Goal: Task Accomplishment & Management: Complete application form

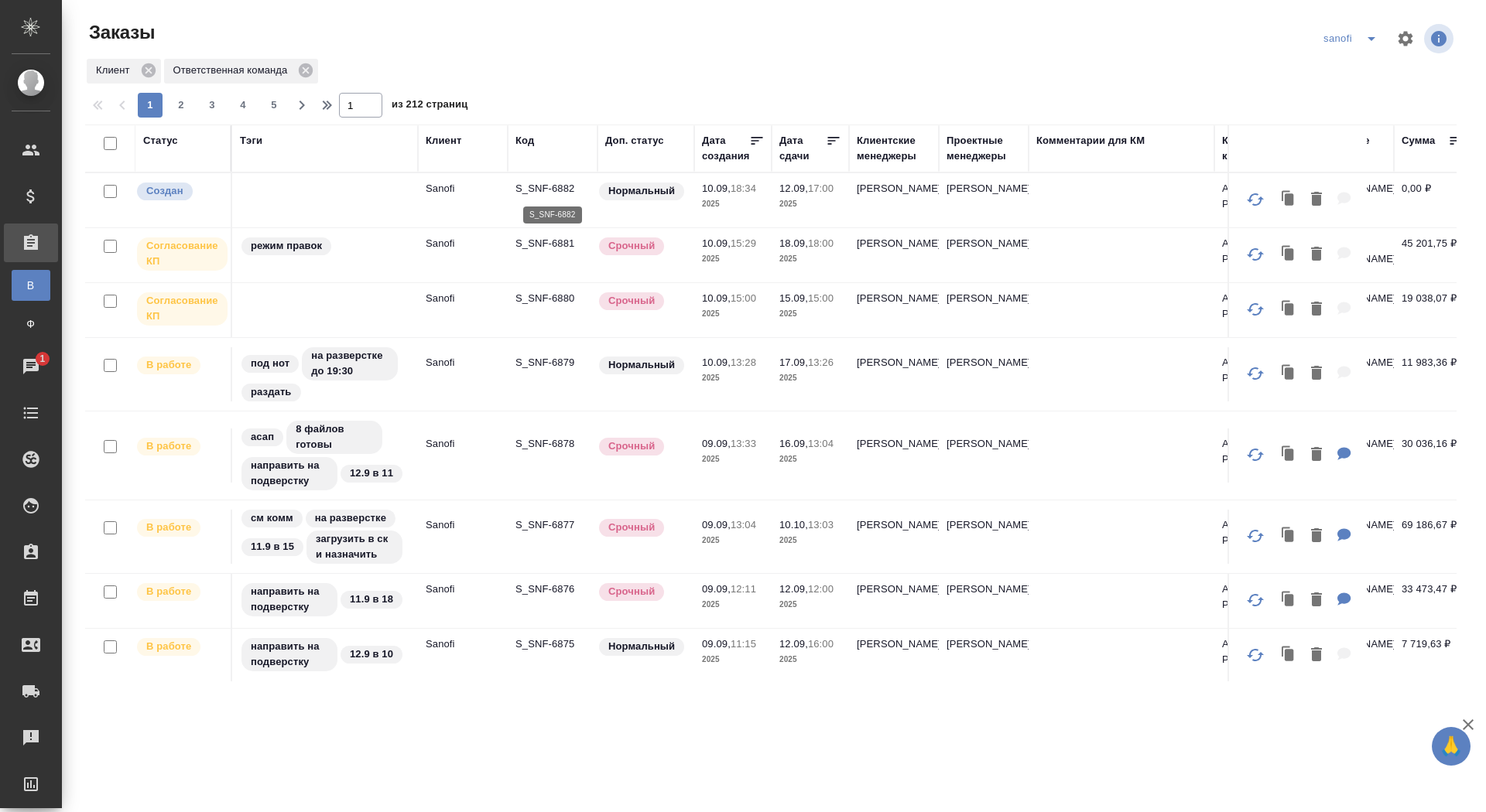
click at [544, 184] on p "S_SNF-6882" at bounding box center [553, 188] width 74 height 16
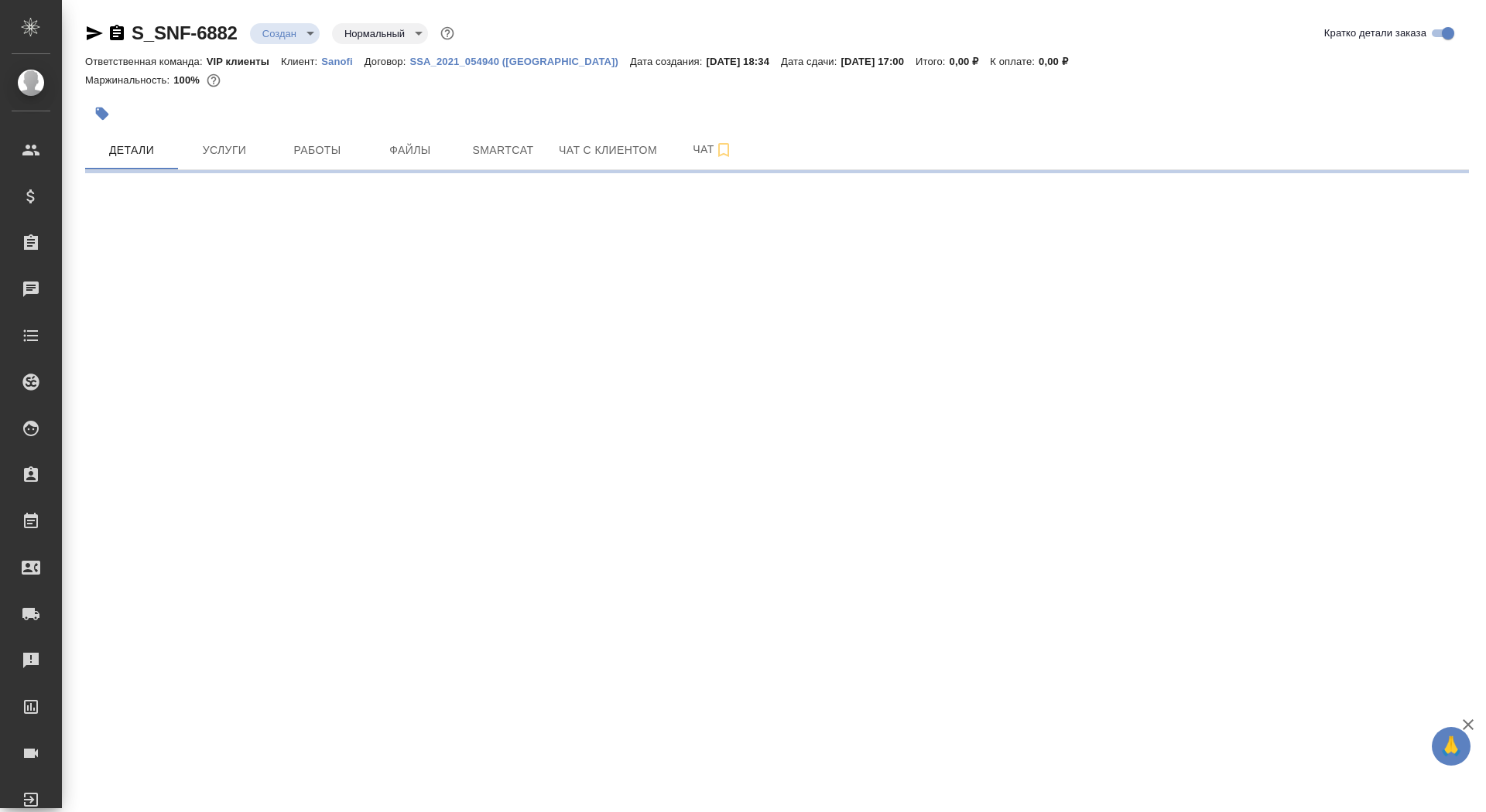
select select "RU"
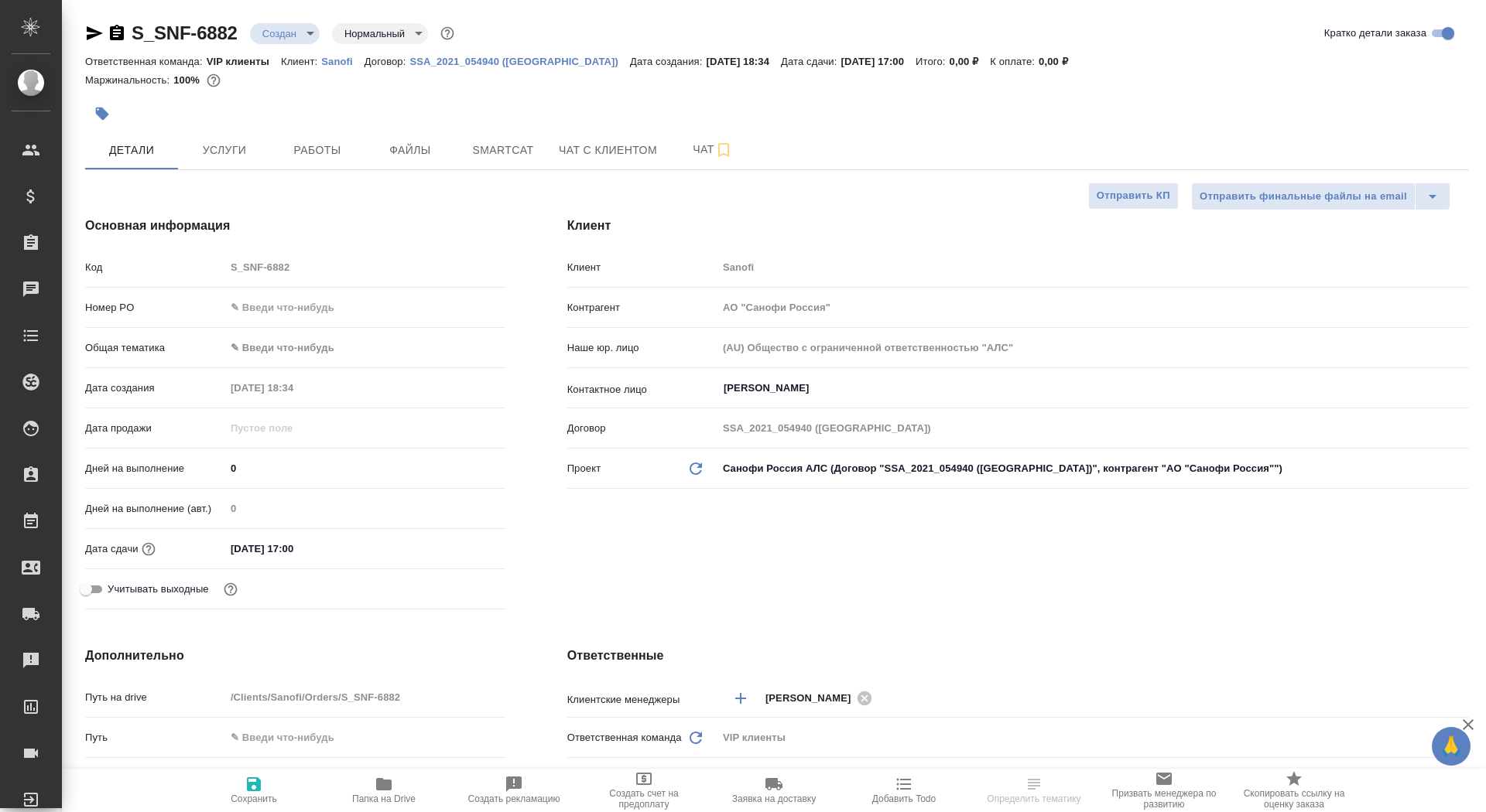
type textarea "x"
type input "[PERSON_NAME]"
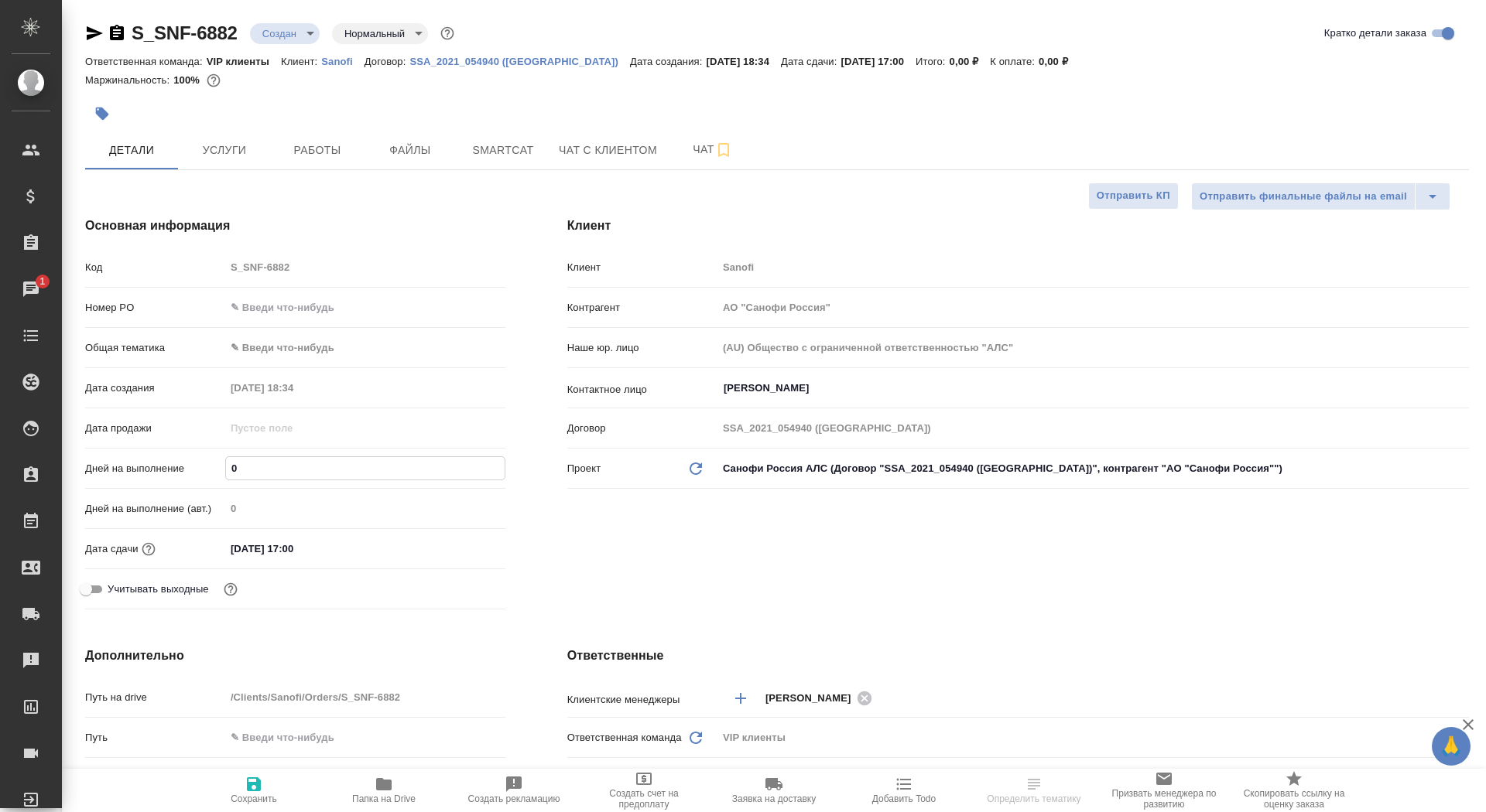
drag, startPoint x: 246, startPoint y: 462, endPoint x: 224, endPoint y: 461, distance: 22.0
click at [226, 462] on input "0" at bounding box center [365, 469] width 279 height 23
type input "2"
type textarea "x"
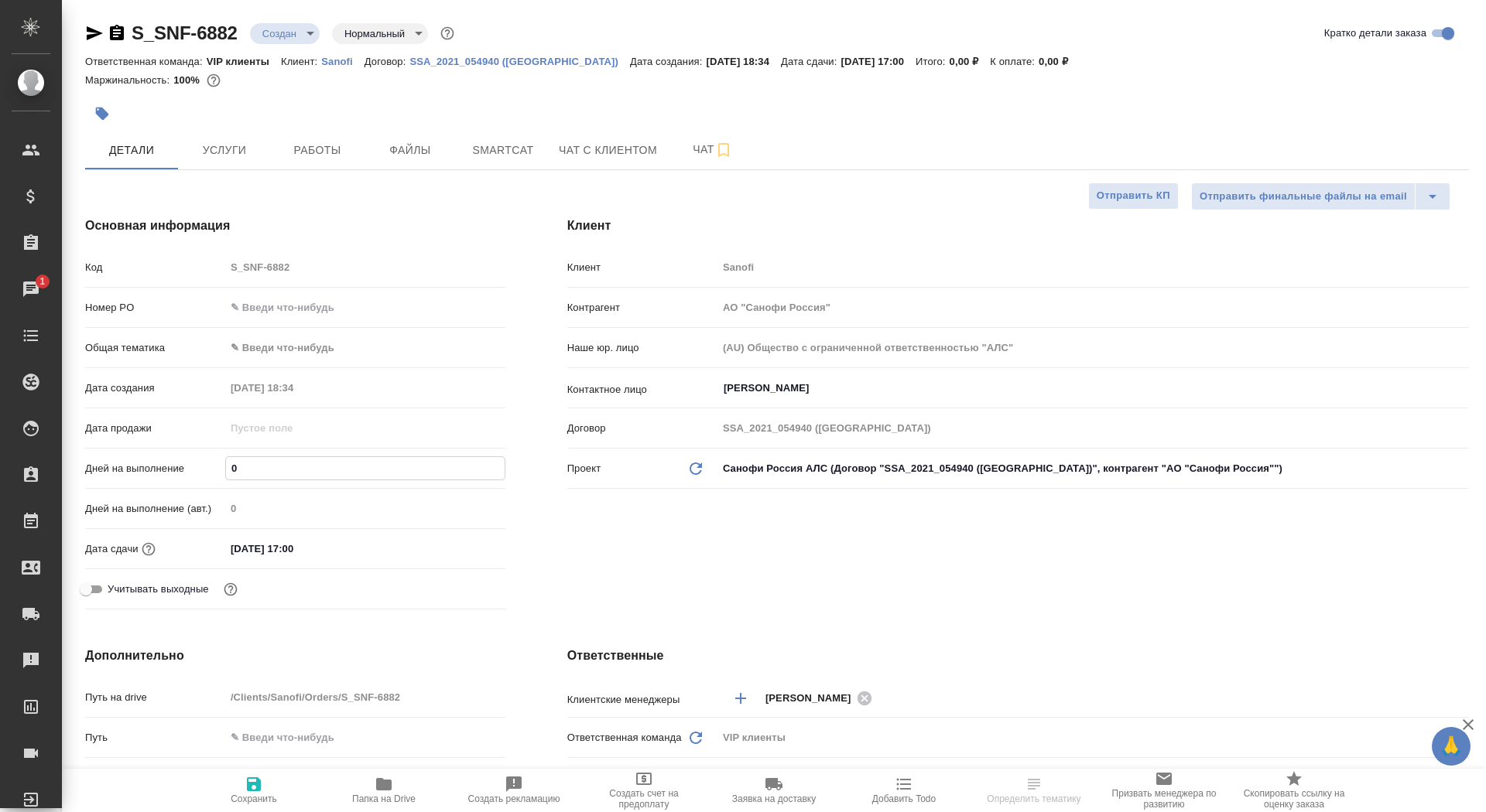
type textarea "x"
type input "2"
click at [253, 781] on icon "button" at bounding box center [254, 785] width 19 height 19
type textarea "x"
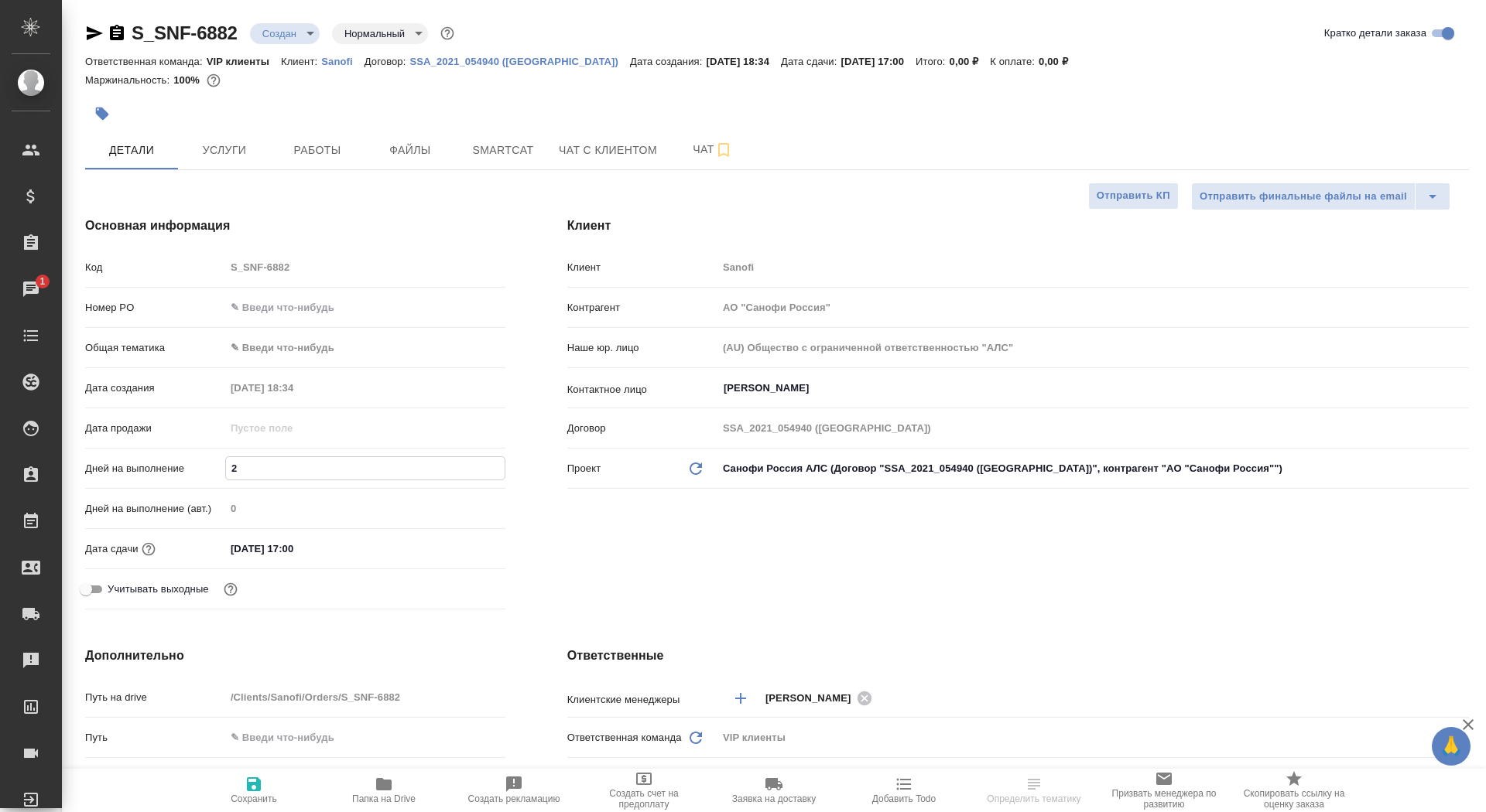
type textarea "x"
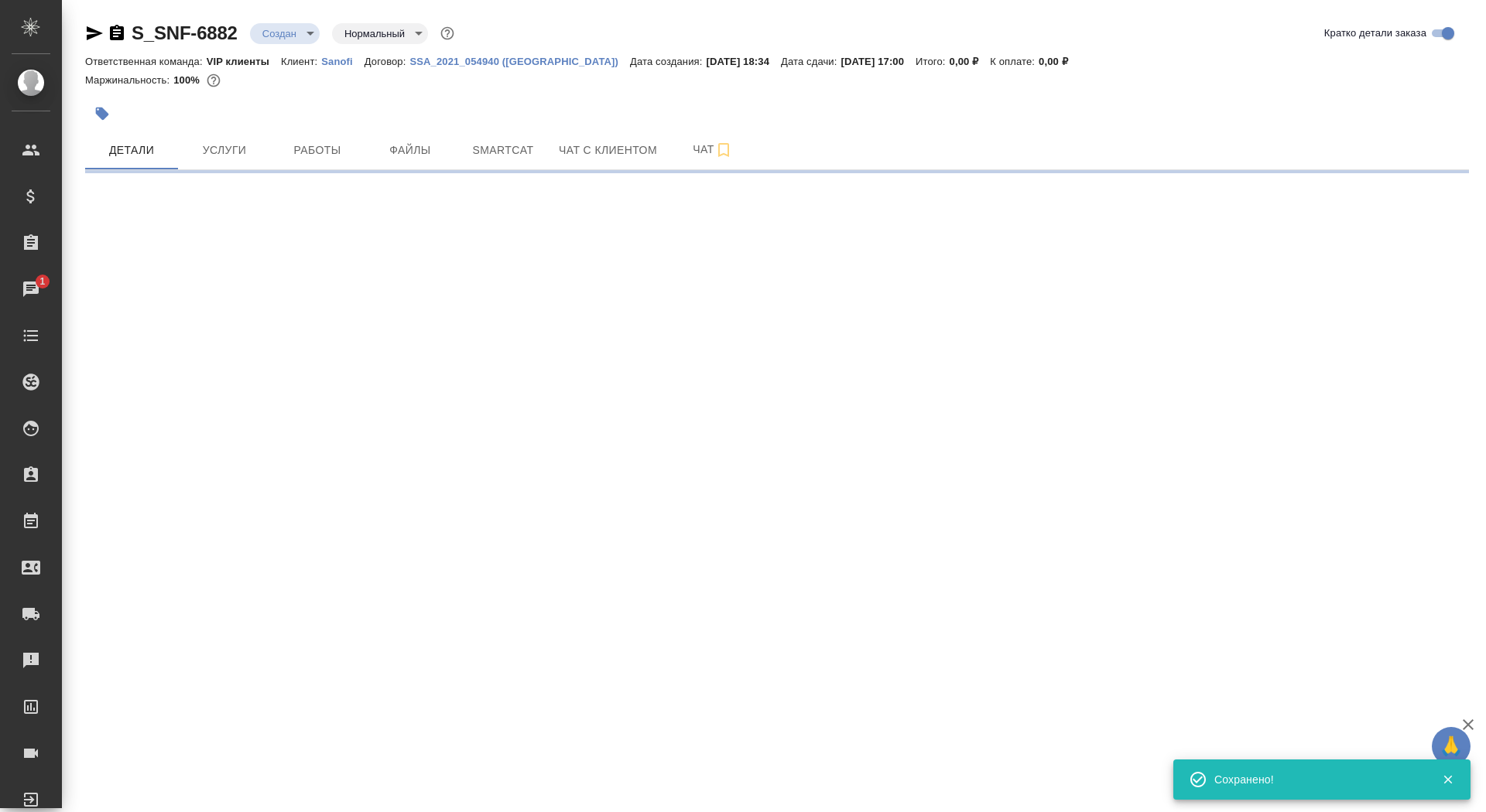
select select "RU"
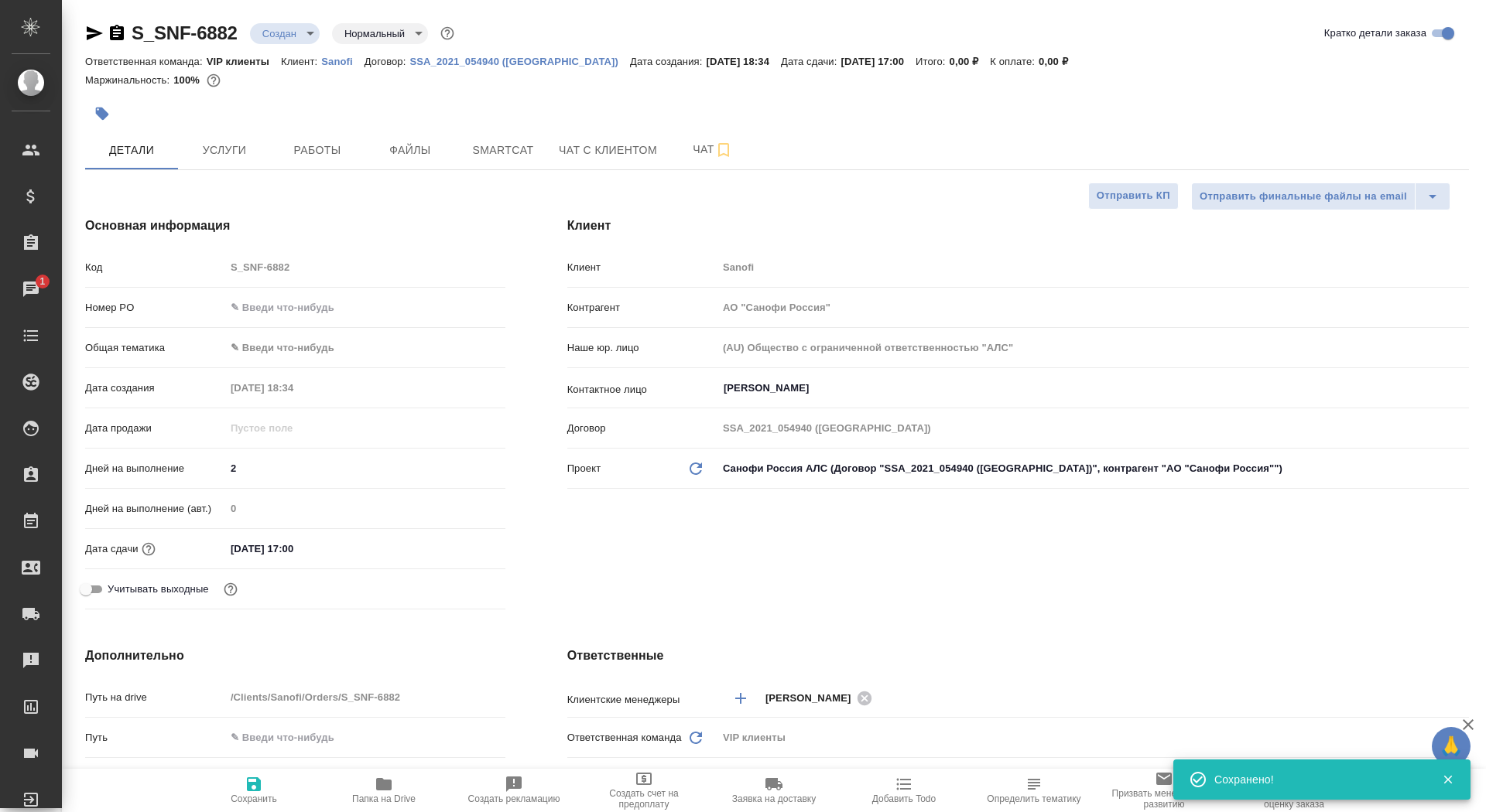
type textarea "x"
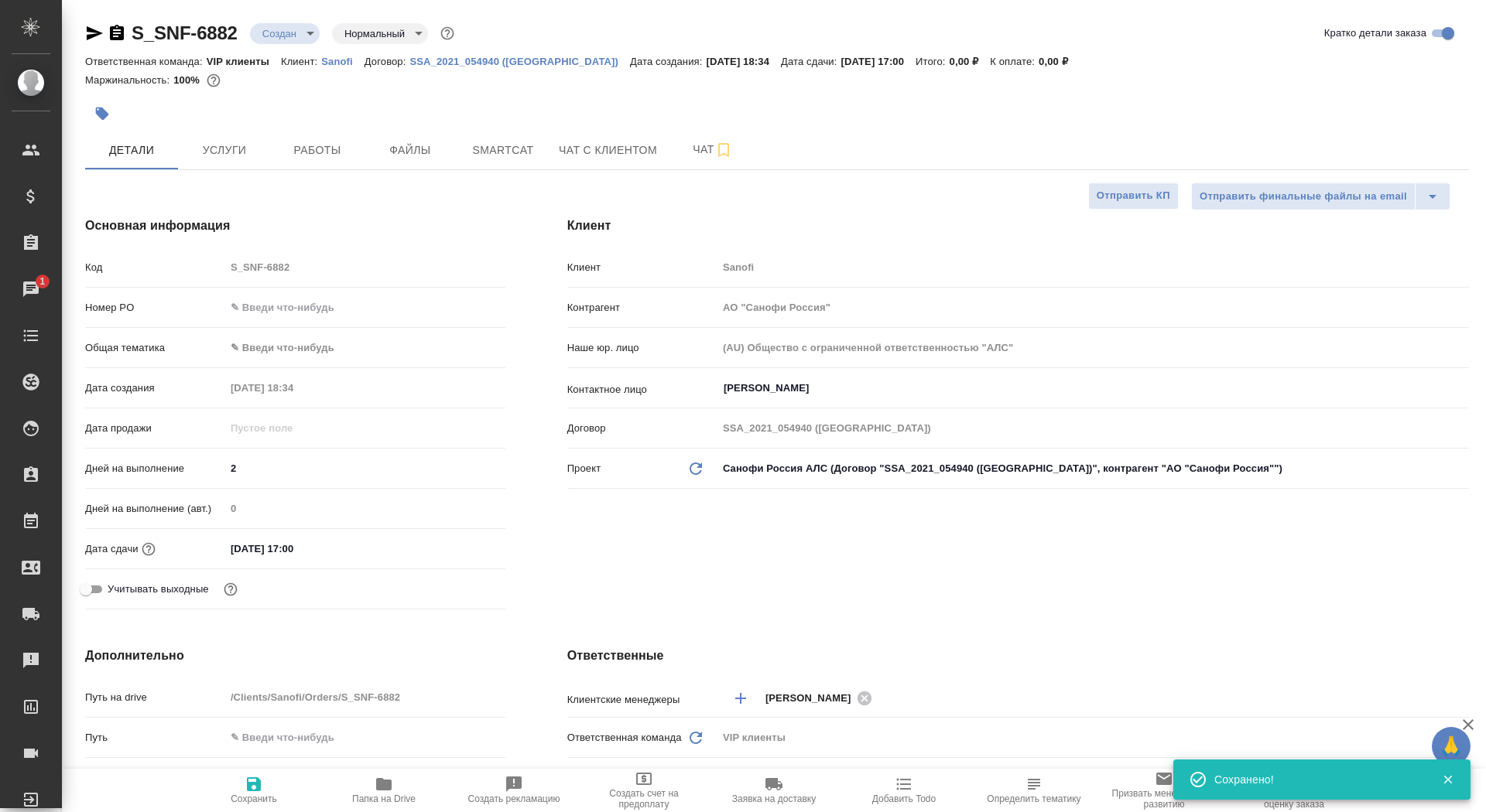
type textarea "x"
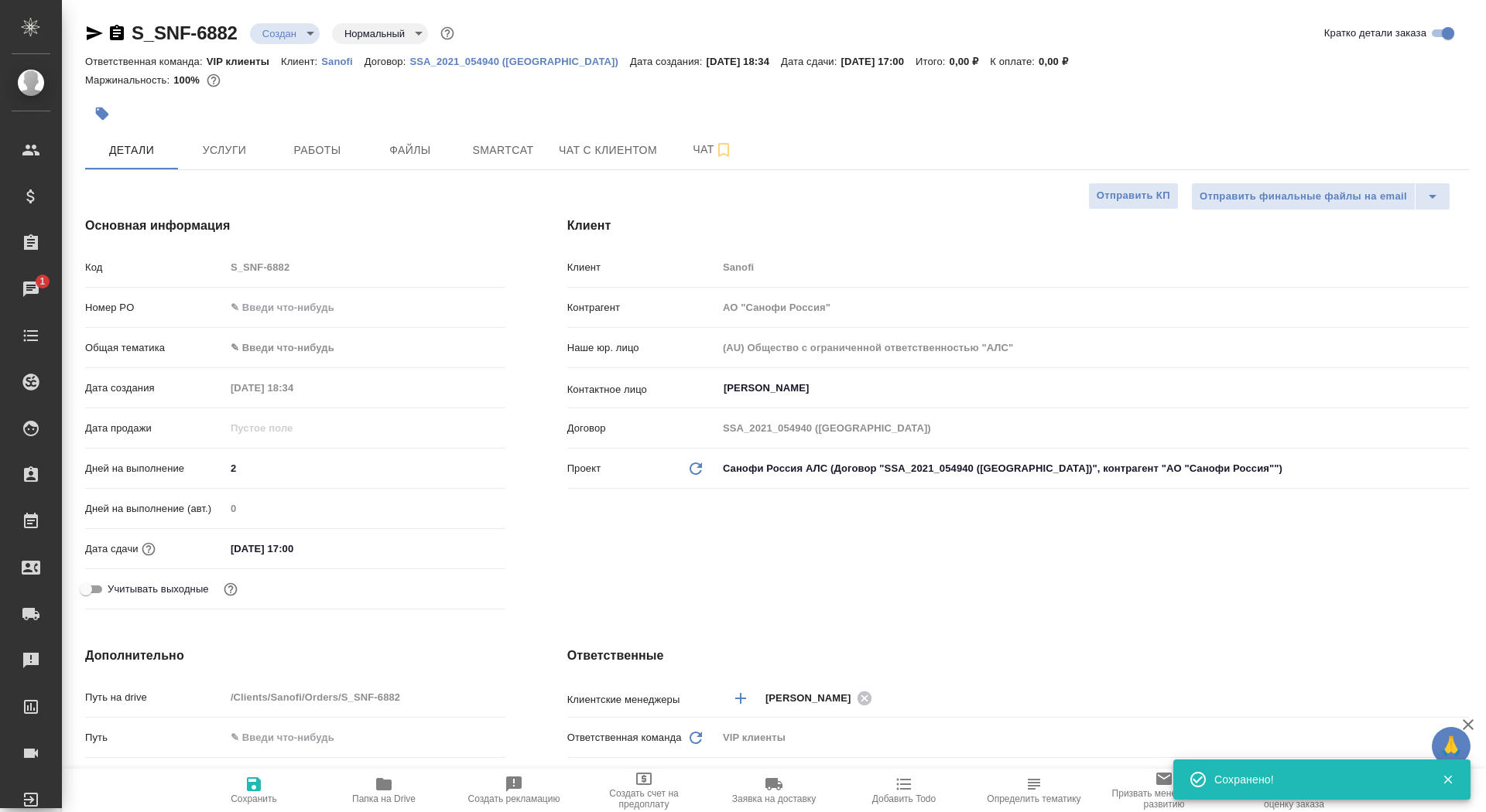
type textarea "x"
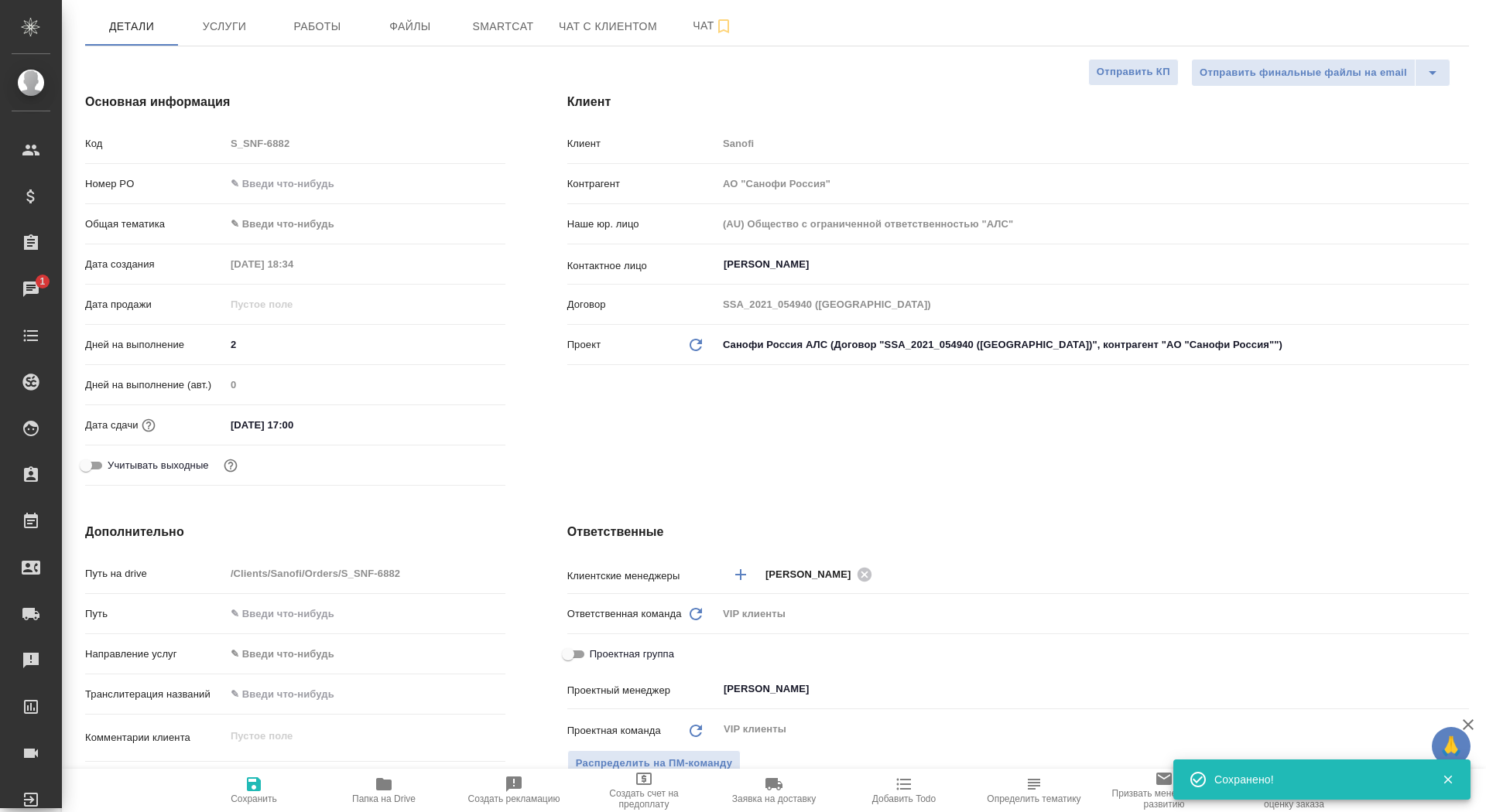
scroll to position [223, 0]
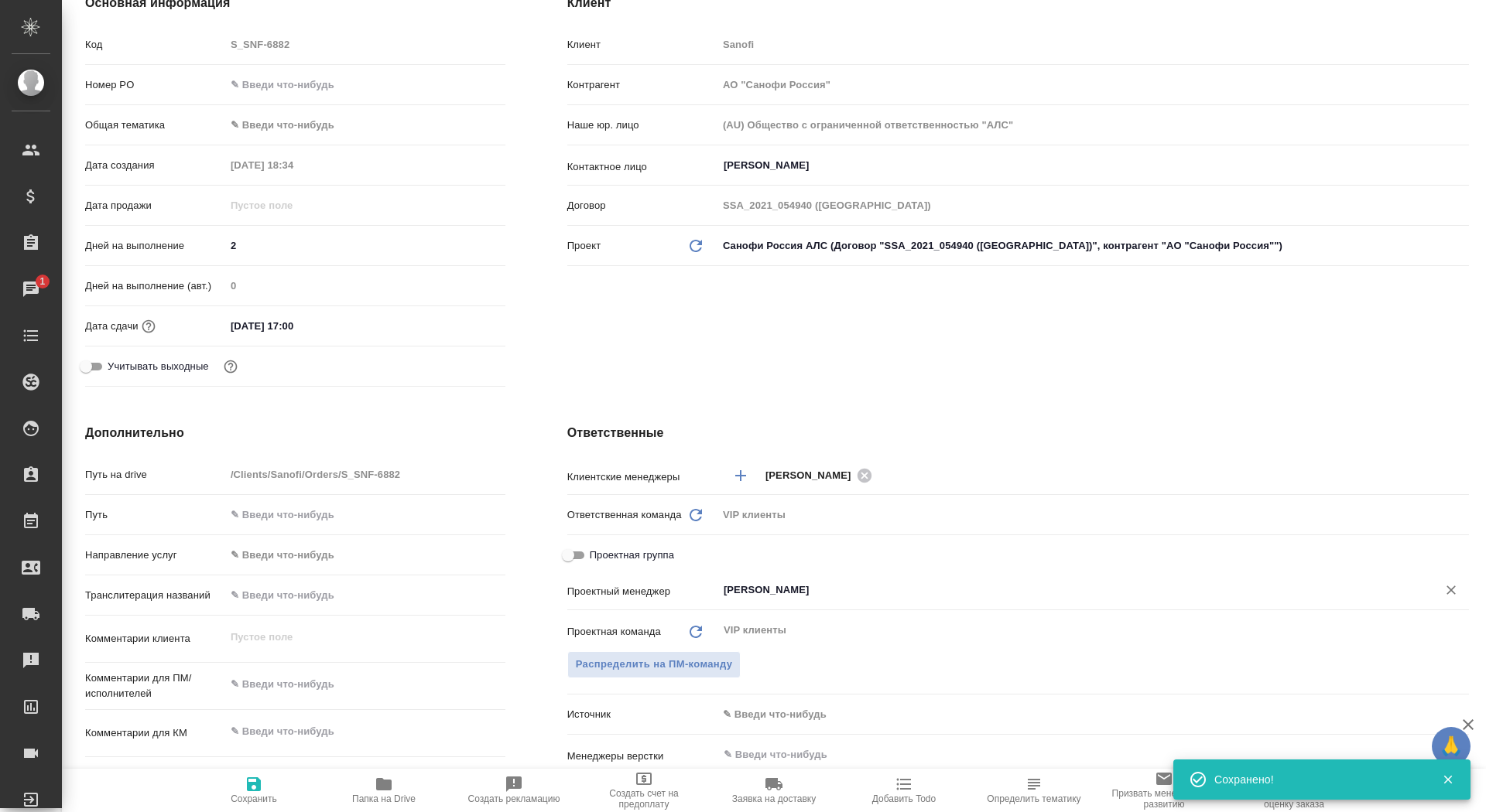
click at [781, 594] on input "Сайдашева Диляра" at bounding box center [1068, 591] width 690 height 19
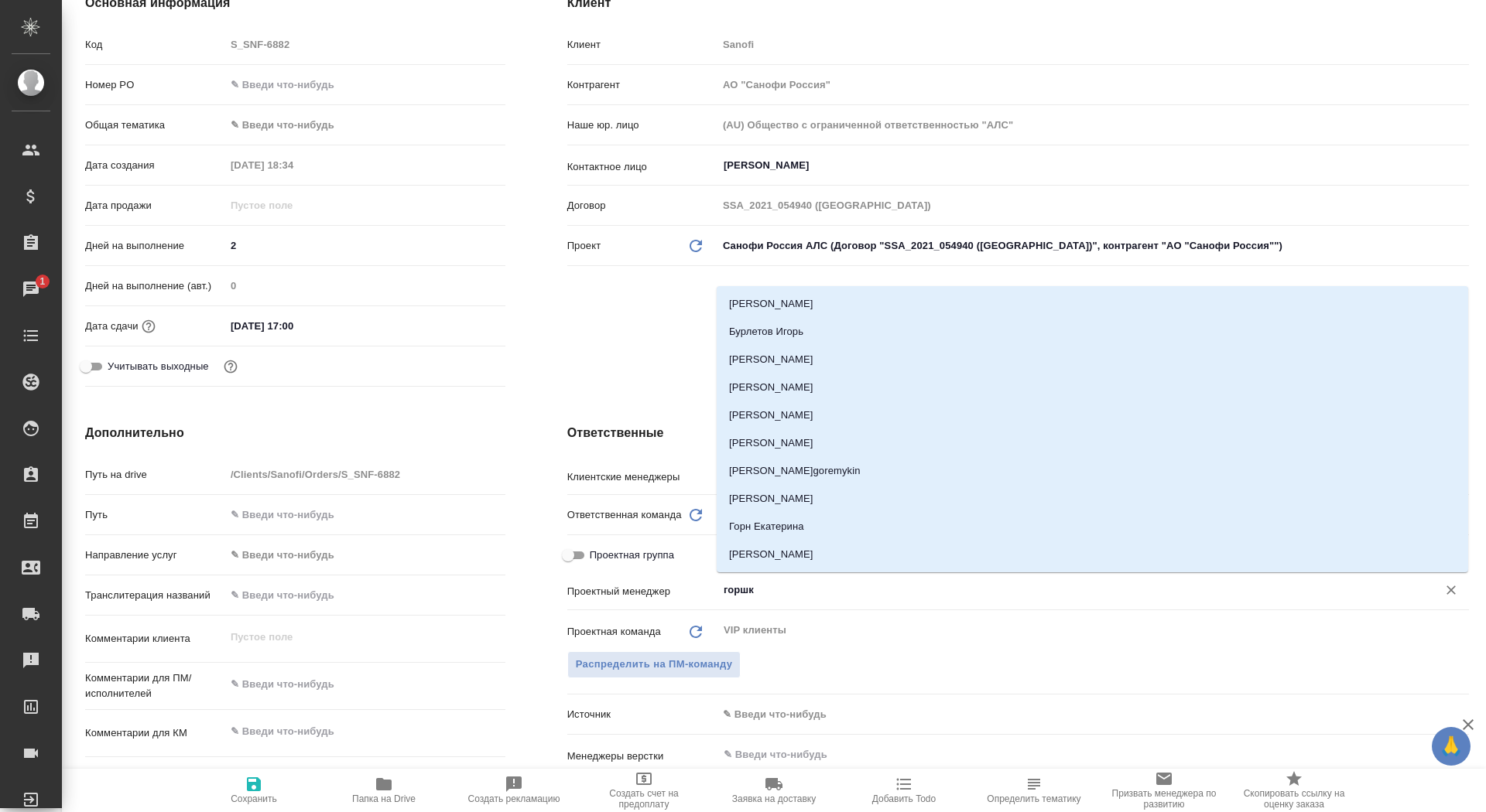
type input "горшко"
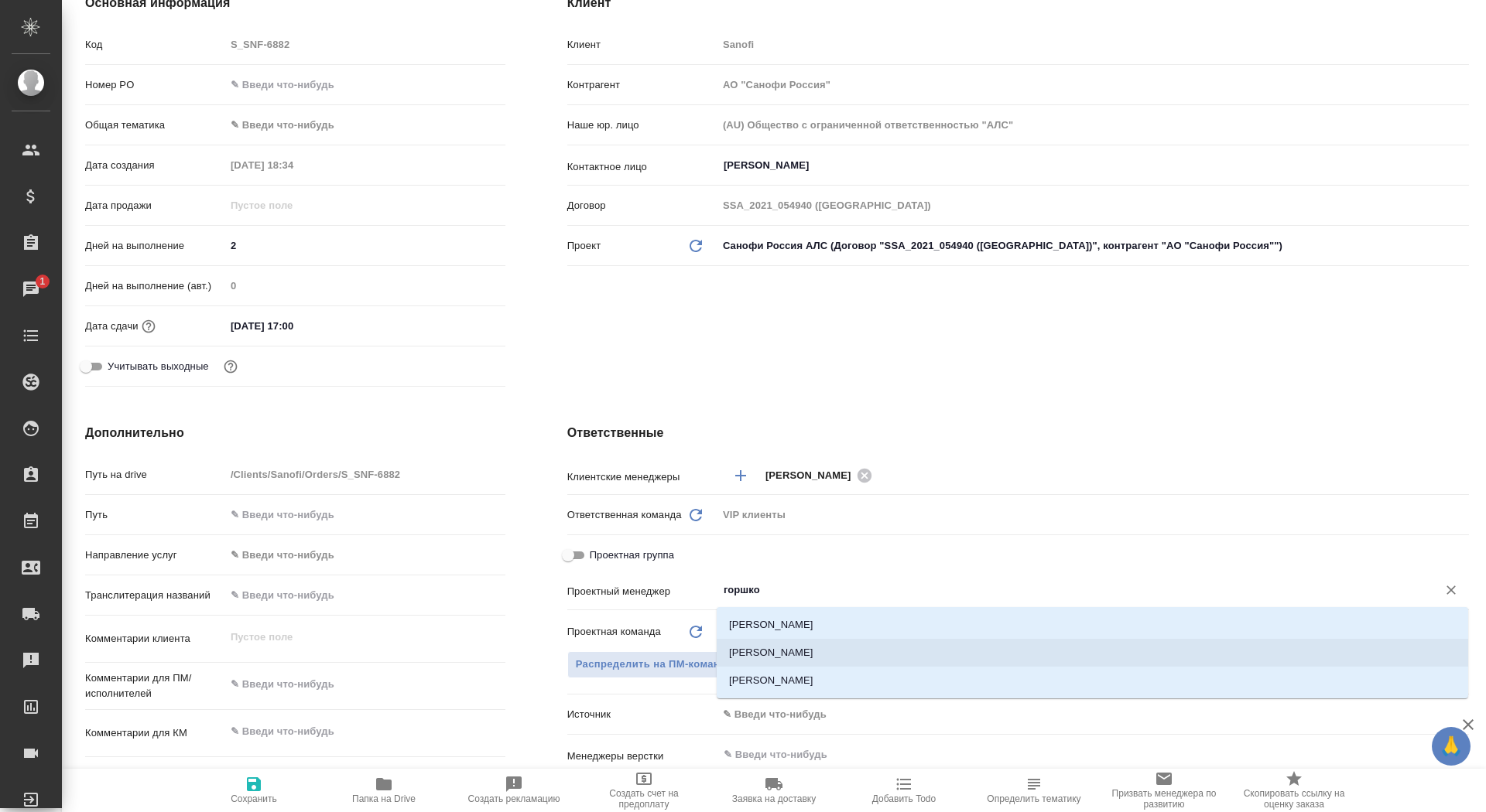
click at [953, 655] on li "Горшкова Валентина" at bounding box center [1092, 654] width 751 height 28
type textarea "x"
type input "Горшкова Валентина"
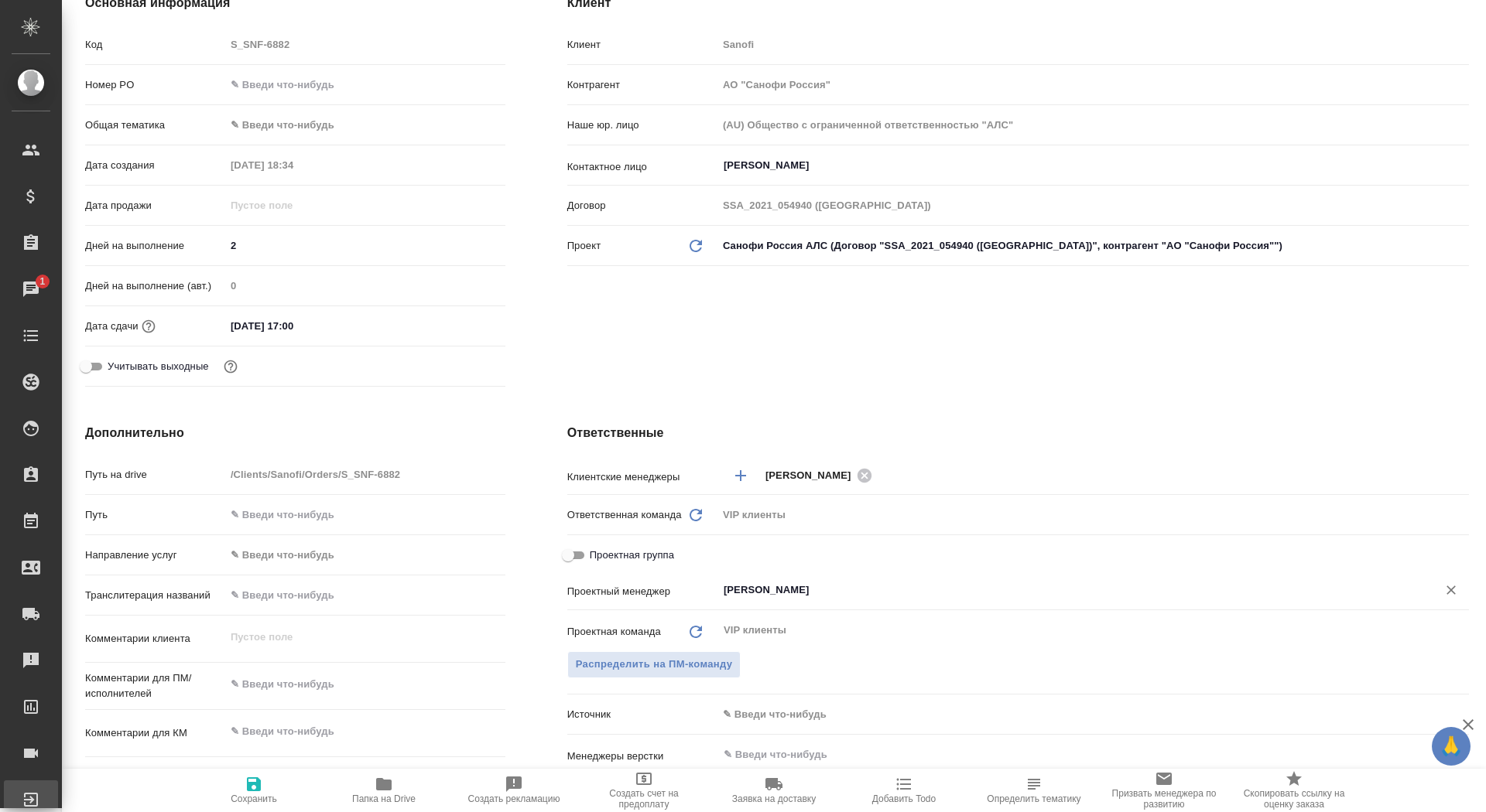
type textarea "x"
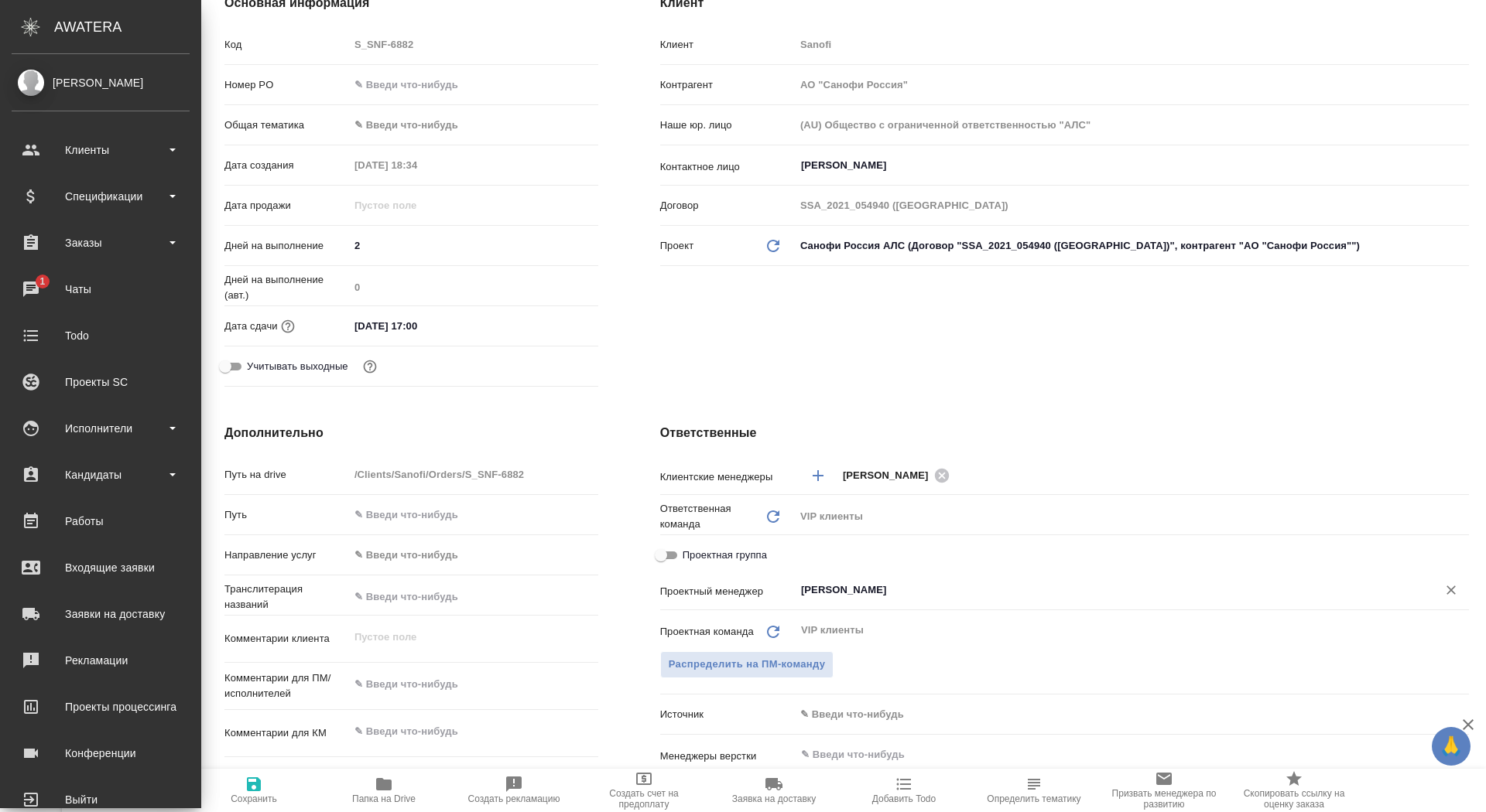
type textarea "x"
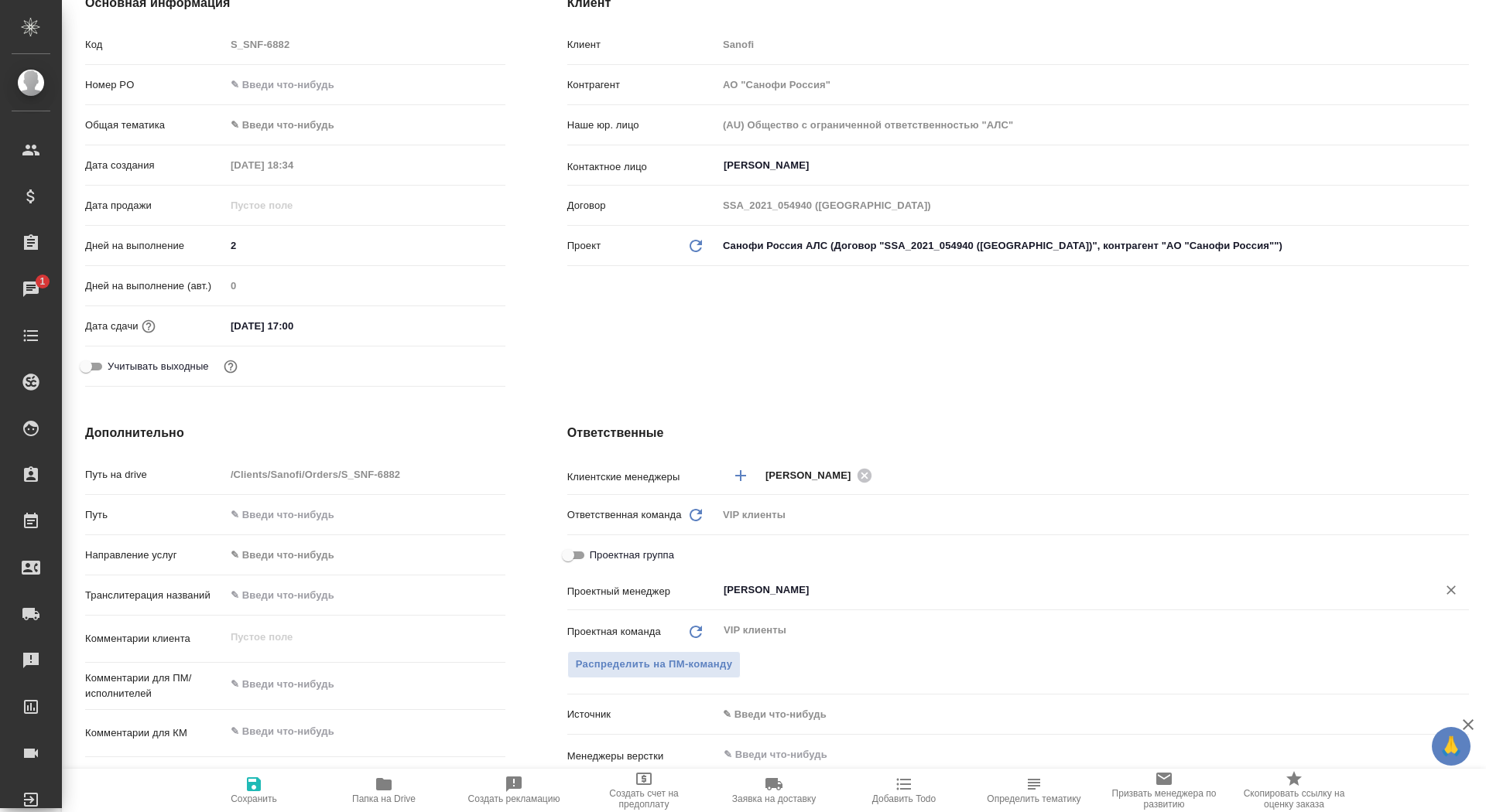
type input "Горшкова Валентина"
click at [261, 794] on span "Сохранить" at bounding box center [254, 800] width 47 height 11
type textarea "x"
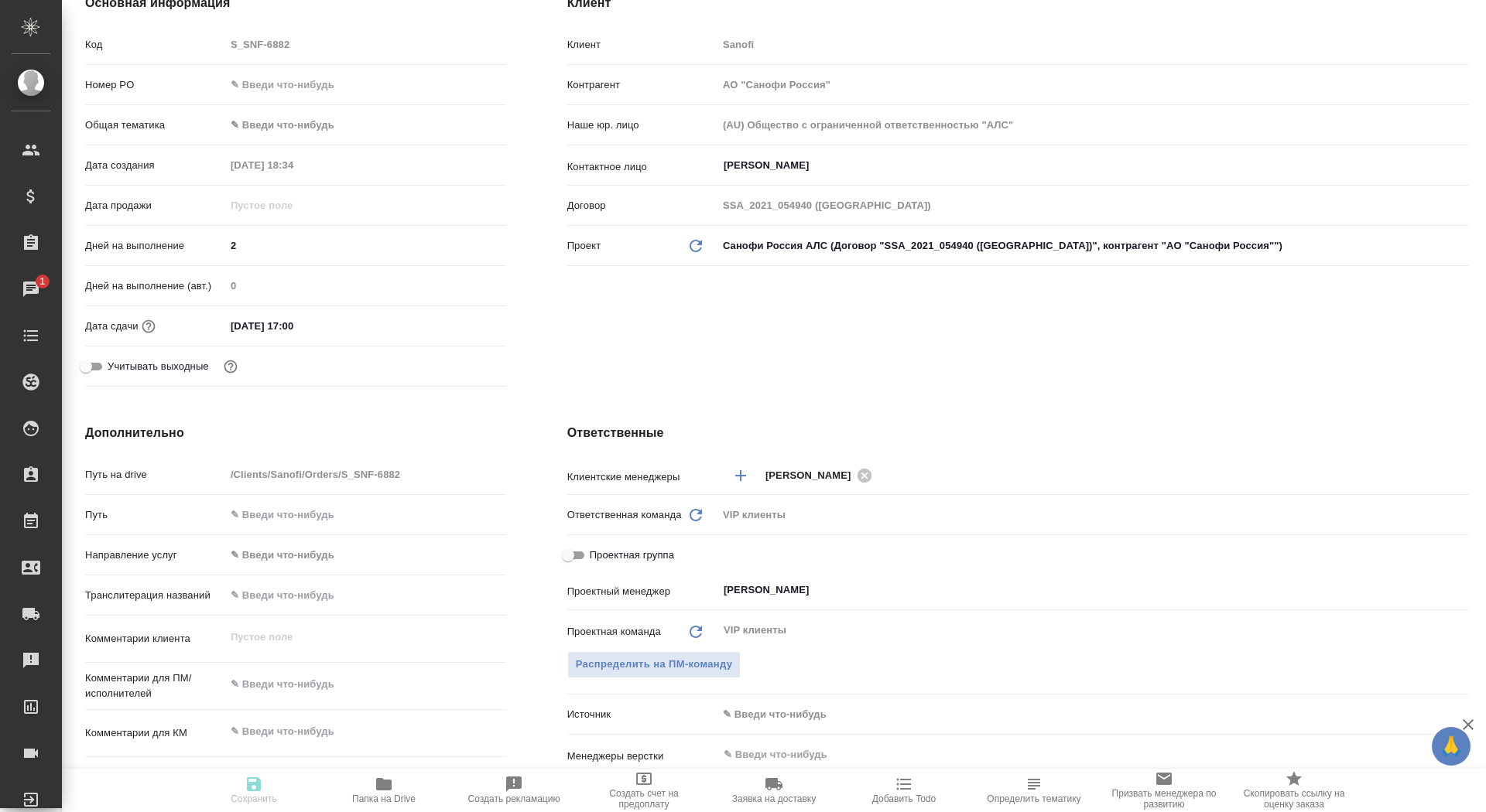
type textarea "x"
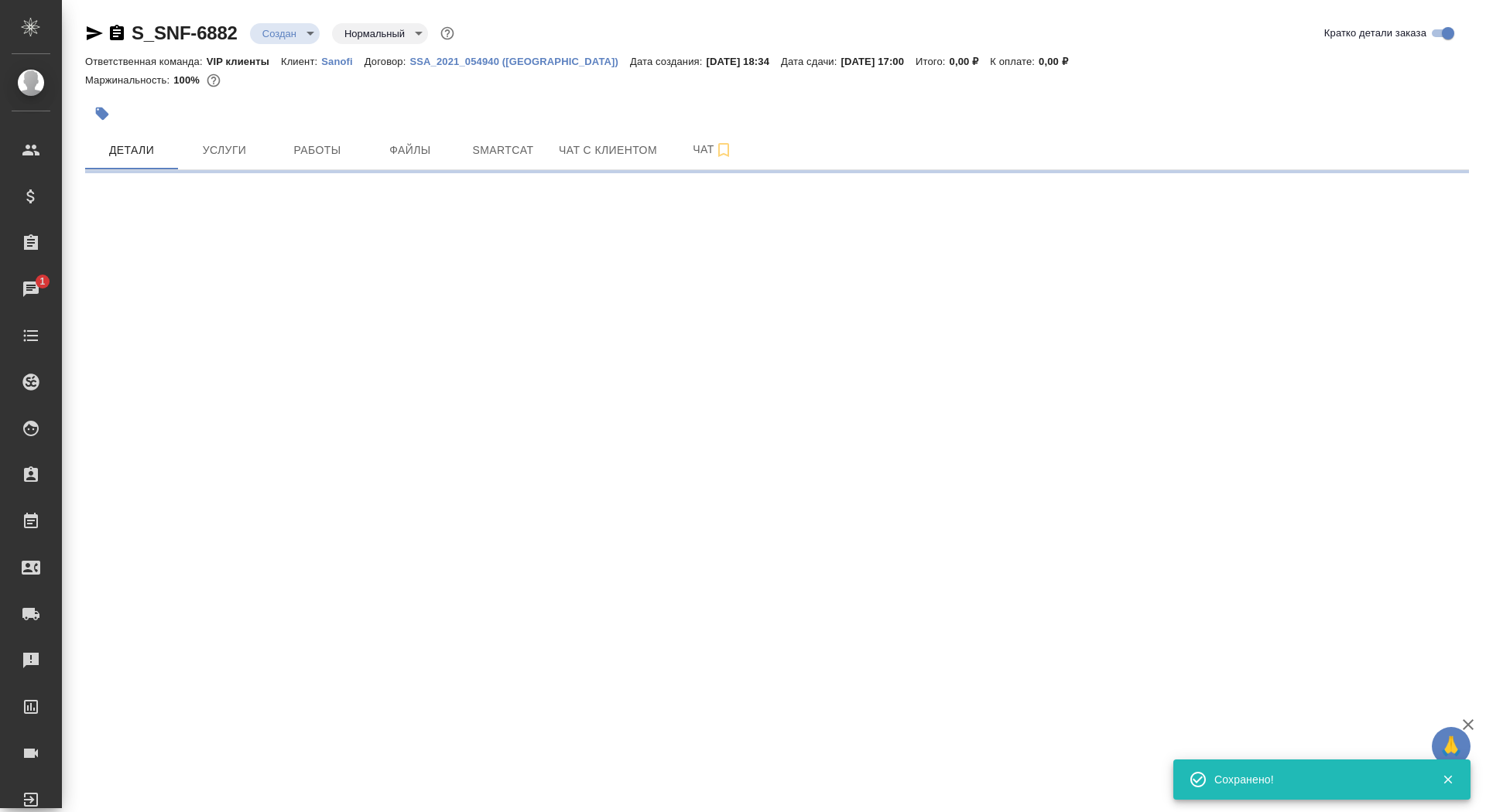
select select "RU"
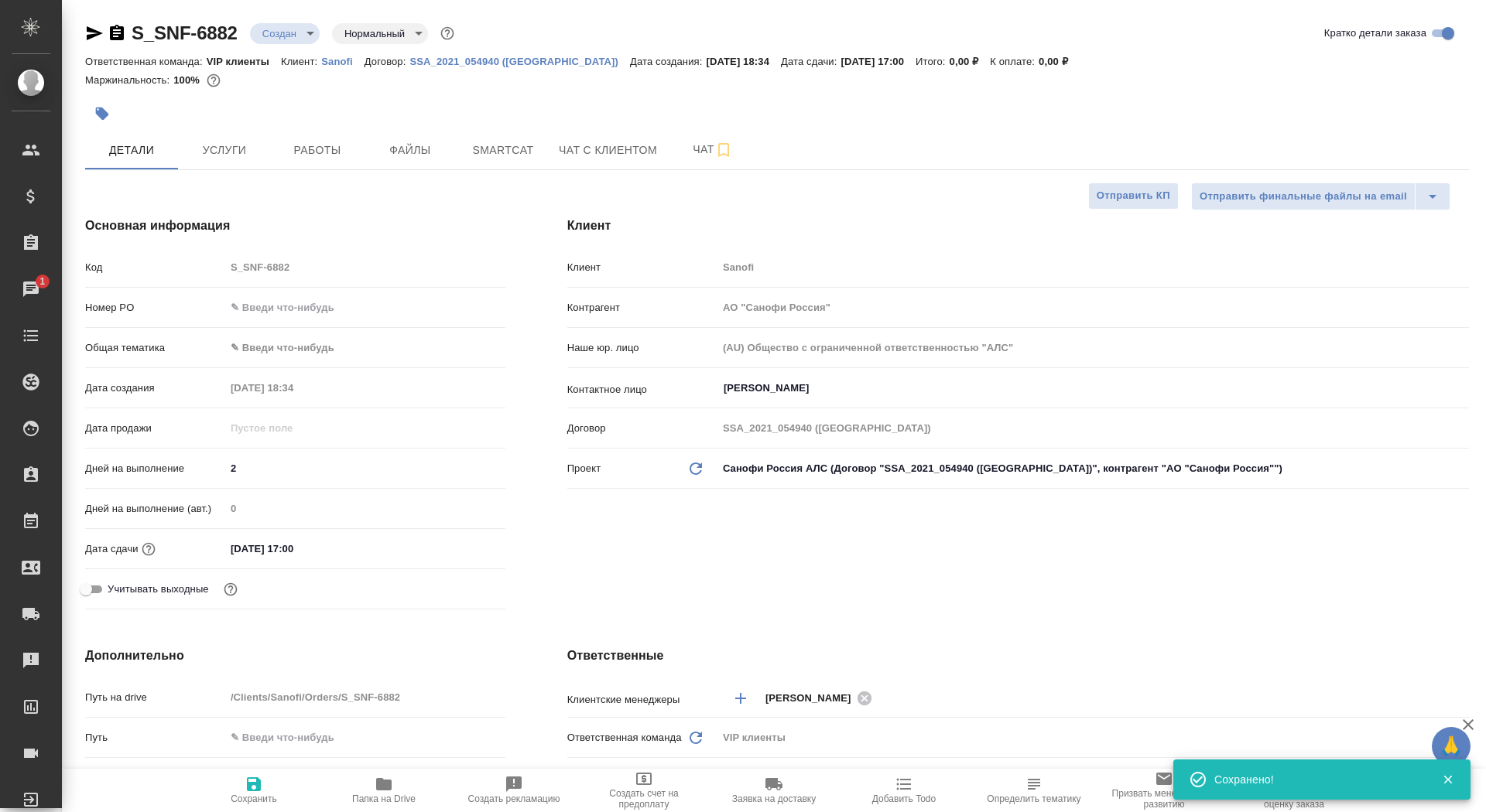
type textarea "x"
click at [383, 797] on span "Папка на Drive" at bounding box center [384, 800] width 64 height 11
type textarea "x"
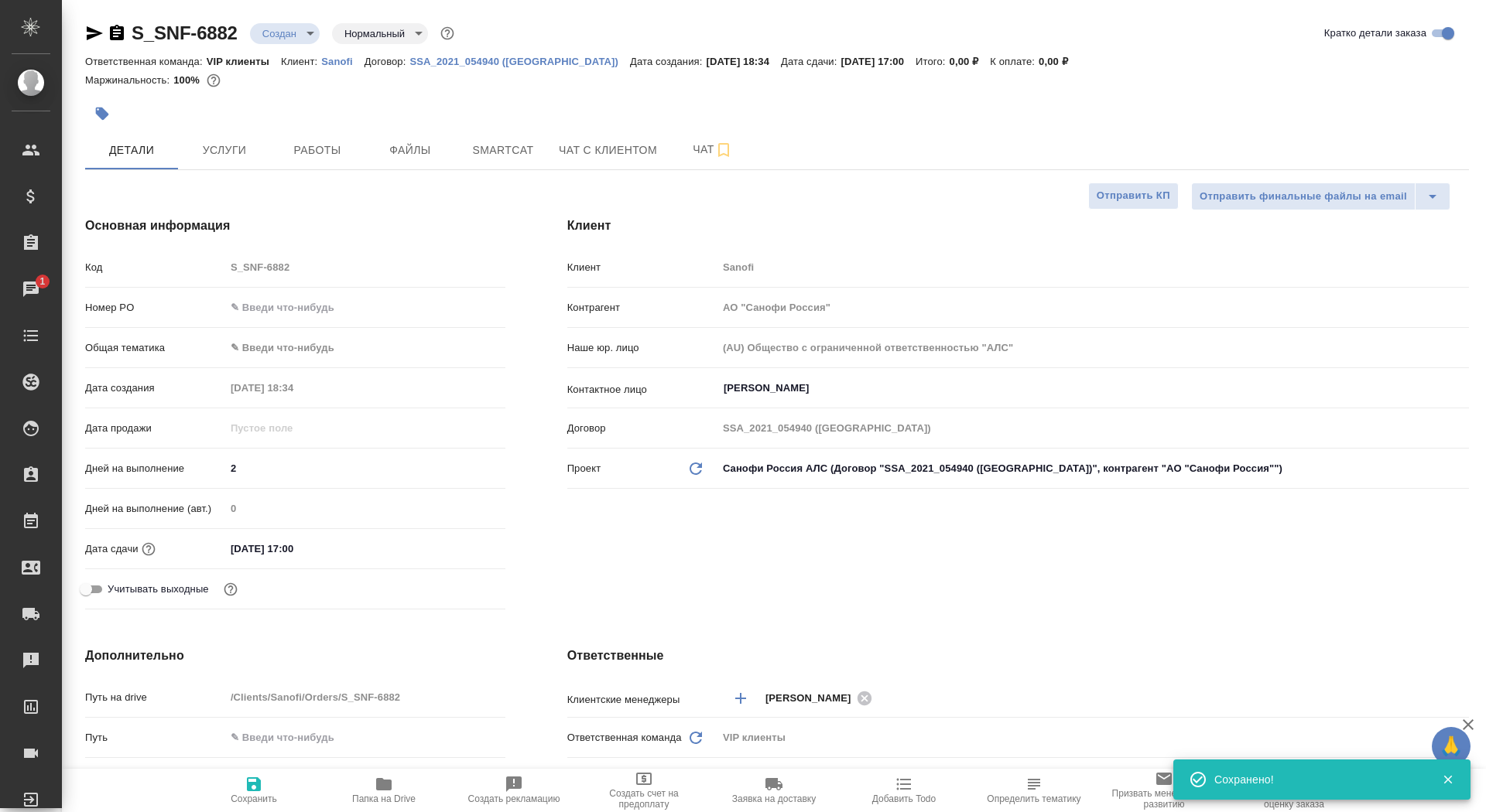
type textarea "x"
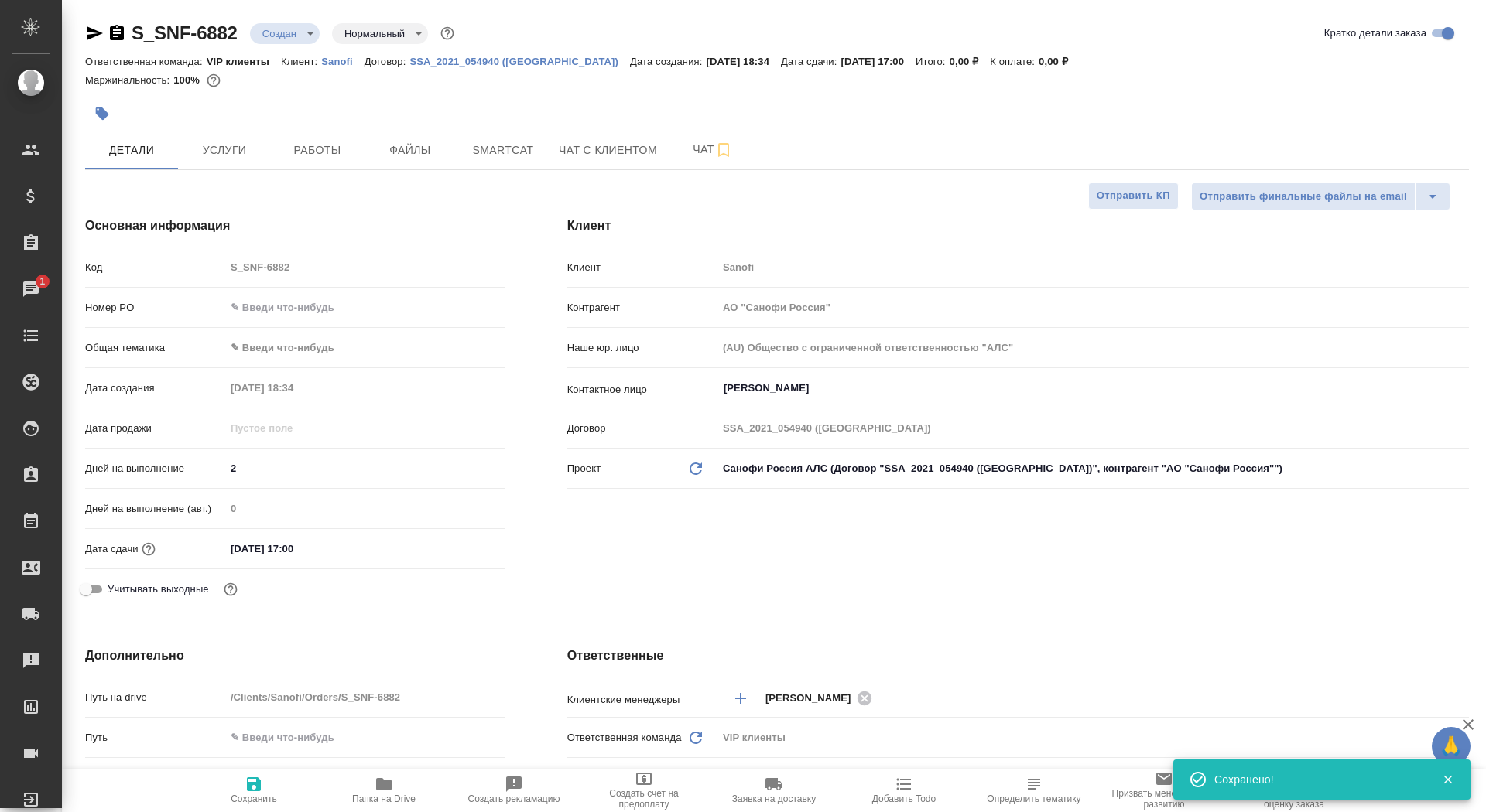
type textarea "x"
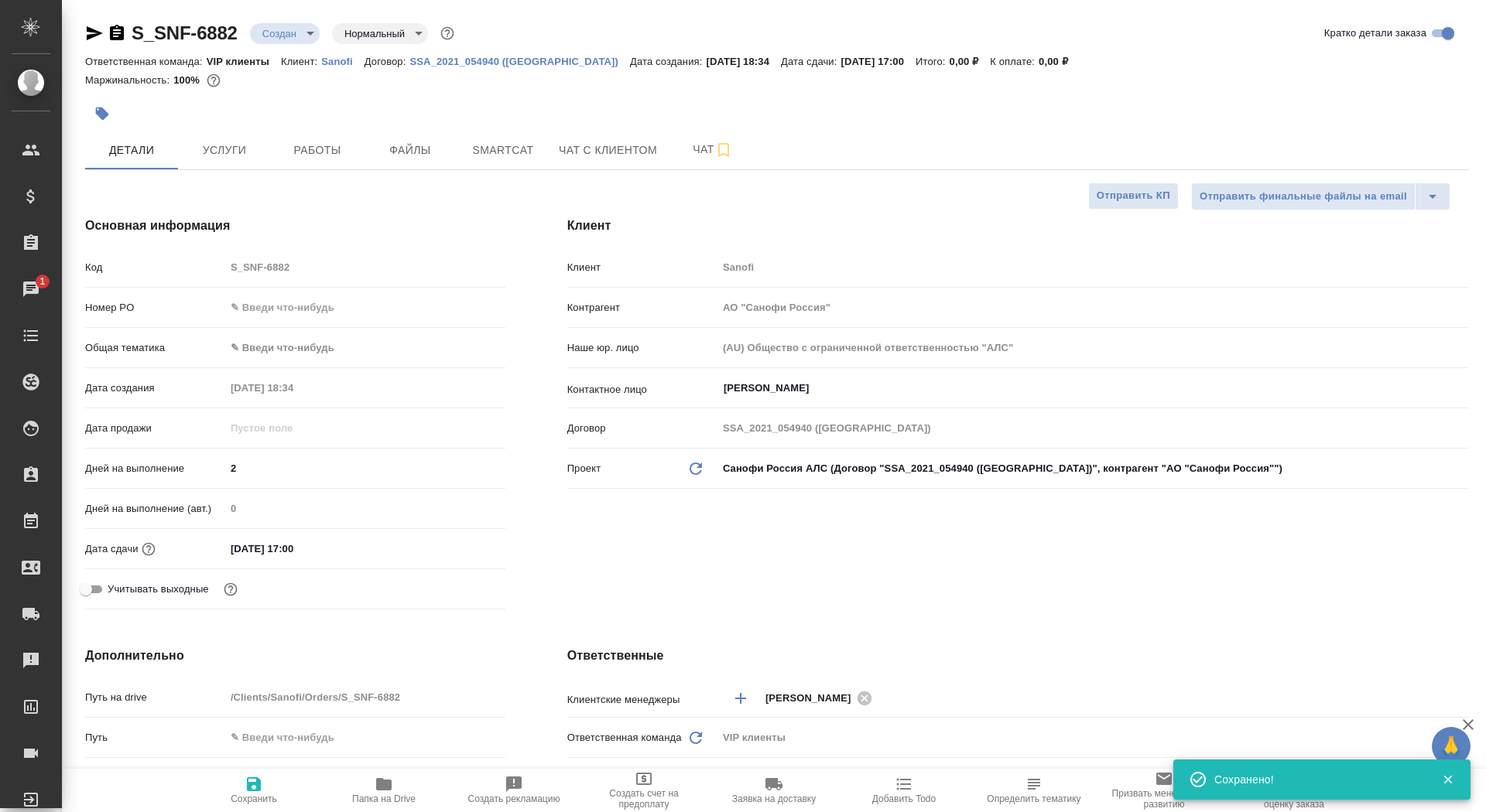
type textarea "x"
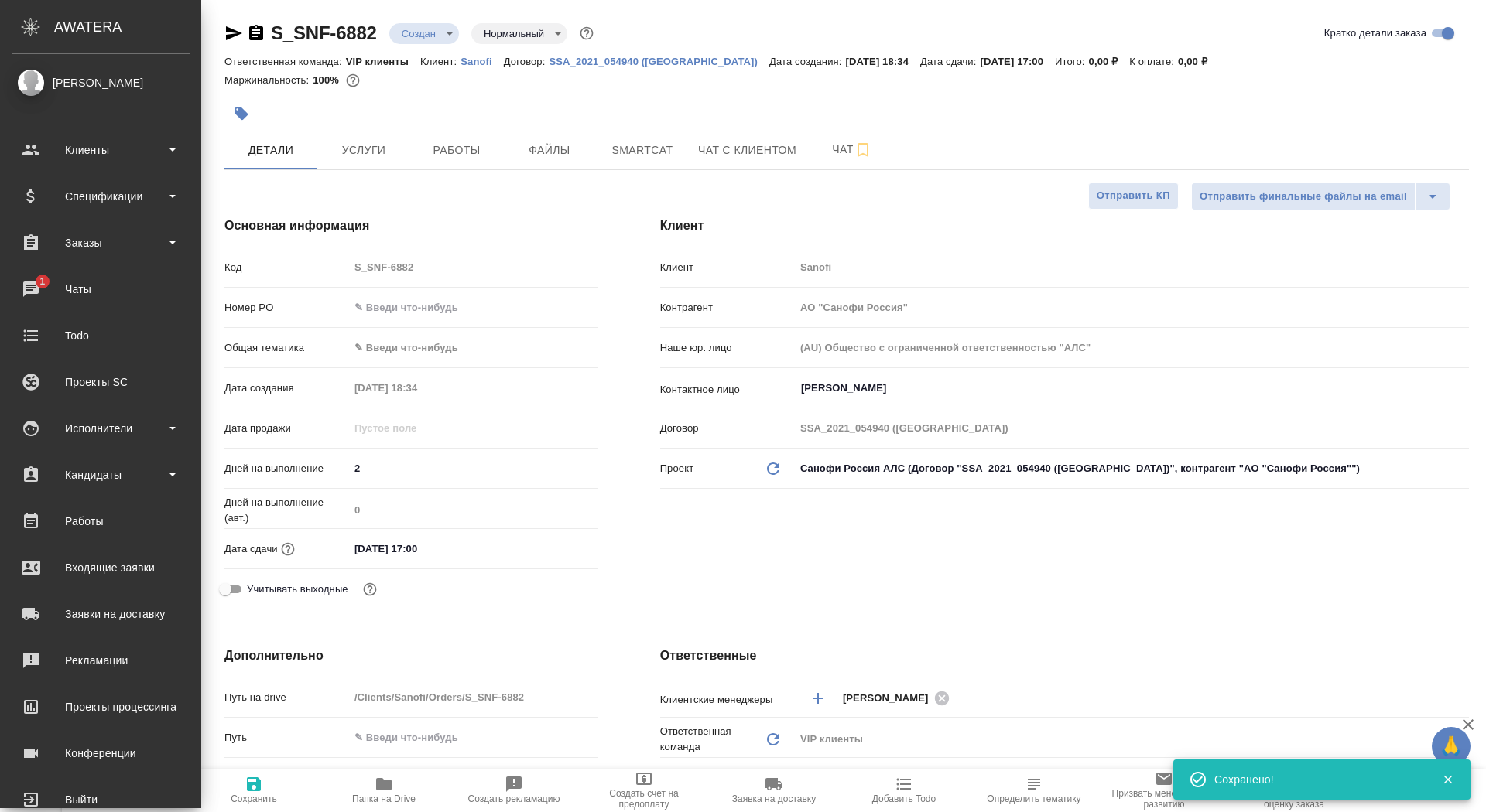
type textarea "x"
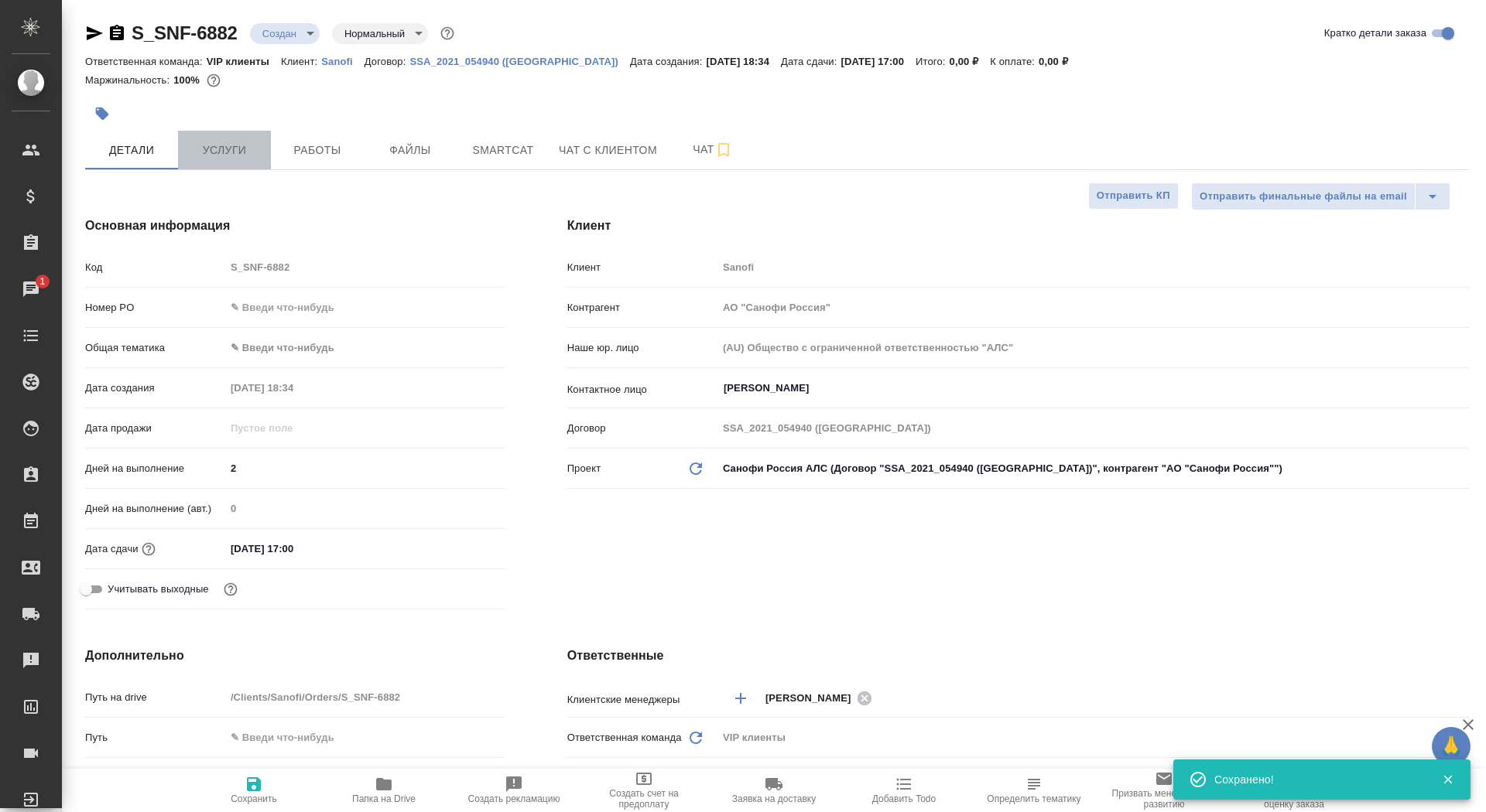
click at [217, 158] on span "Услуги" at bounding box center [224, 150] width 74 height 20
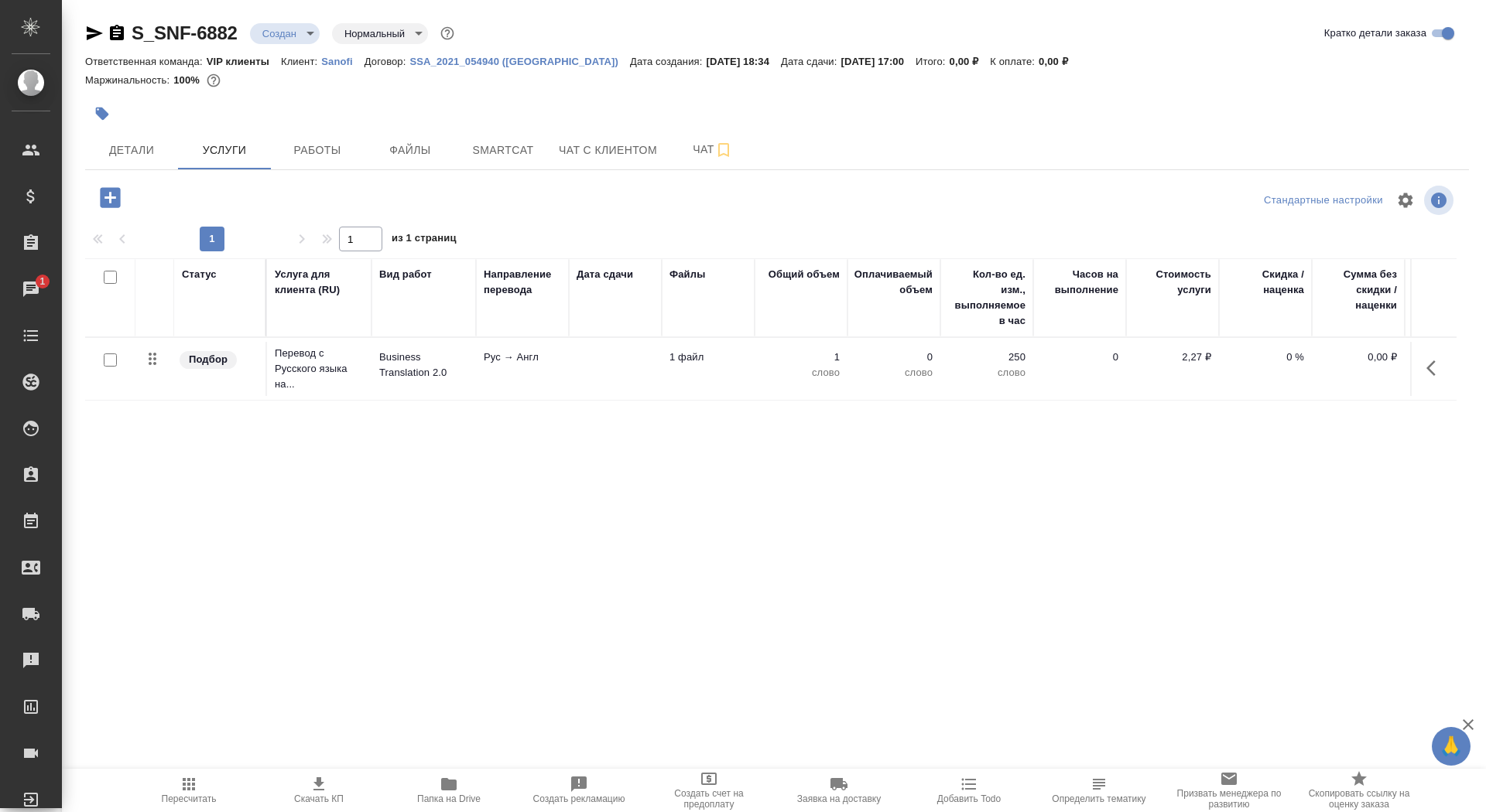
click at [584, 369] on td at bounding box center [615, 369] width 93 height 54
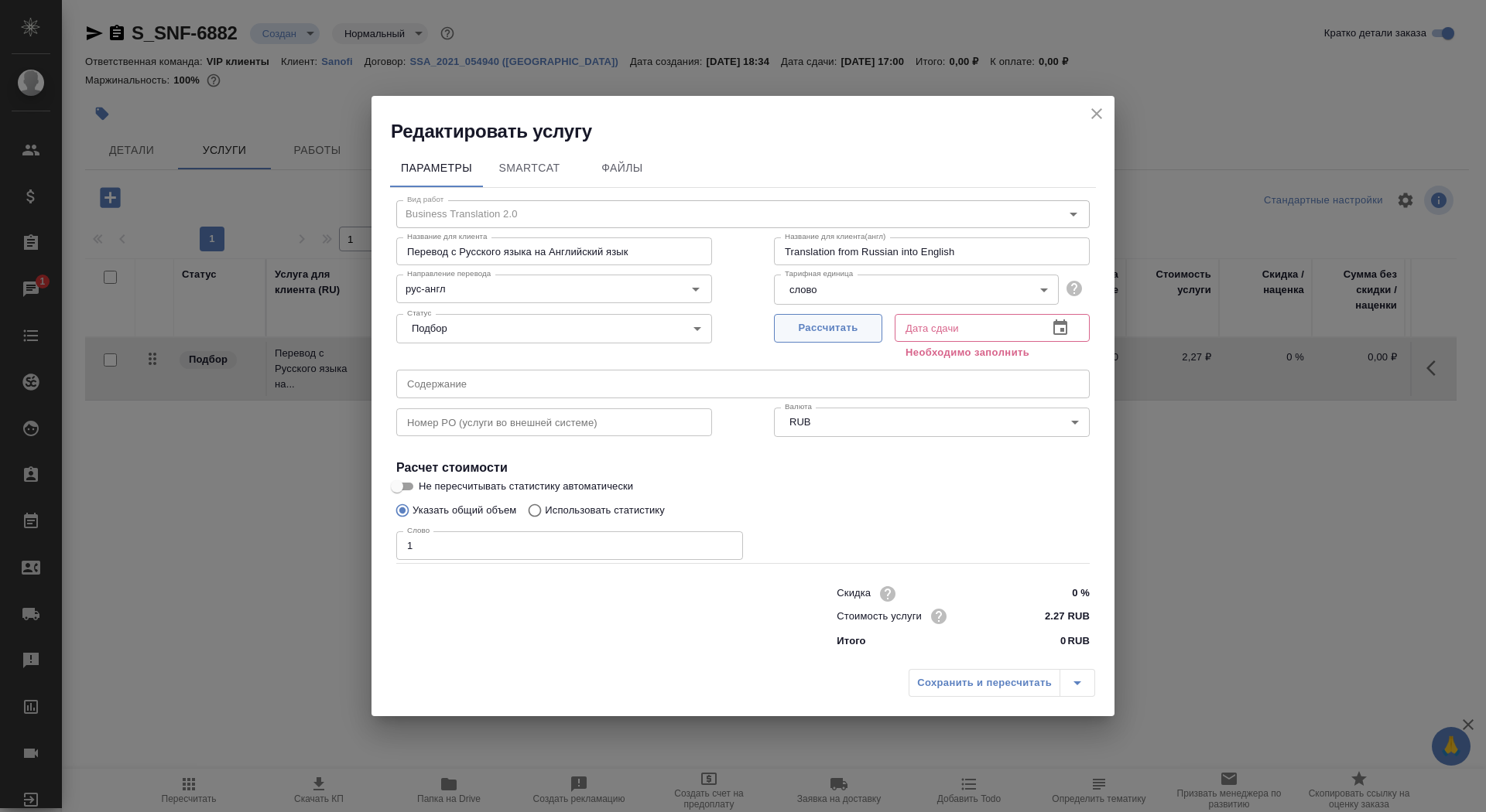
click at [844, 338] on button "Рассчитать" at bounding box center [828, 328] width 109 height 29
type input "12.09.2025 17:00"
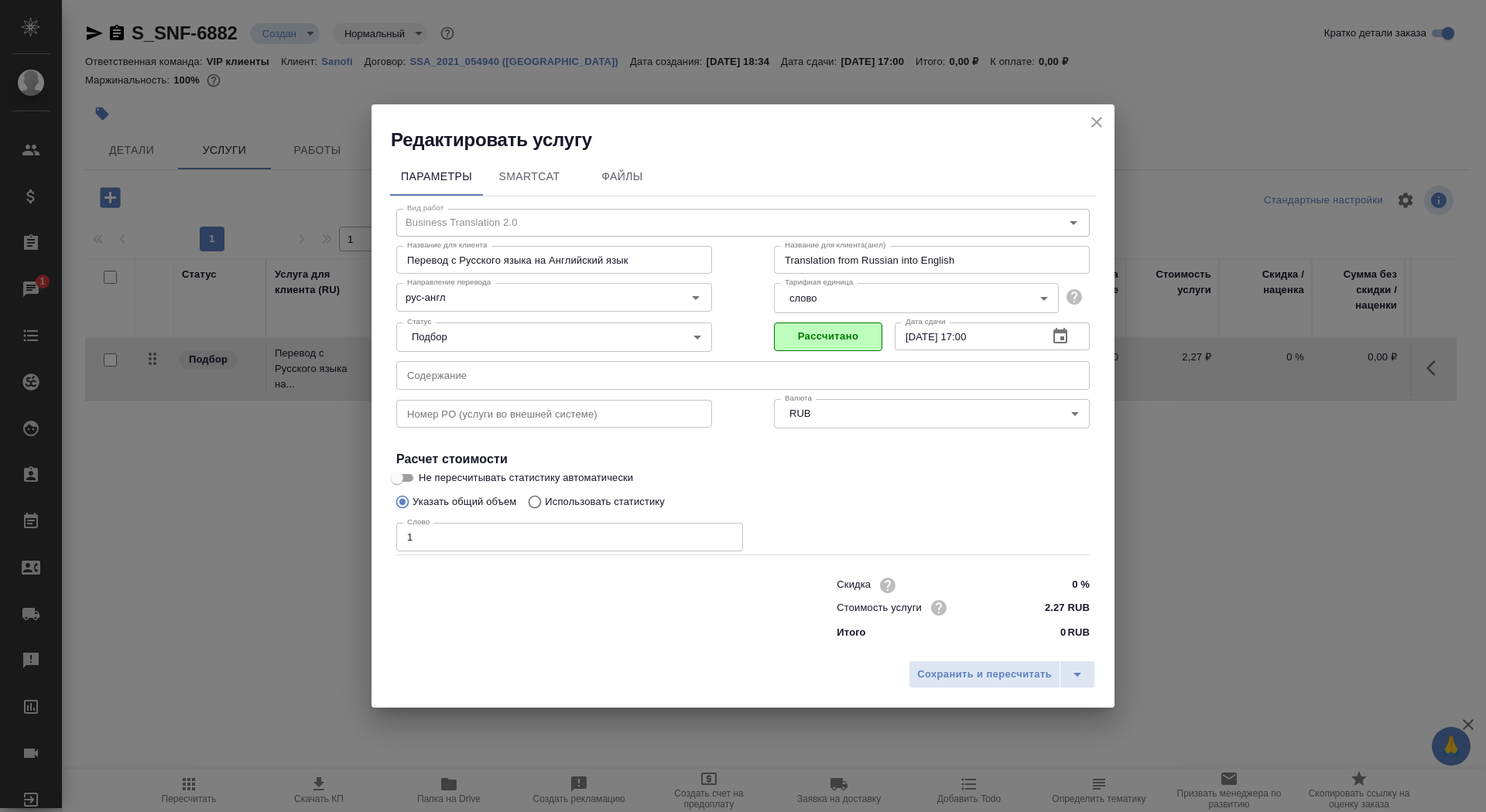
click at [397, 483] on input "Не пересчитывать статистику автоматически" at bounding box center [397, 478] width 55 height 19
checkbox input "true"
click at [967, 684] on button "Сохранить и пересчитать" at bounding box center [985, 675] width 152 height 28
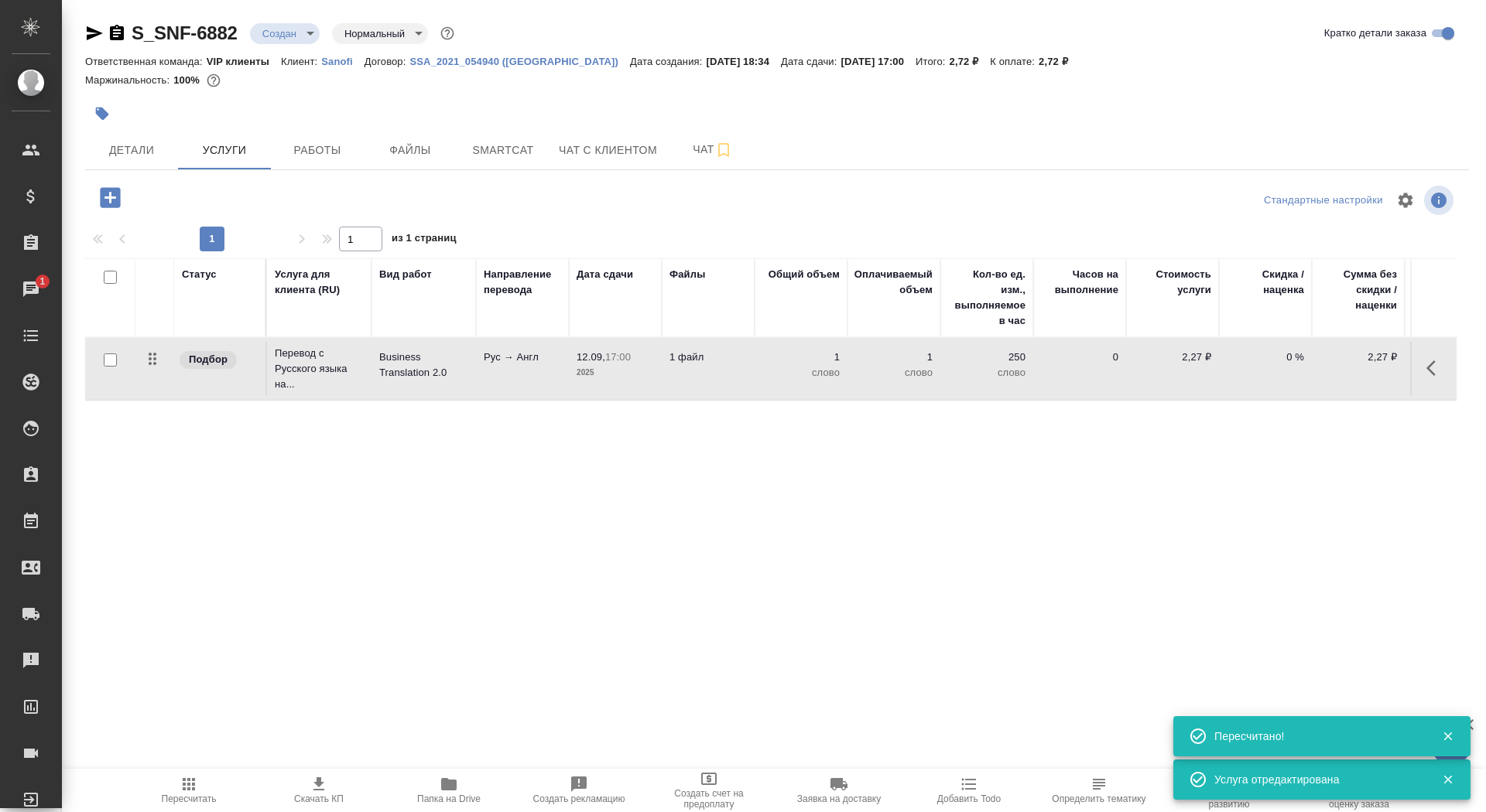
click at [113, 362] on input "checkbox" at bounding box center [111, 360] width 13 height 13
checkbox input "true"
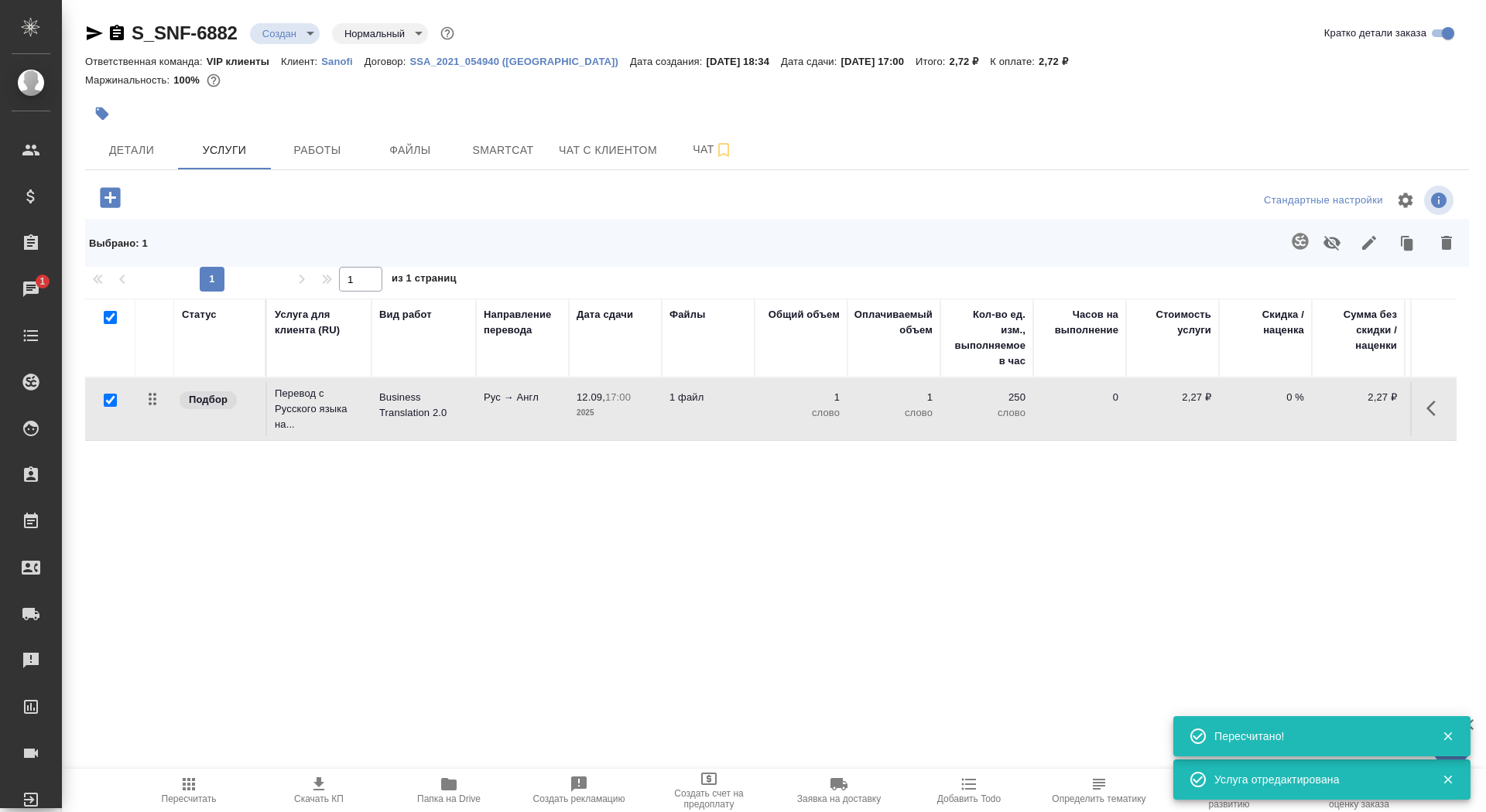
click at [1291, 236] on button "button" at bounding box center [1301, 242] width 38 height 38
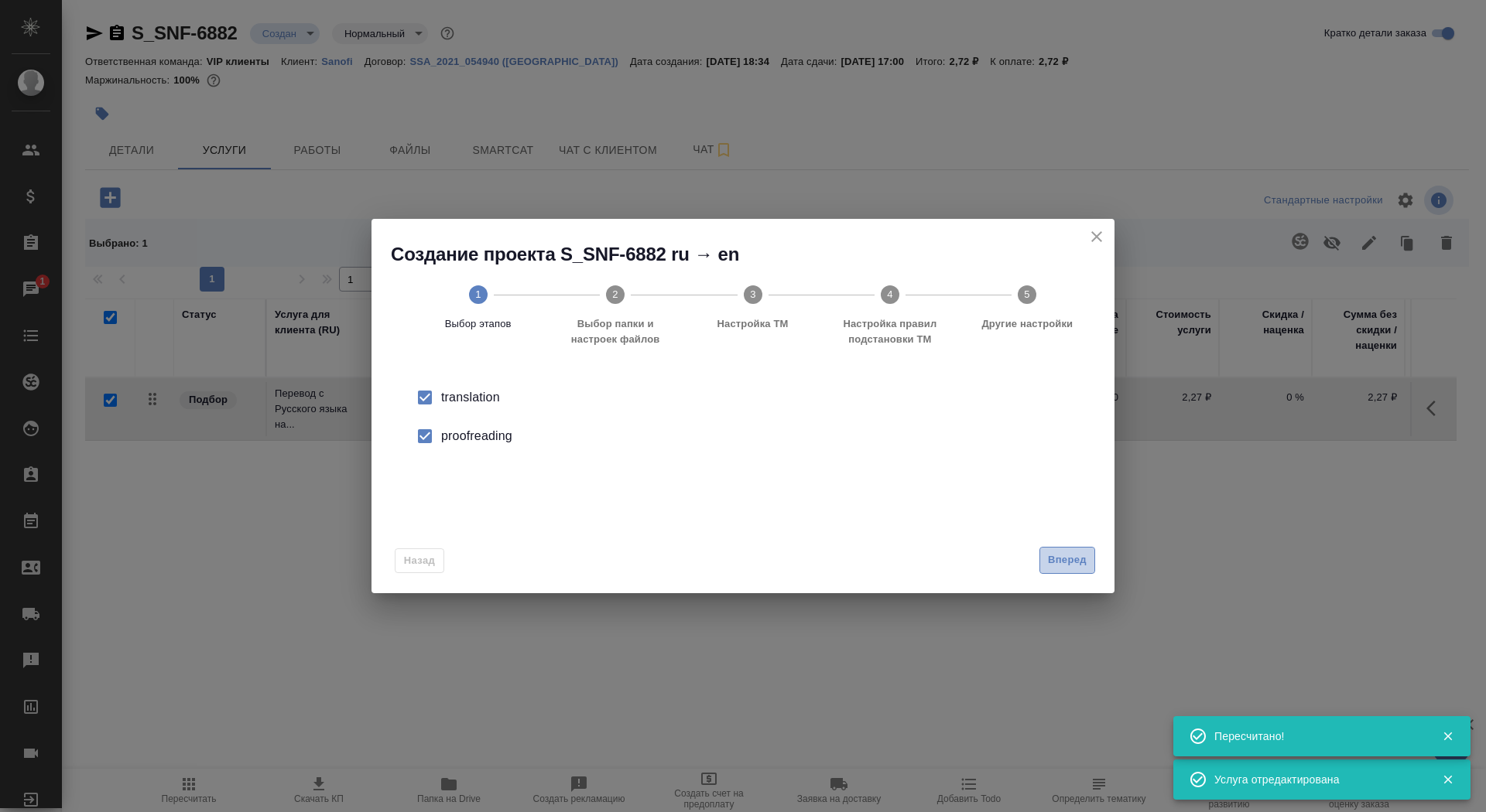
click at [1056, 558] on span "Вперед" at bounding box center [1067, 560] width 38 height 18
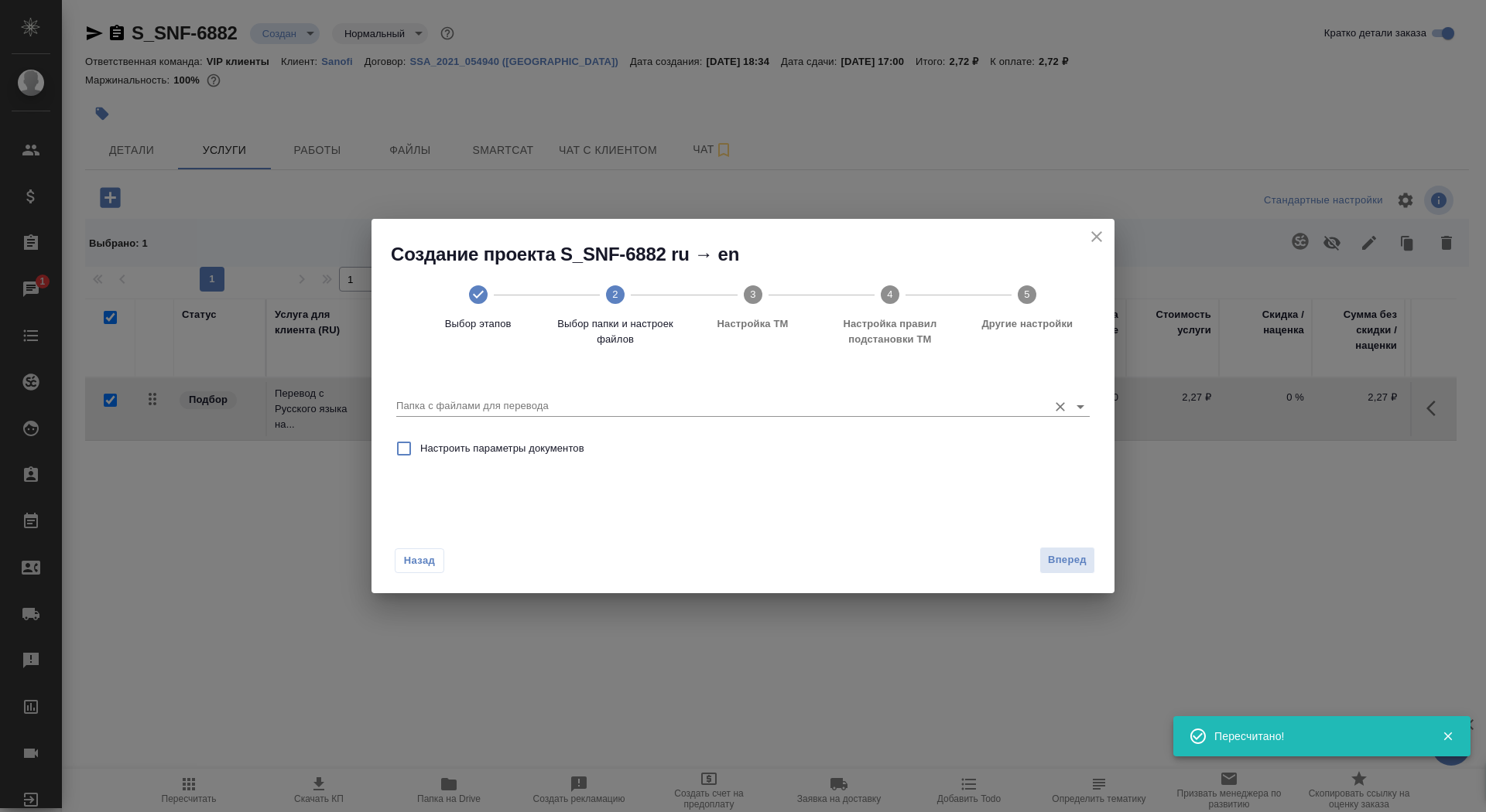
click at [811, 407] on input "Папка с файлами для перевода" at bounding box center [719, 406] width 644 height 19
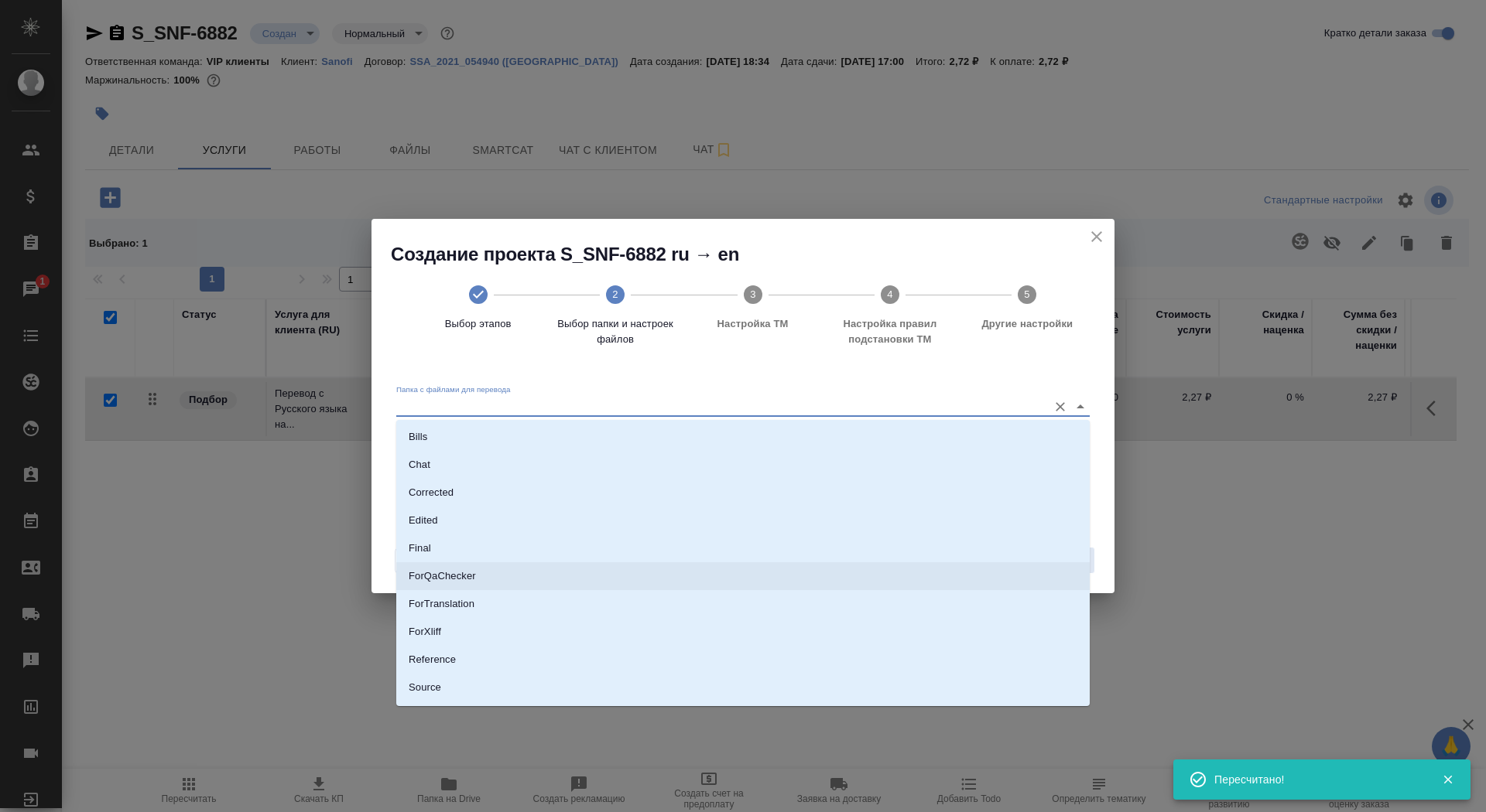
scroll to position [30, 0]
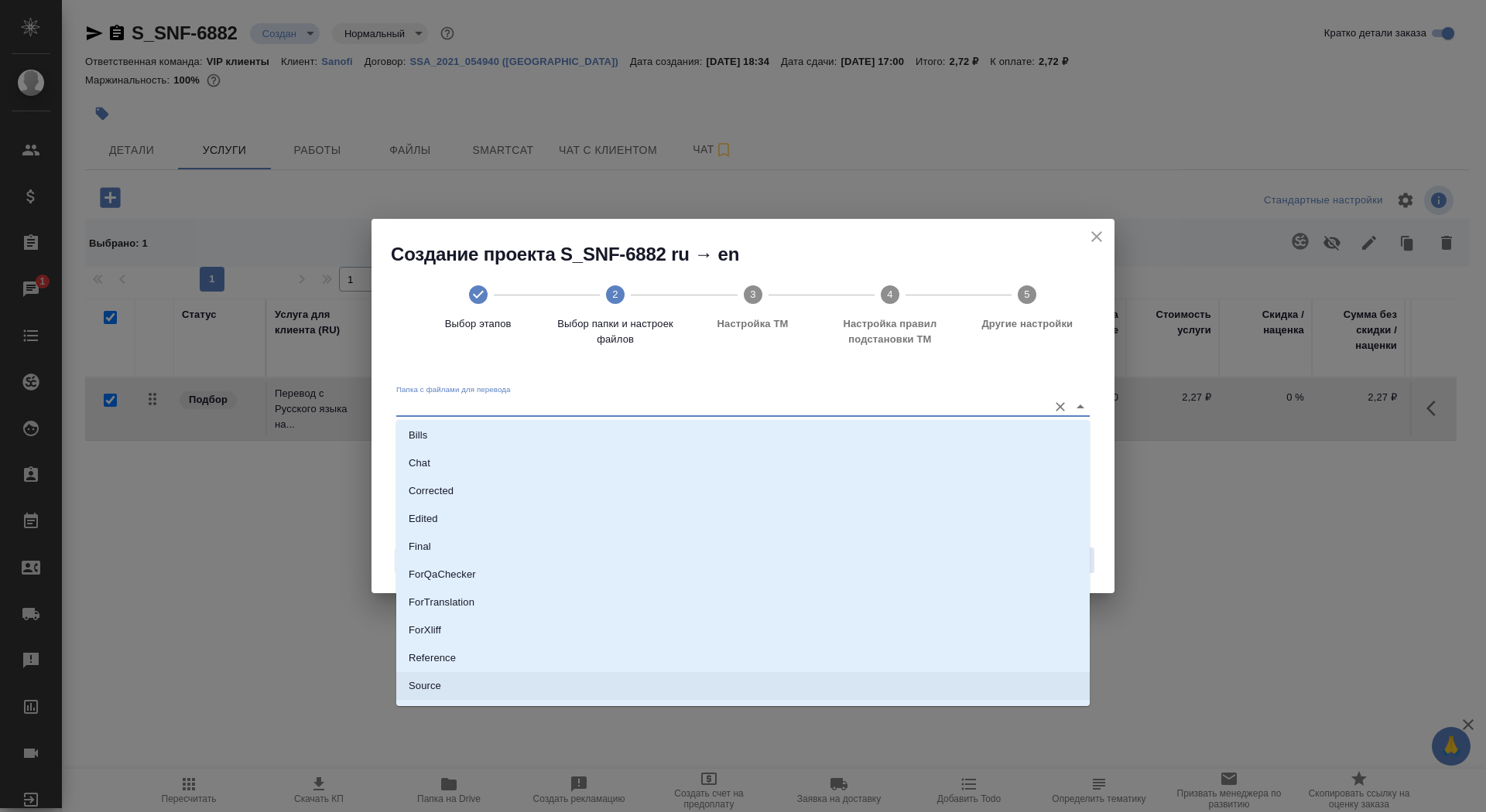
click at [782, 694] on li "Source" at bounding box center [743, 686] width 693 height 28
type input "Source"
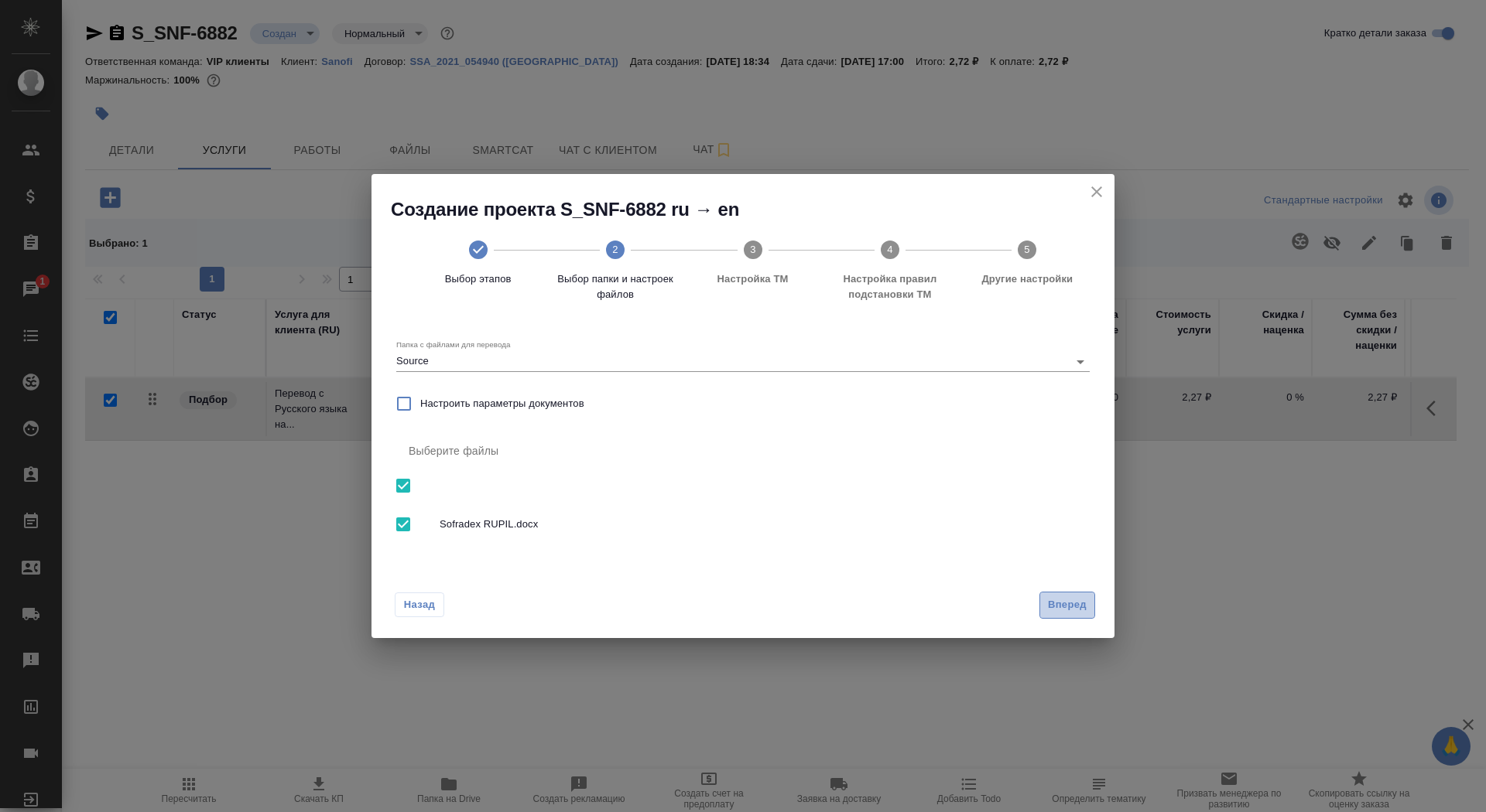
click at [1065, 600] on span "Вперед" at bounding box center [1067, 605] width 38 height 18
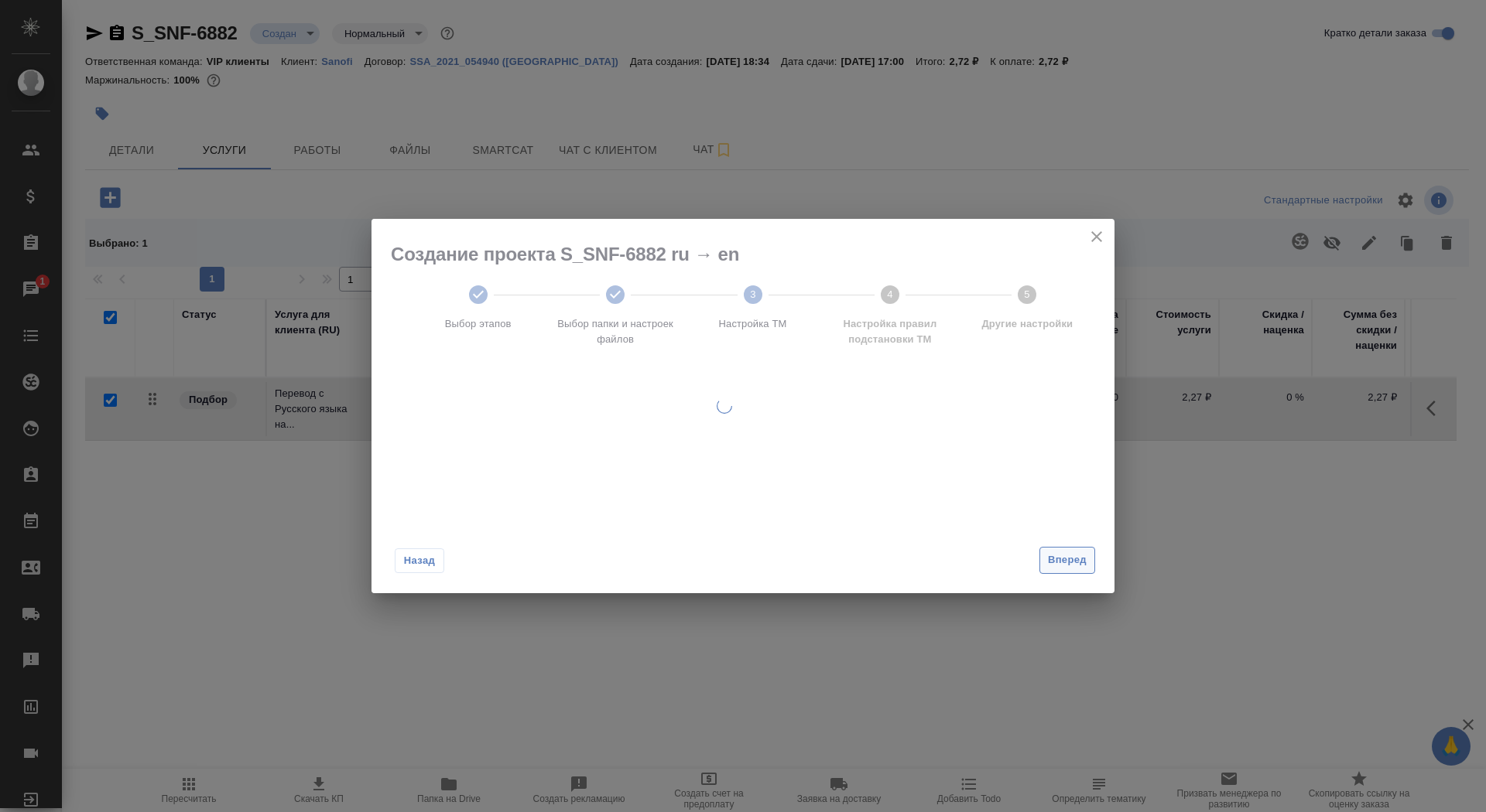
click at [1059, 551] on div "Назад Вперед" at bounding box center [743, 557] width 743 height 73
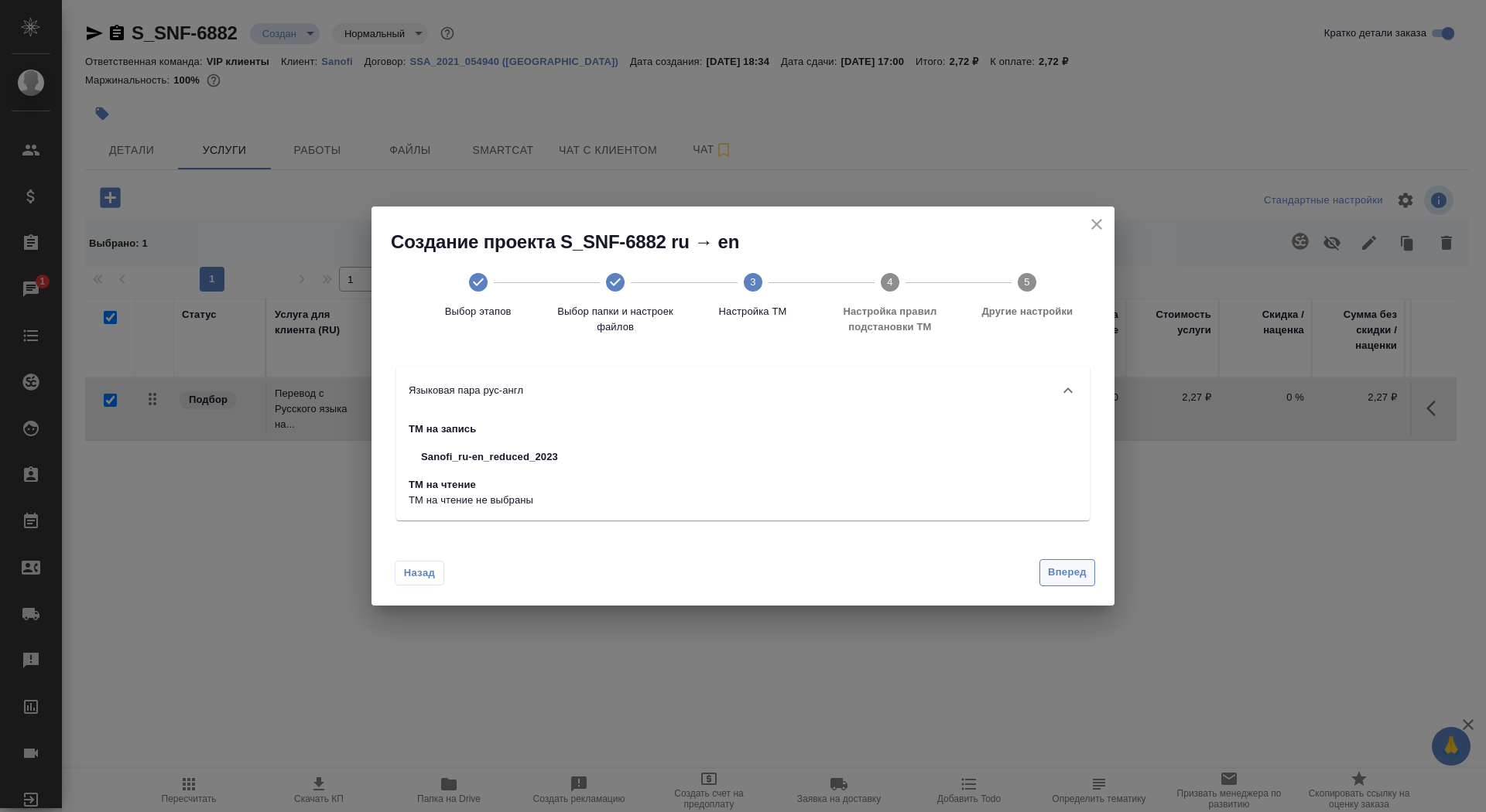
click at [1059, 579] on span "Вперед" at bounding box center [1067, 573] width 38 height 18
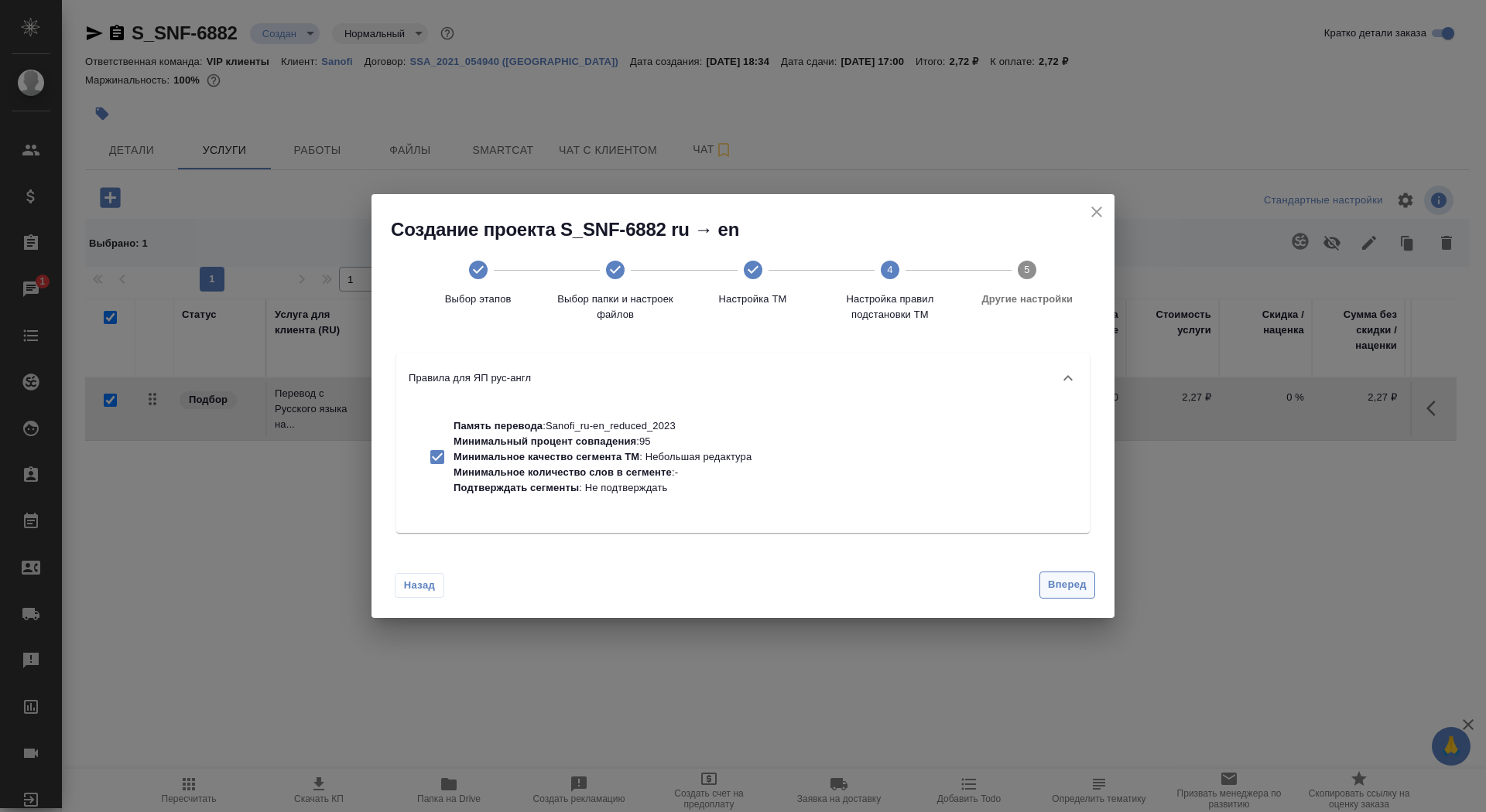
click at [1060, 582] on span "Вперед" at bounding box center [1067, 585] width 38 height 18
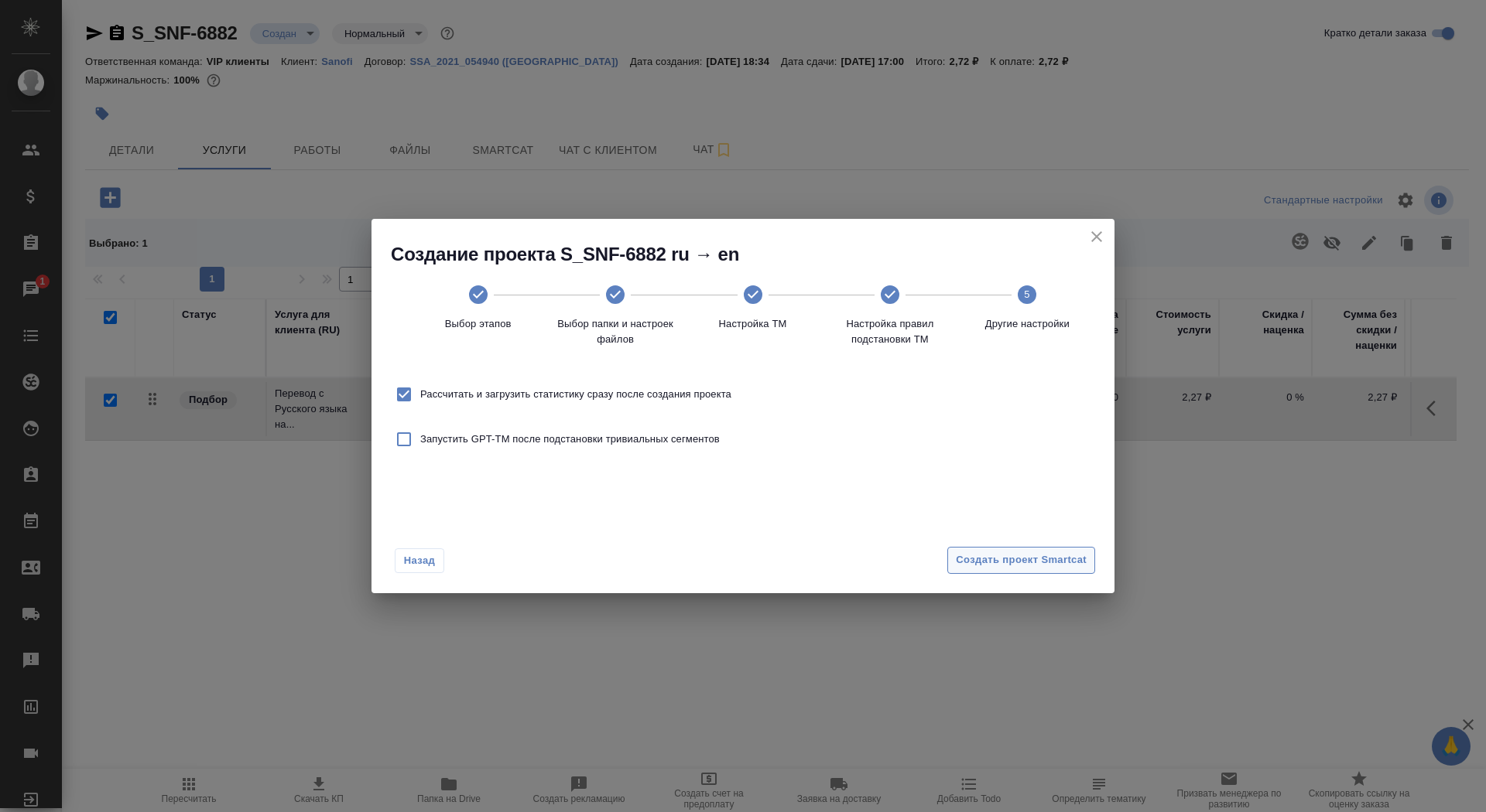
click at [1050, 553] on span "Создать проект Smartcat" at bounding box center [1021, 560] width 130 height 18
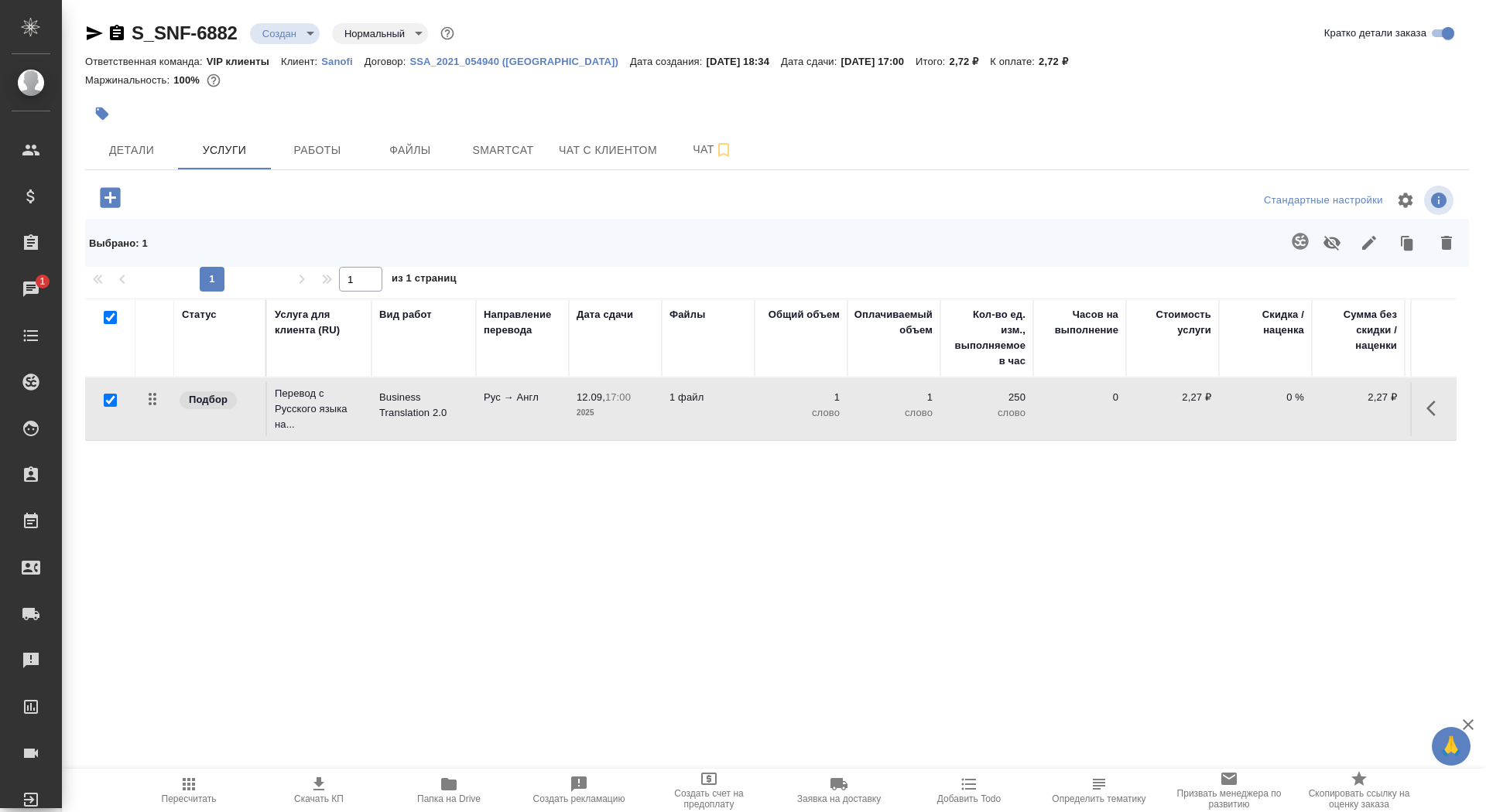
click at [397, 414] on p "Business Translation 2.0" at bounding box center [423, 405] width 89 height 31
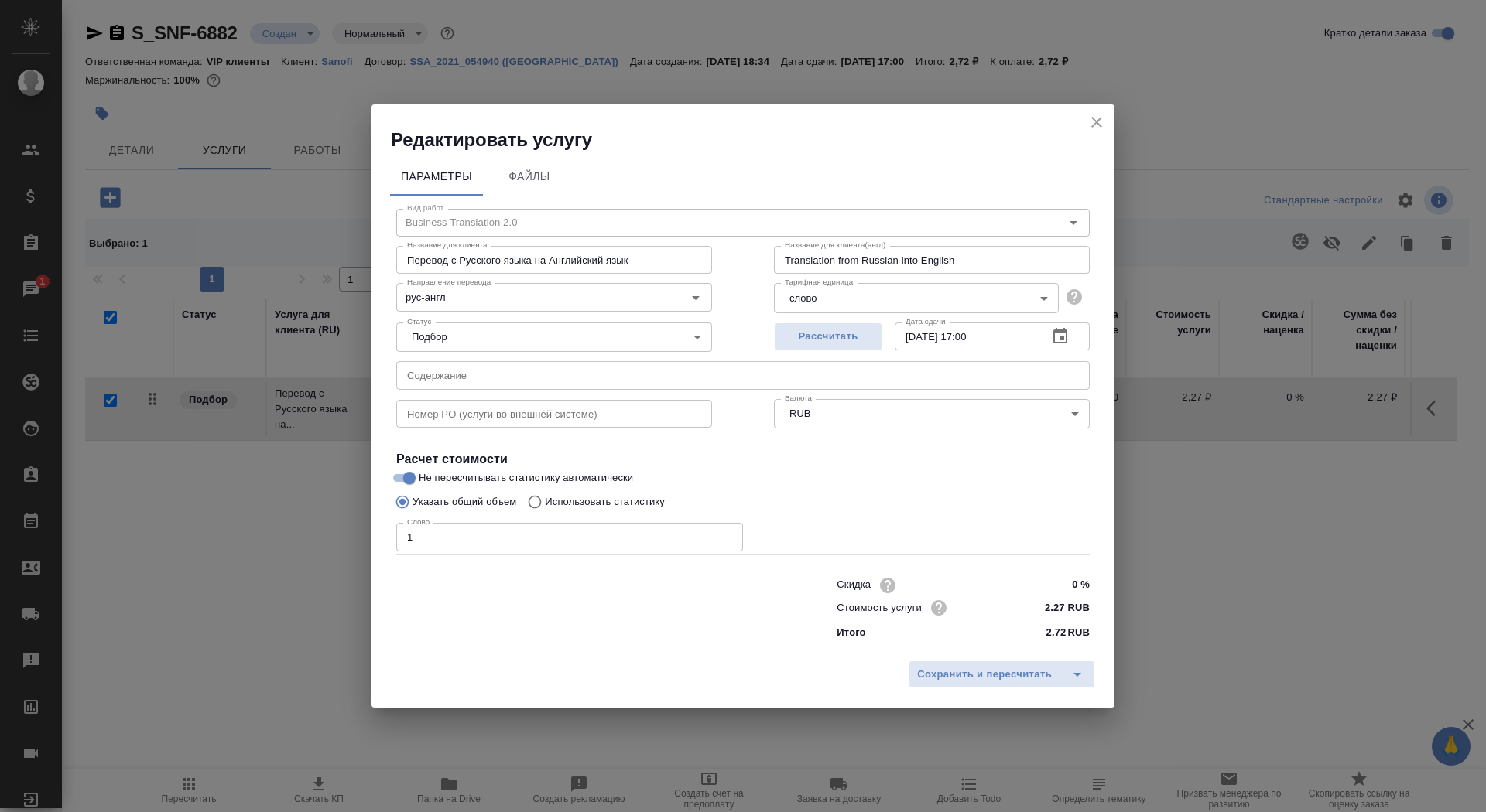
click at [614, 503] on p "Использовать статистику" at bounding box center [605, 502] width 120 height 16
click at [545, 503] on input "Использовать статистику" at bounding box center [533, 502] width 24 height 29
radio input "true"
radio input "false"
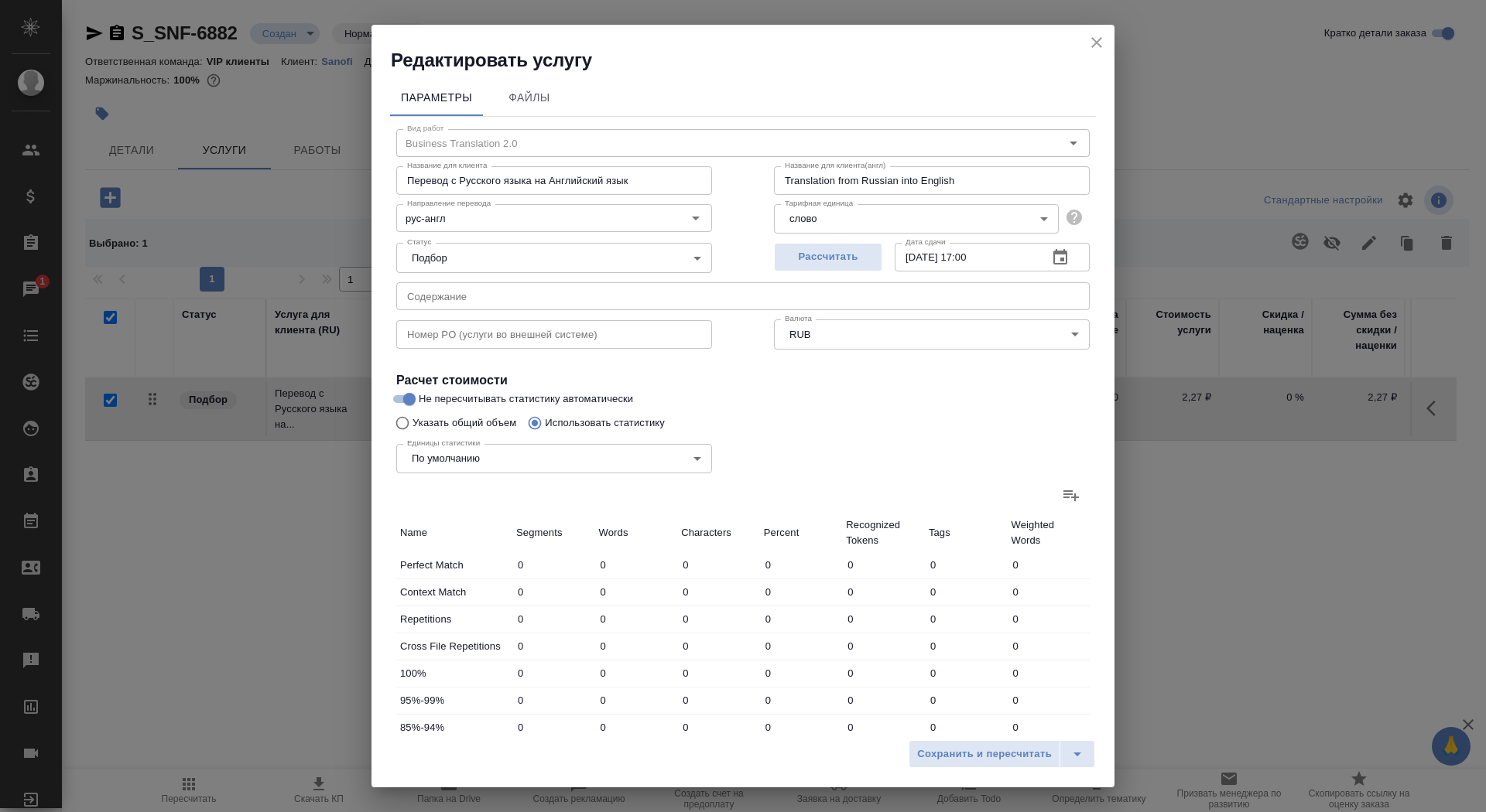
click at [1063, 489] on icon at bounding box center [1071, 495] width 19 height 19
click at [0, 0] on input "file" at bounding box center [0, 0] width 0 height 0
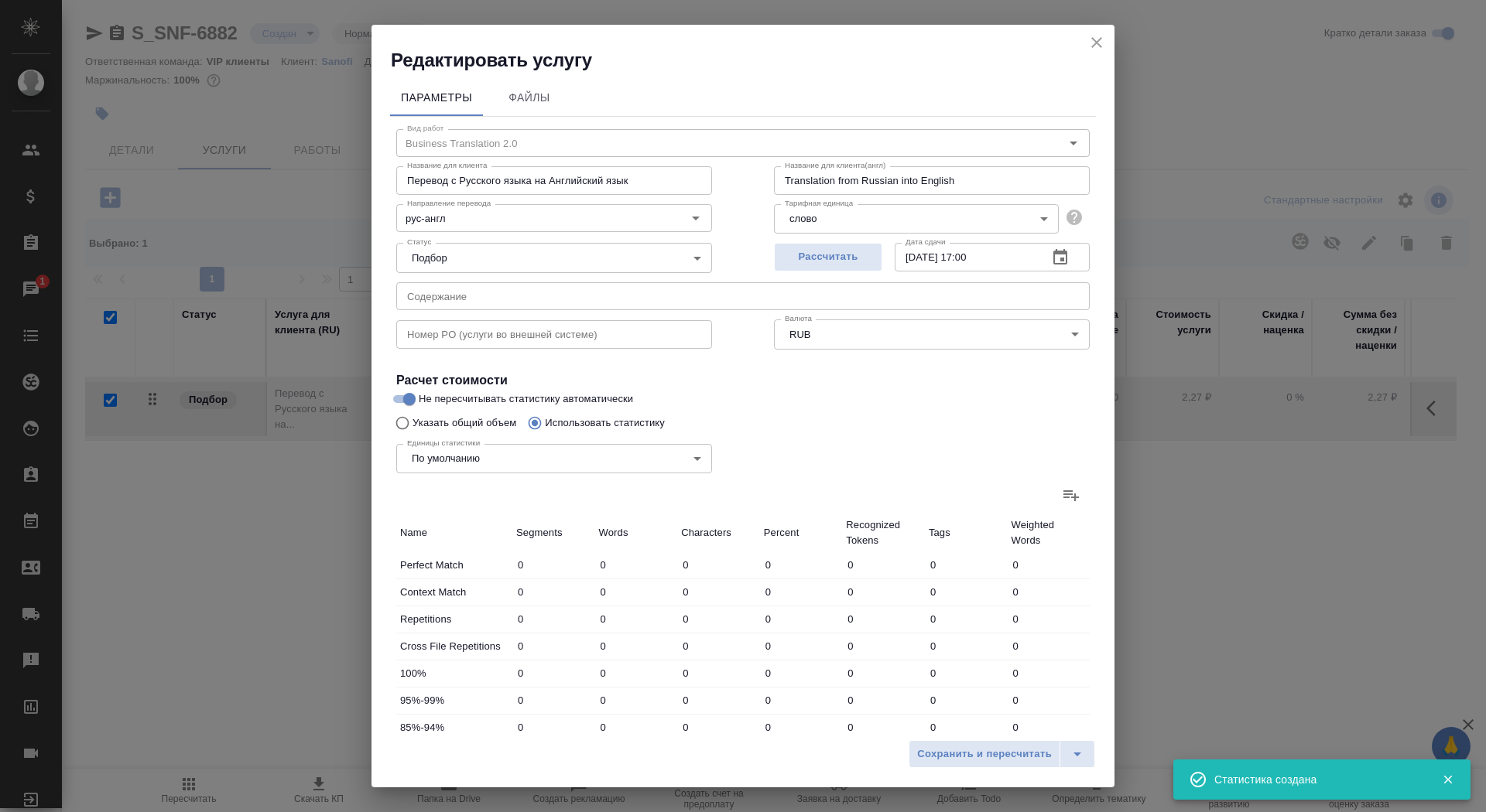
type input "3"
type input "4"
type input "19"
type input "17"
type input "35"
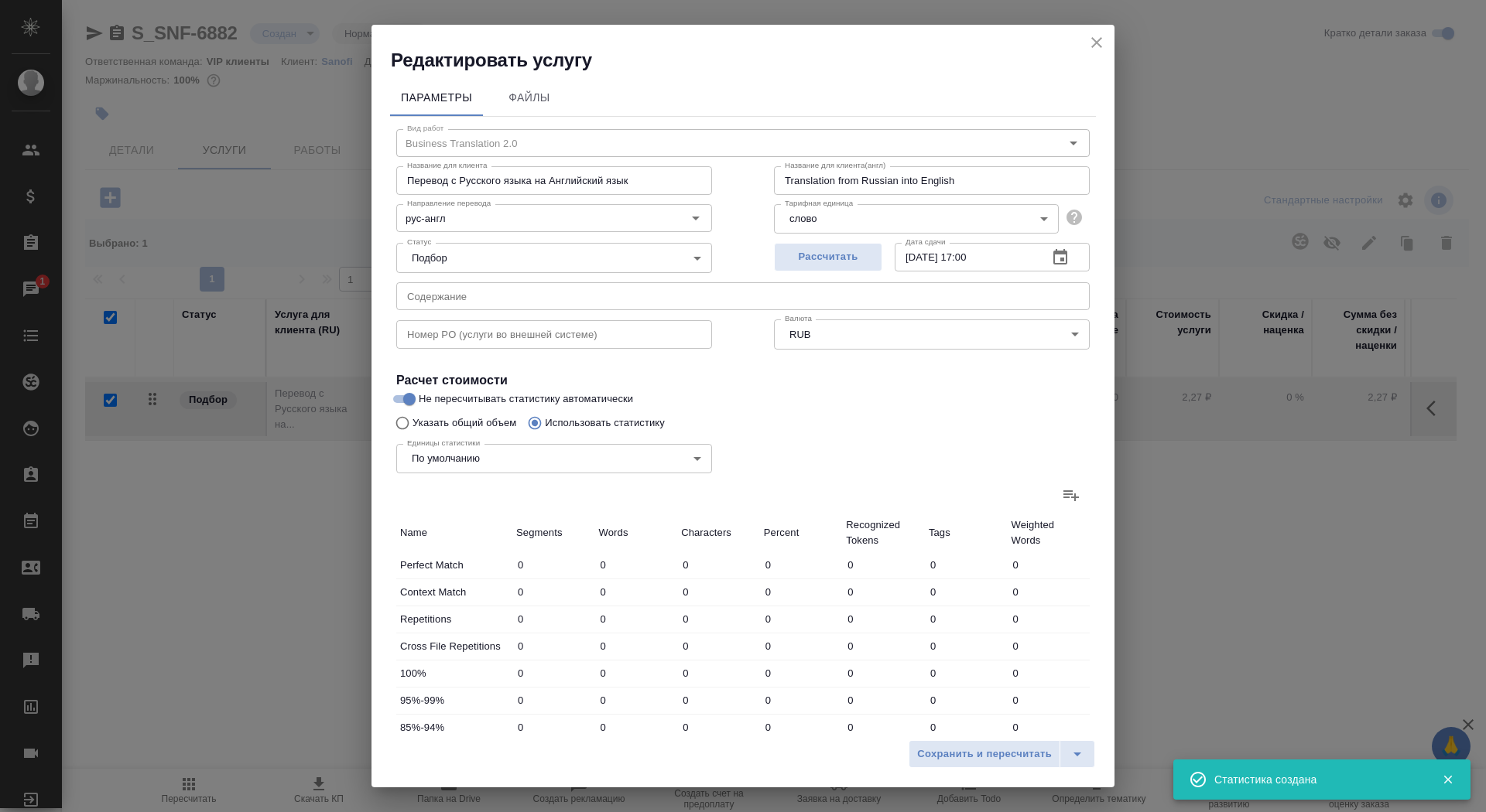
type input "300"
type input "6"
type input "18"
type input "140"
type input "6"
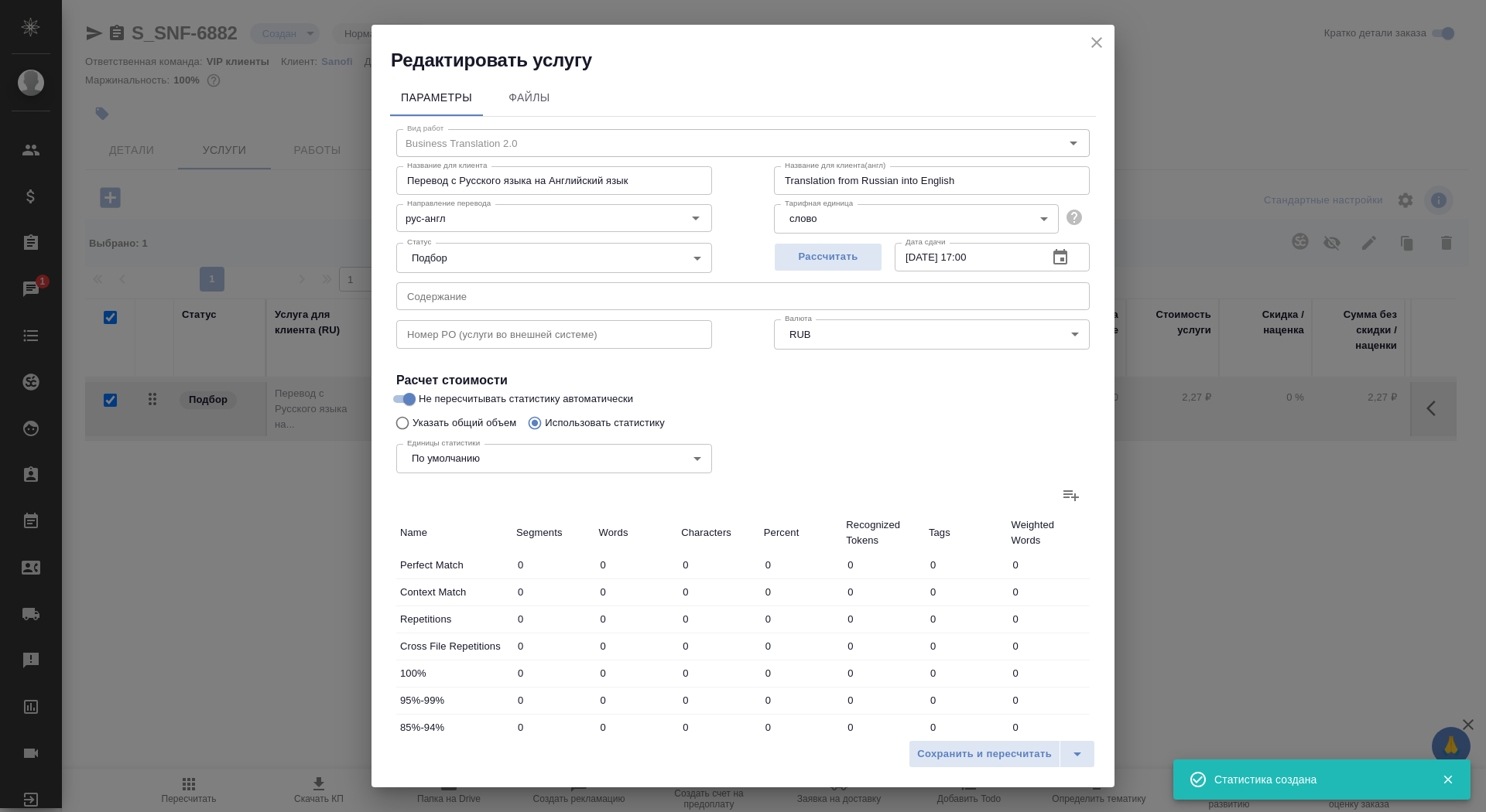
type input "24"
type input "251"
type input "97"
type input "951"
type input "8088"
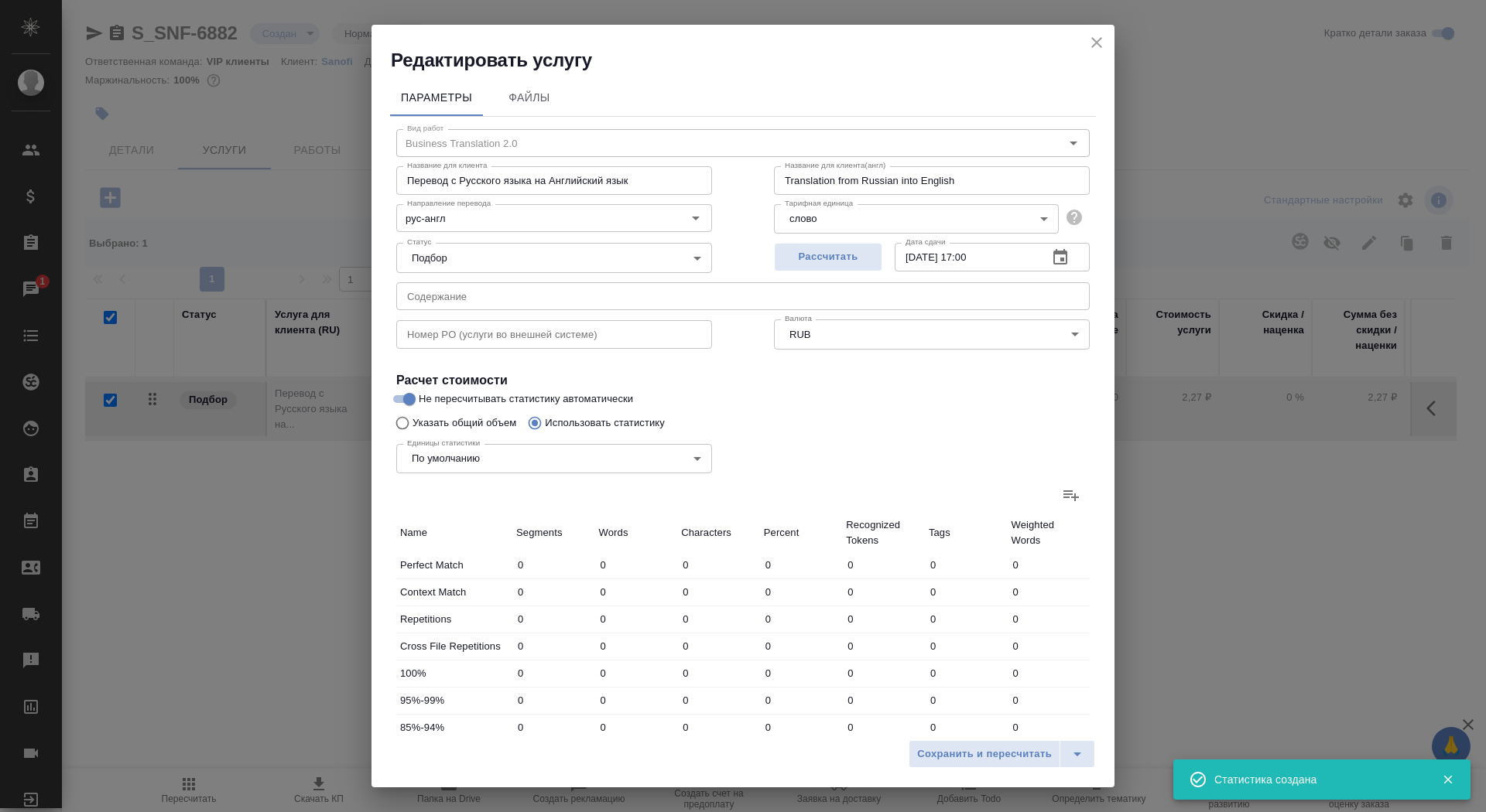
type input "127"
type input "1029"
type input "8796"
type input "127"
type input "1029"
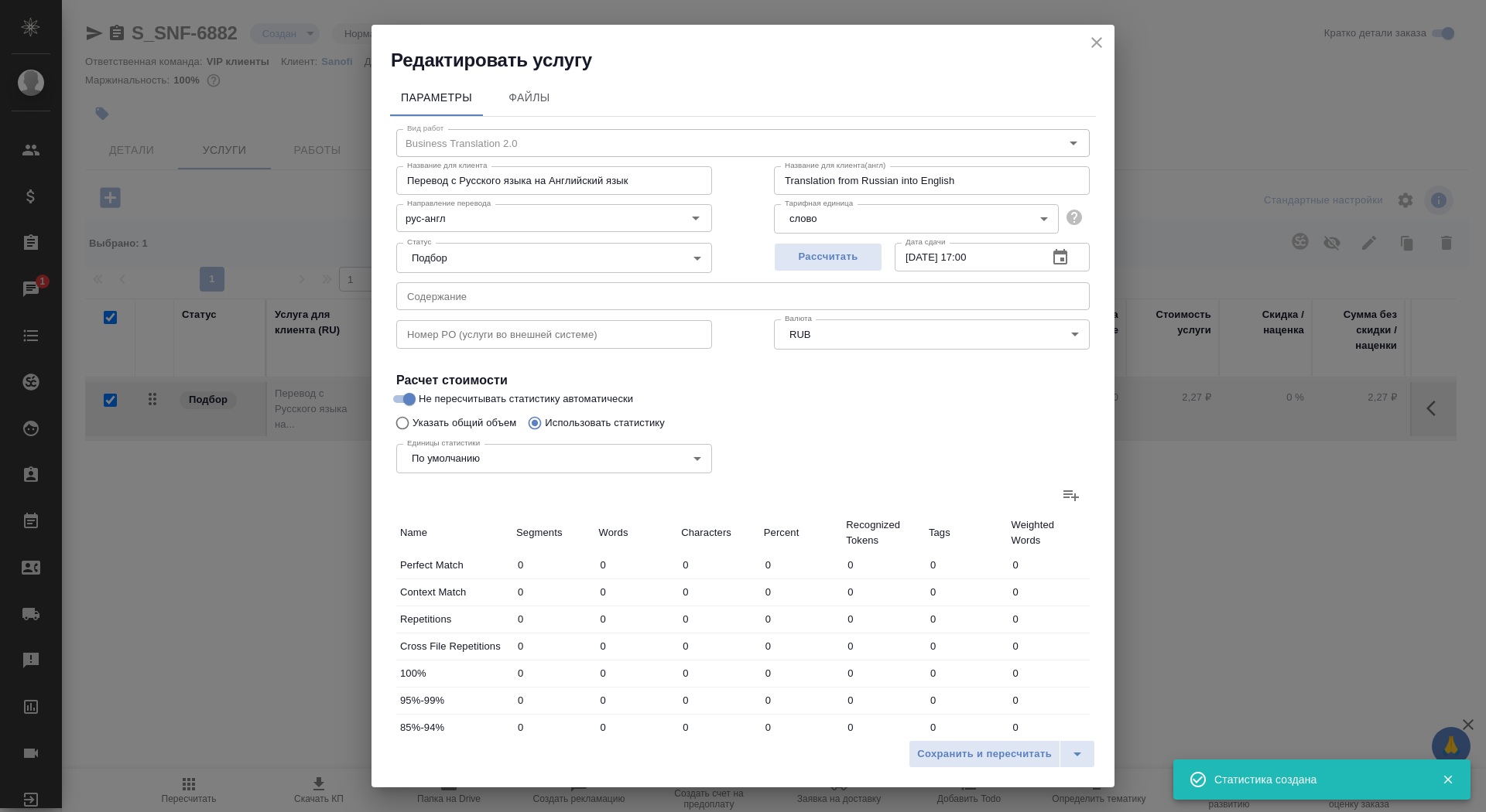
type input "8796"
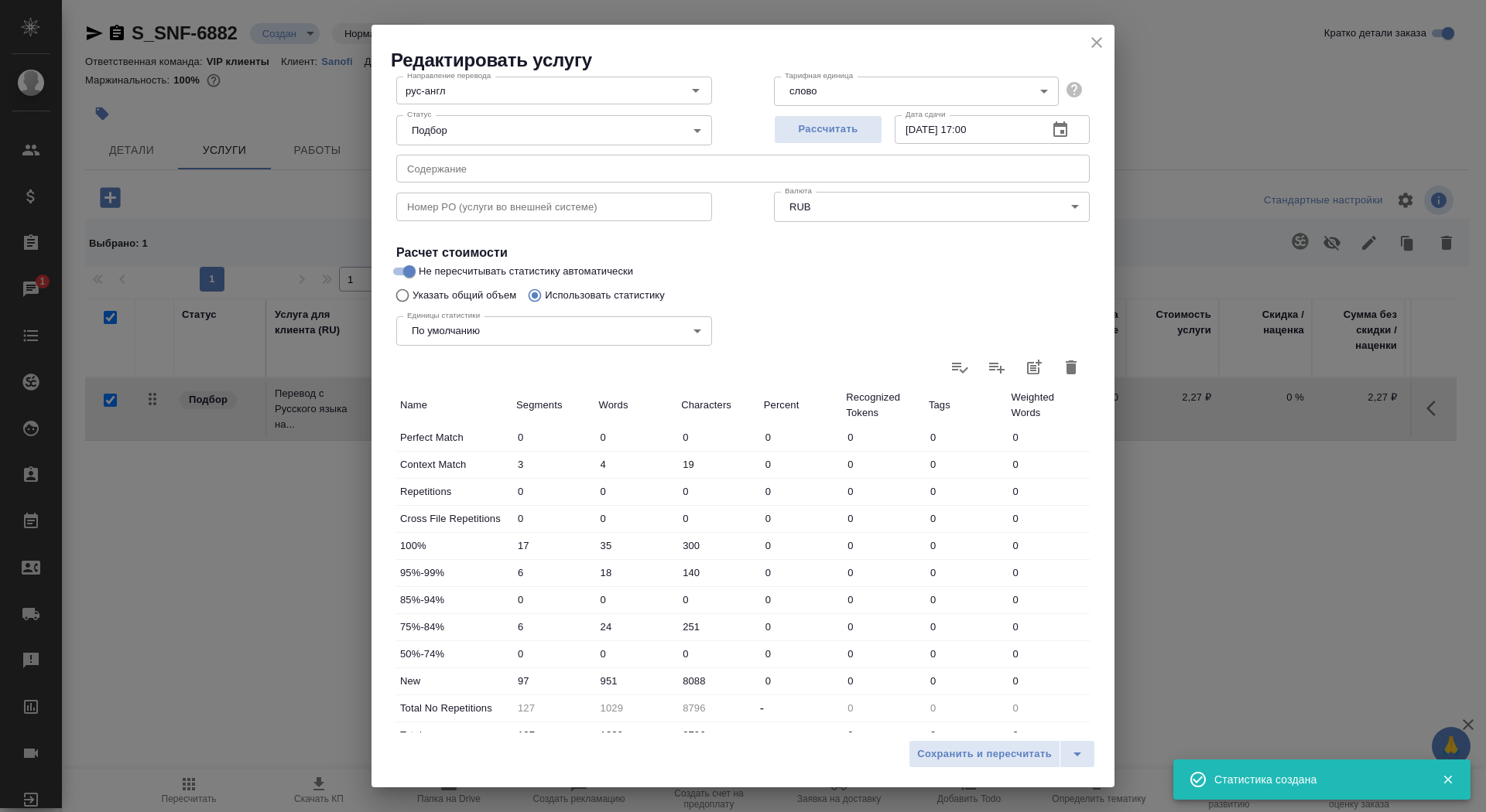
scroll to position [240, 0]
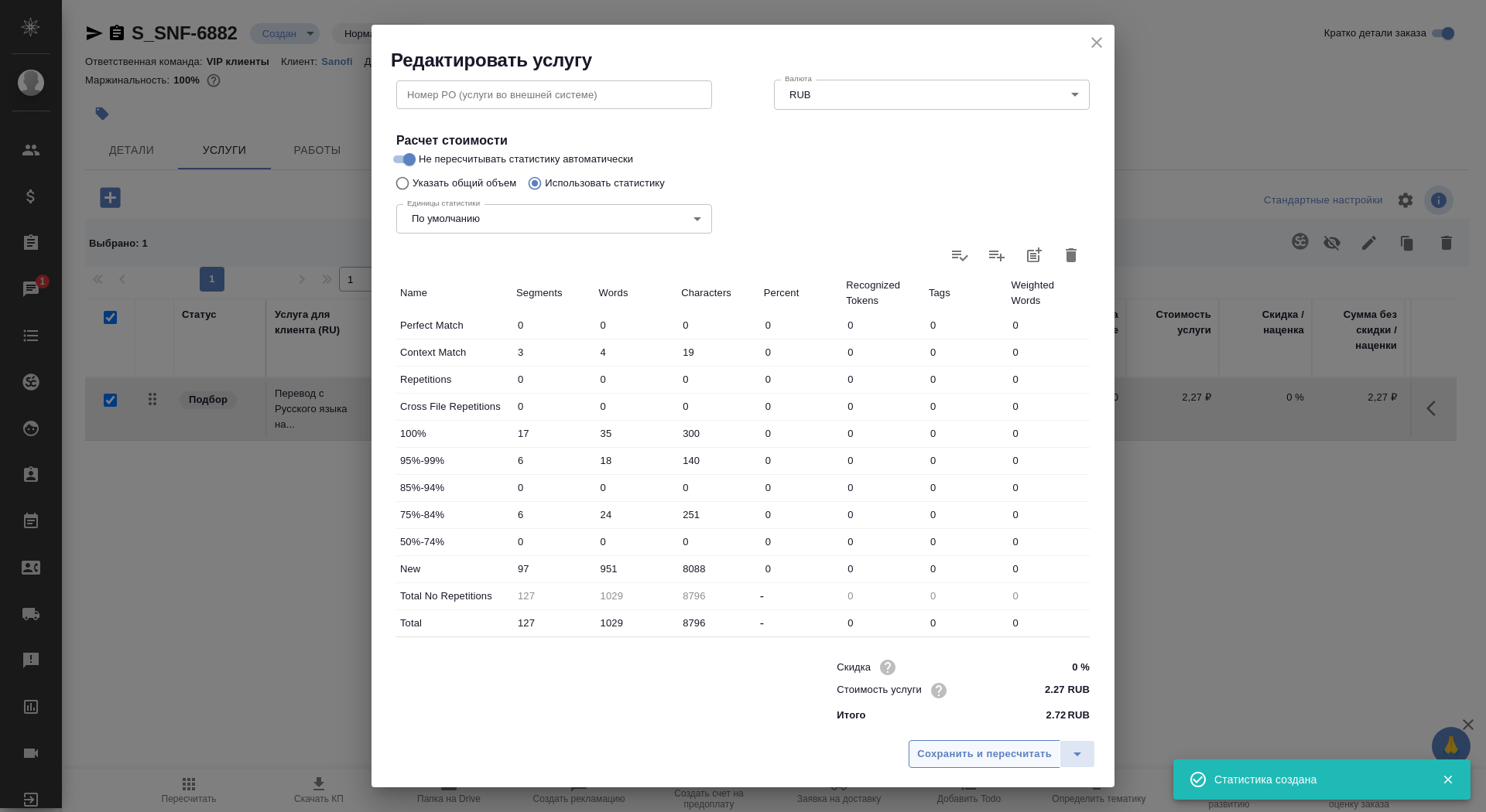
click at [985, 762] on span "Сохранить и пересчитать" at bounding box center [985, 754] width 135 height 18
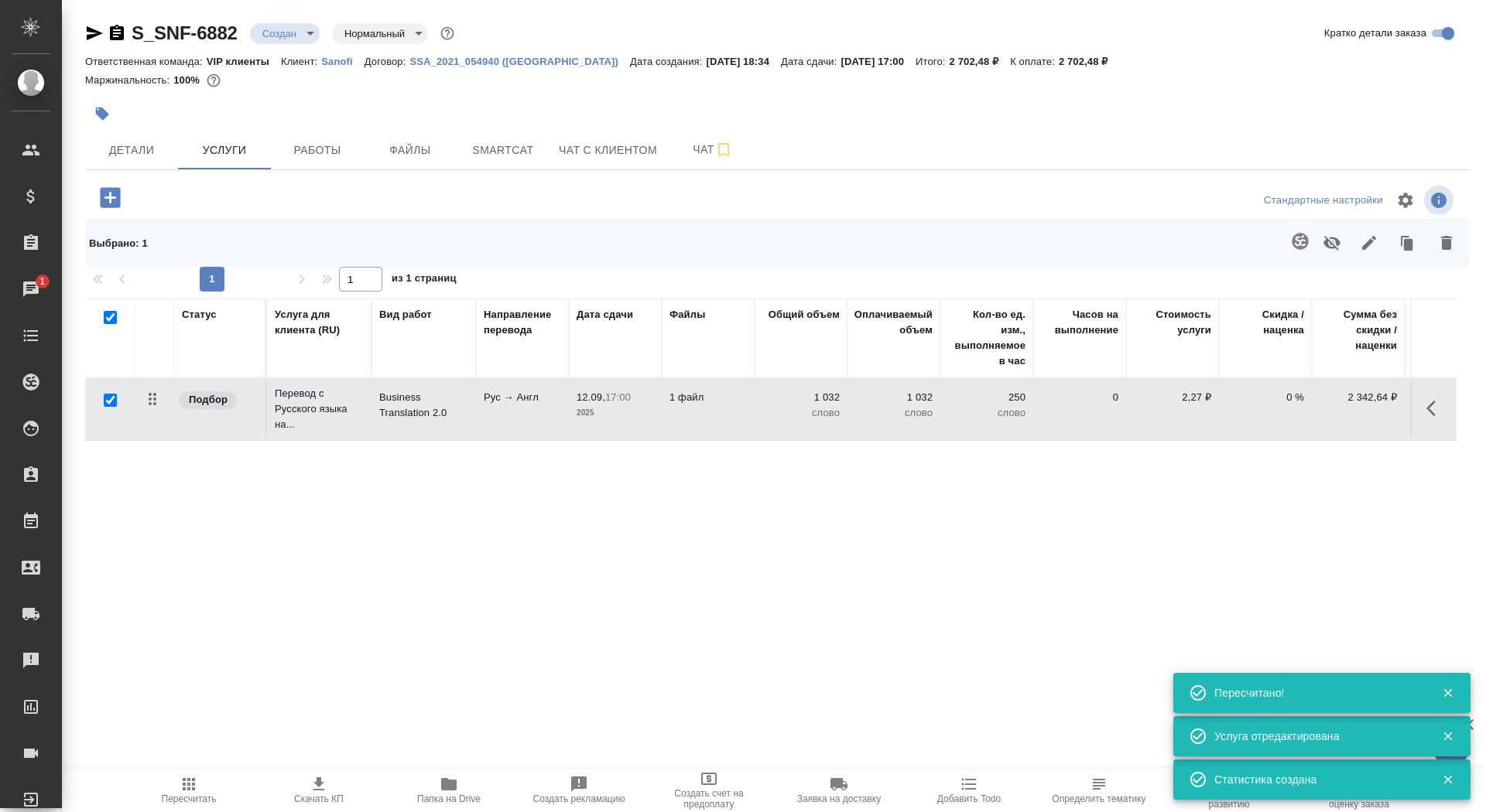
click at [101, 196] on icon "button" at bounding box center [109, 197] width 20 height 20
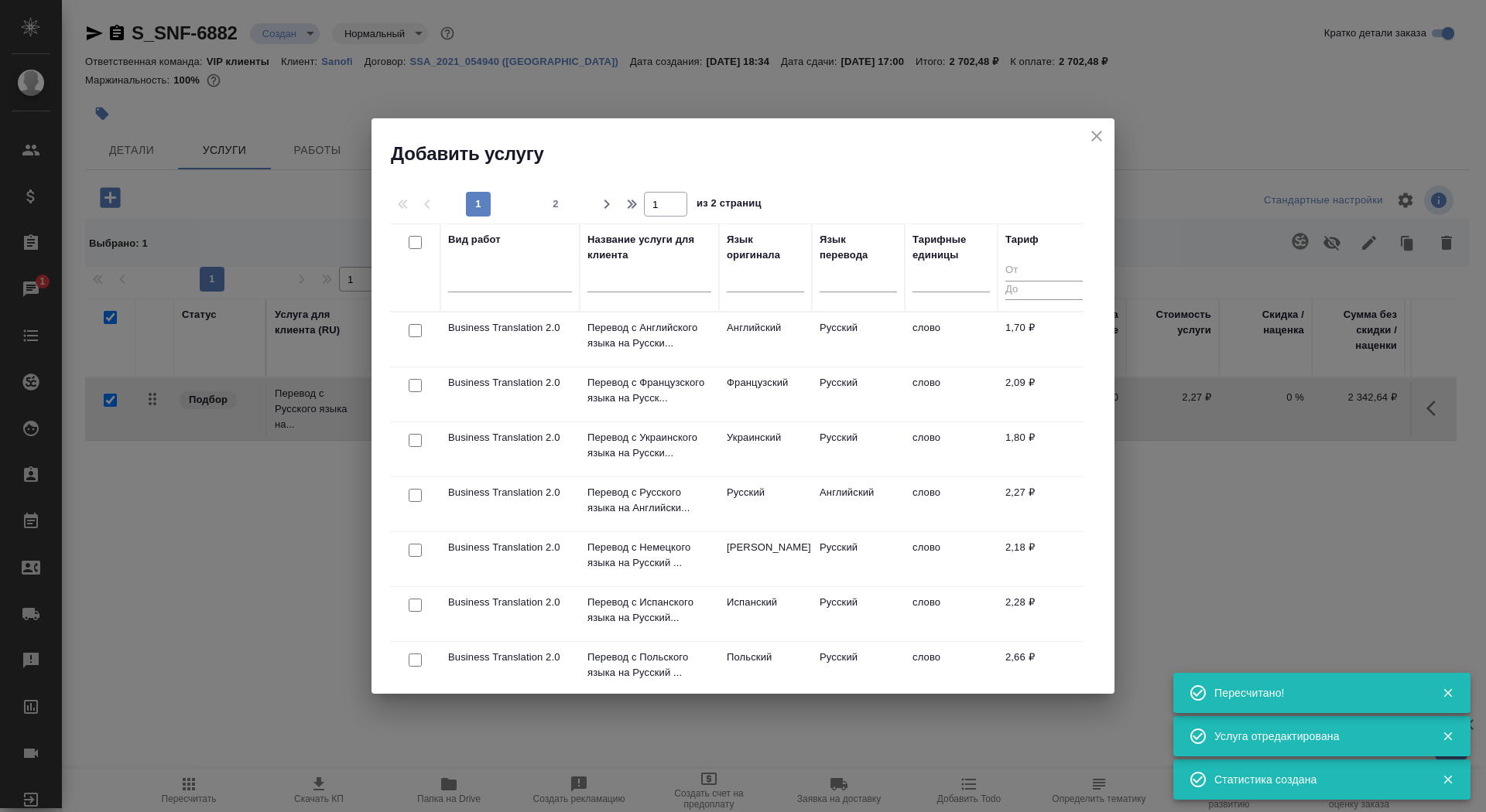
click at [661, 284] on input "text" at bounding box center [649, 282] width 124 height 20
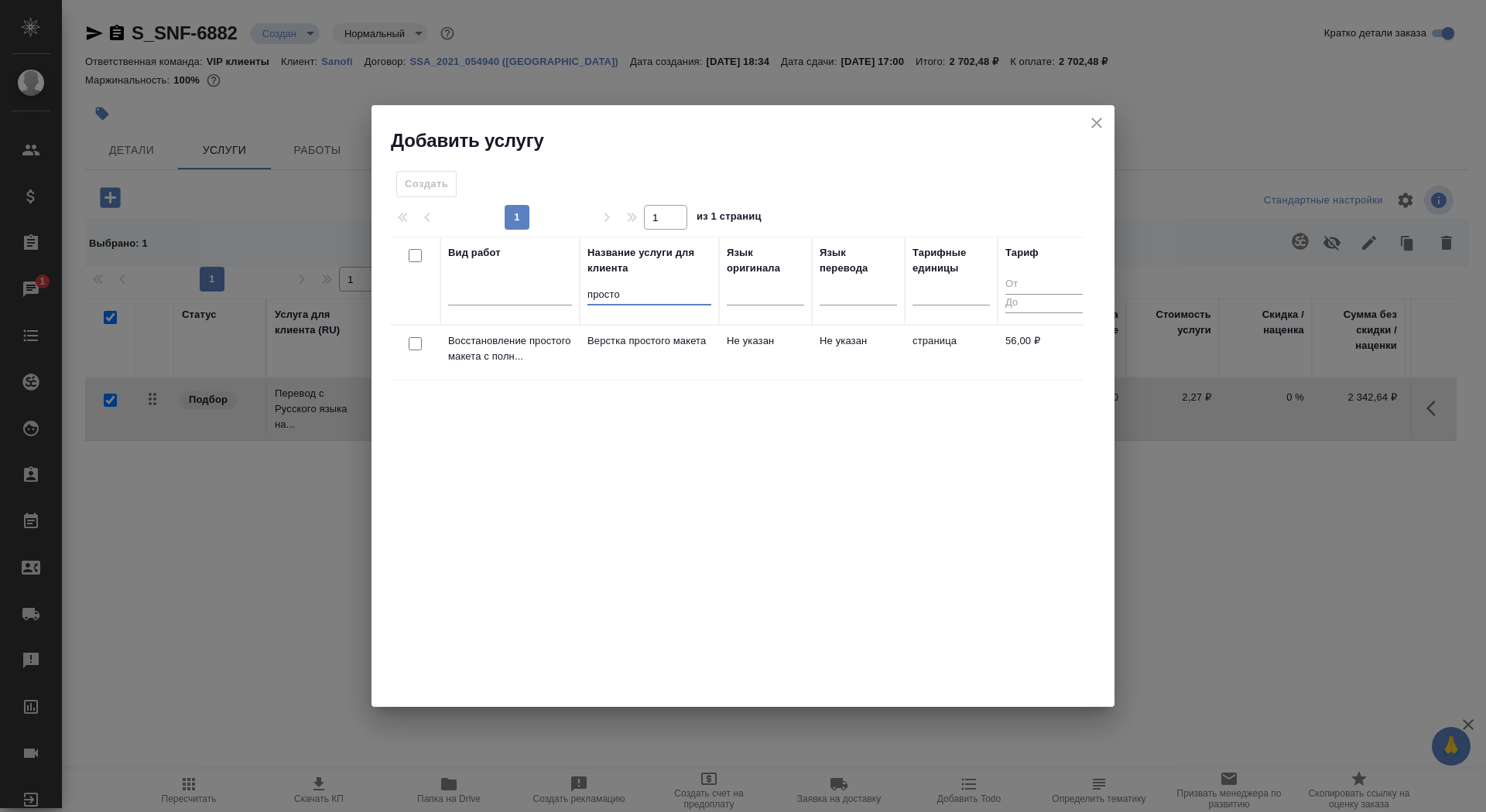
type input "просто"
click at [665, 377] on td "Верстка простого макета" at bounding box center [649, 353] width 140 height 54
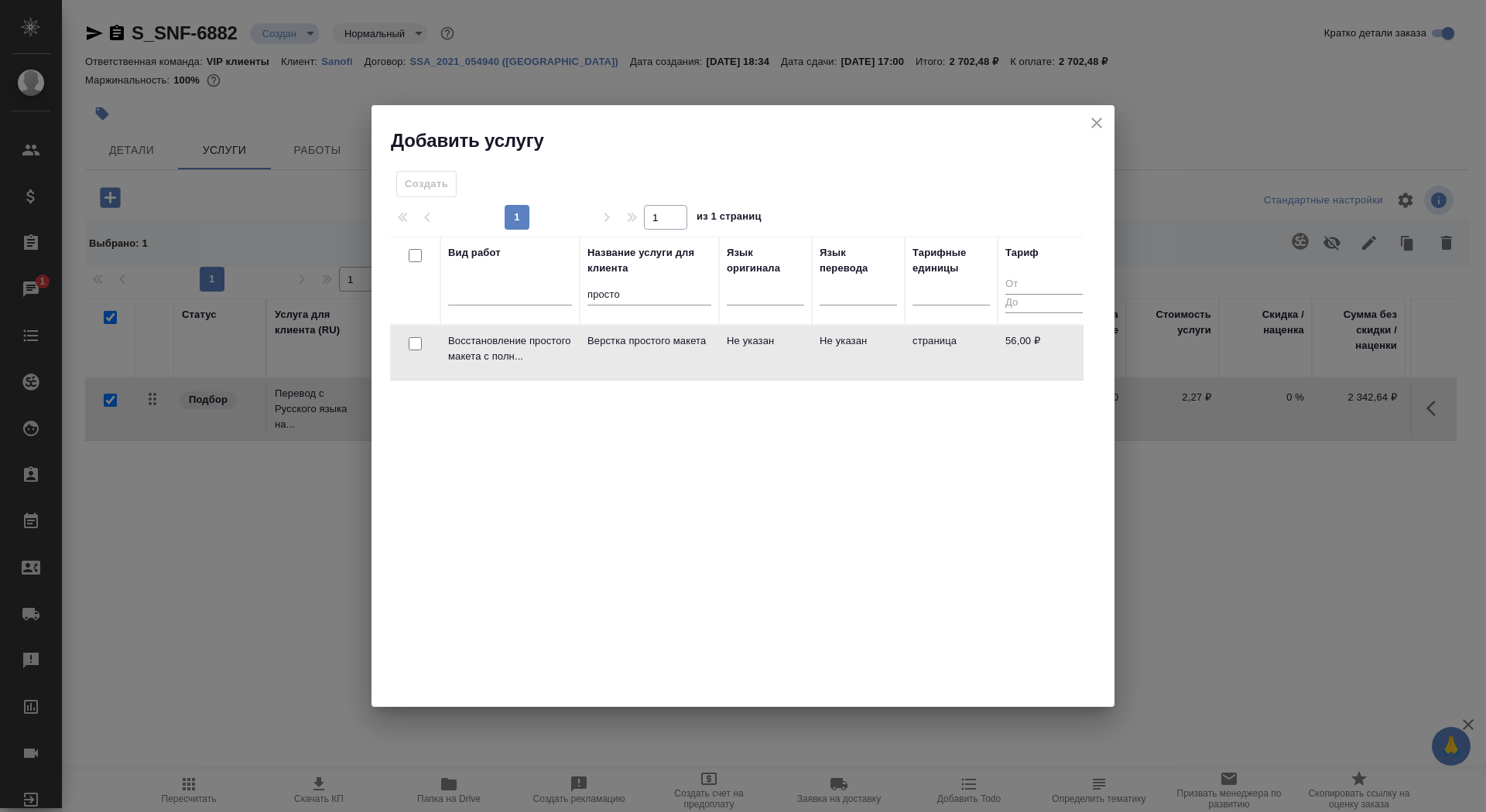
click at [665, 377] on td "Верстка простого макета" at bounding box center [649, 353] width 140 height 54
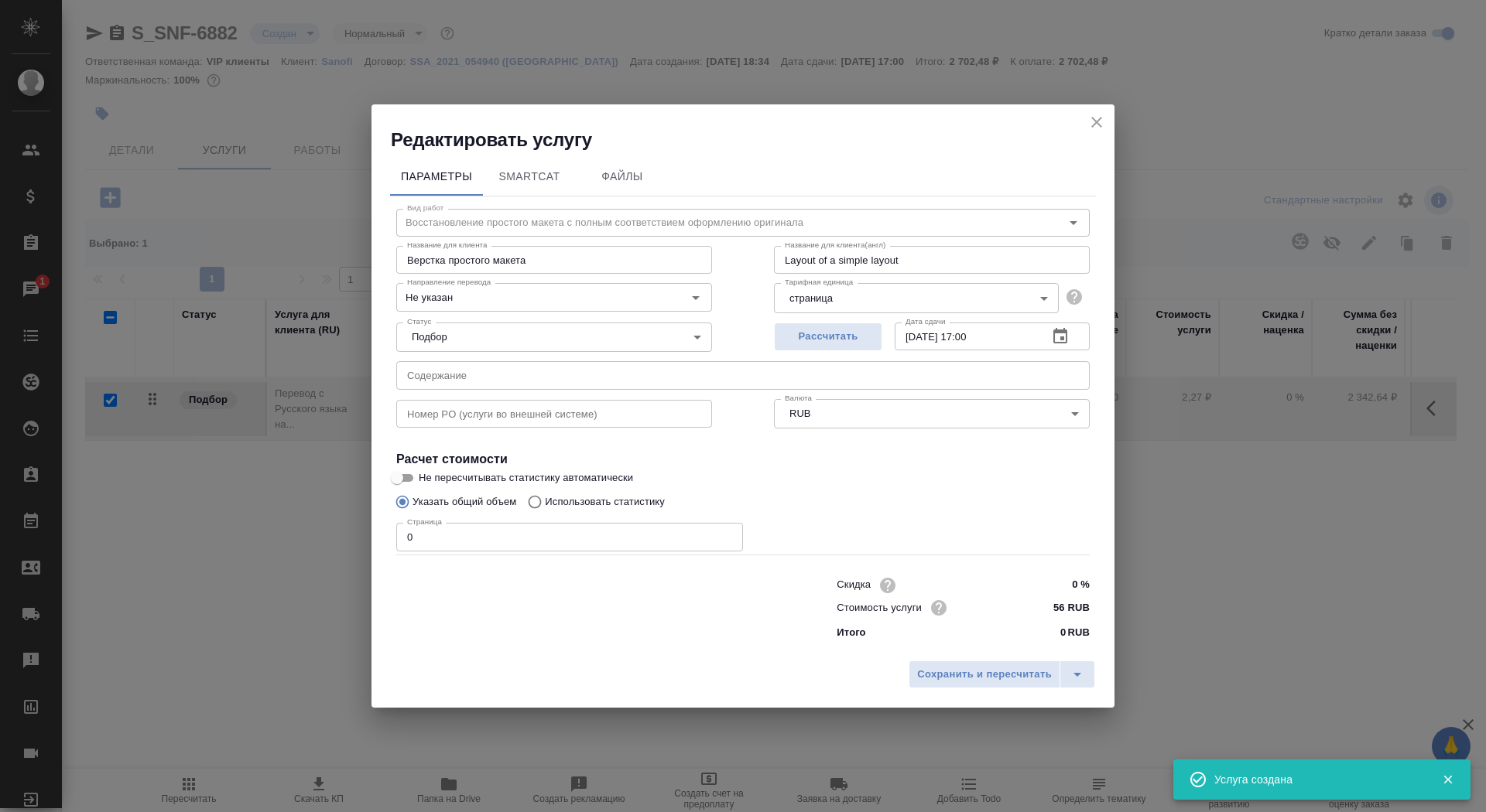
checkbox input "false"
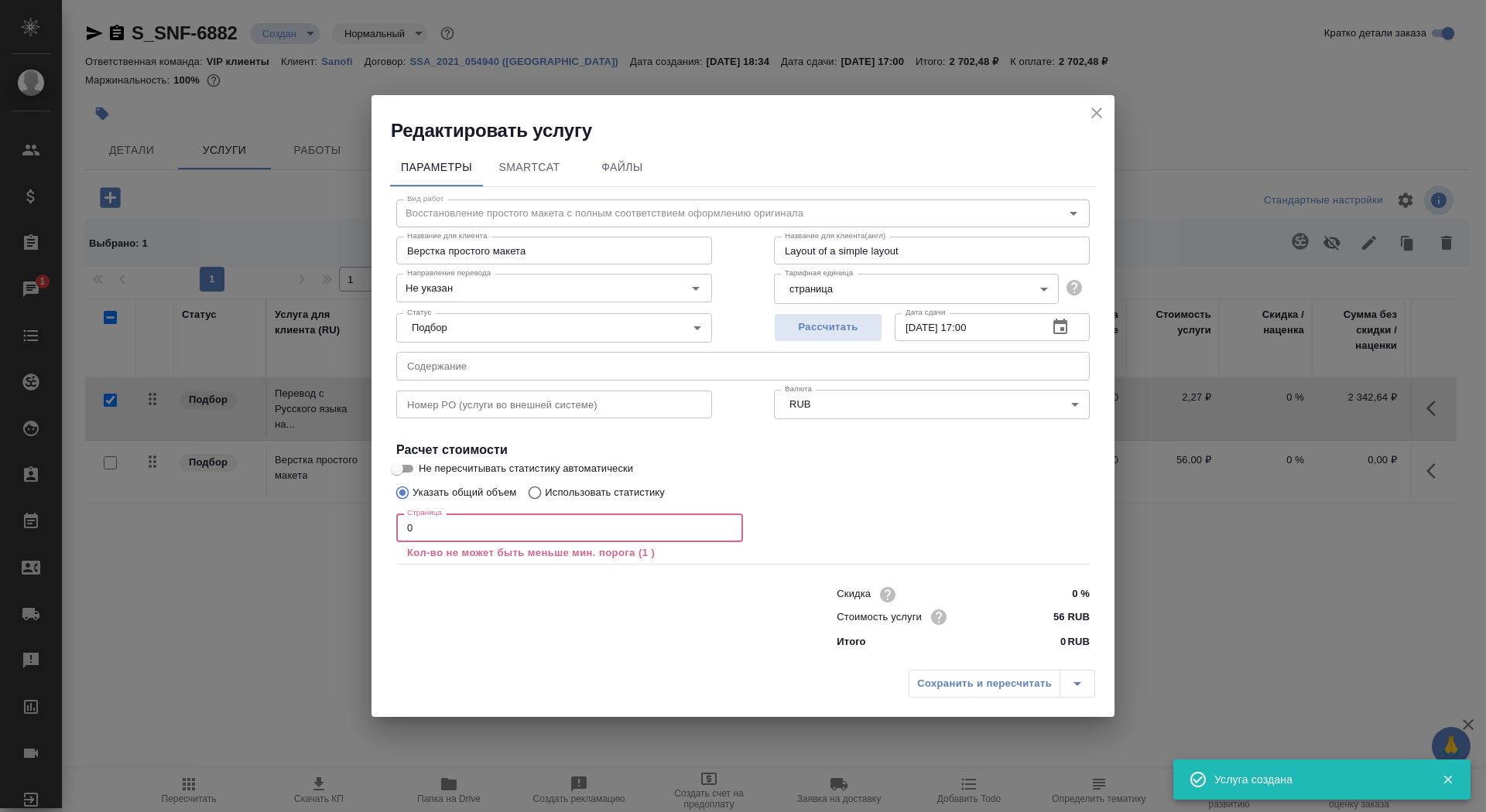
drag, startPoint x: 436, startPoint y: 528, endPoint x: 366, endPoint y: 527, distance: 70.0
click at [365, 527] on div "Редактировать услугу Параметры SmartCat Файлы Вид работ Восстановление простого…" at bounding box center [743, 406] width 1486 height 812
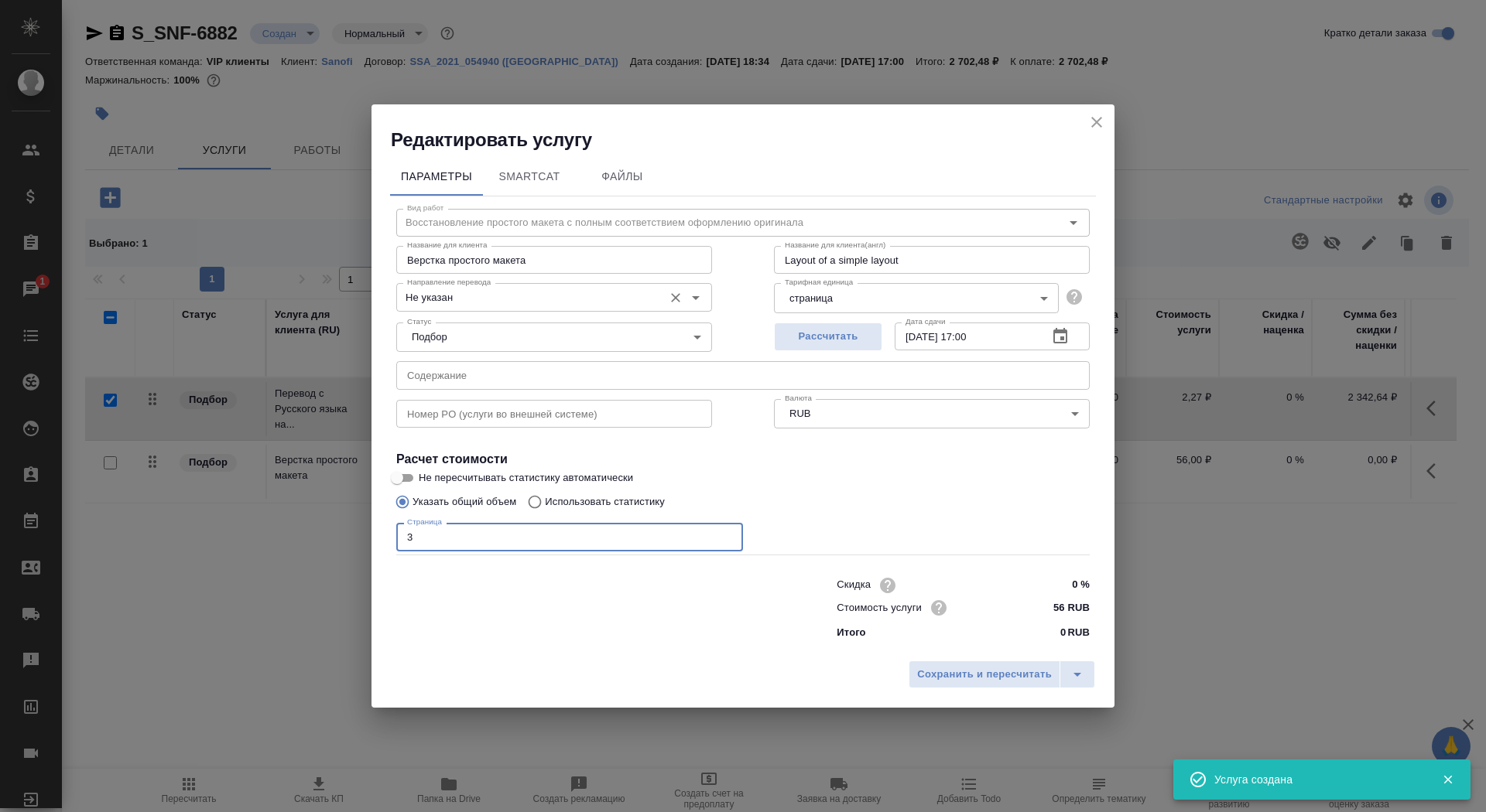
type input "3"
click at [498, 301] on input "Не указан" at bounding box center [527, 297] width 254 height 19
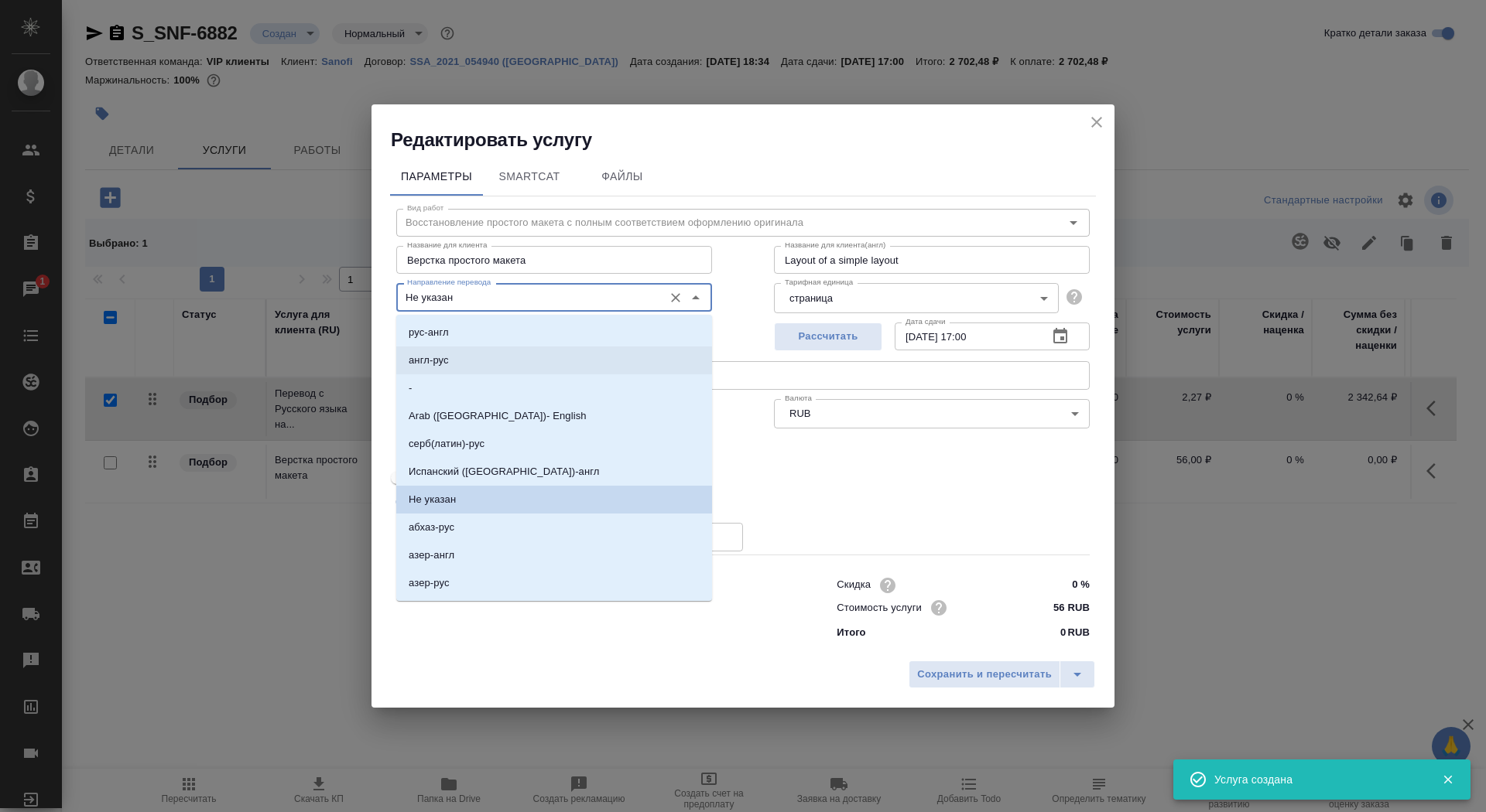
click at [498, 356] on li "англ-рус" at bounding box center [554, 361] width 316 height 28
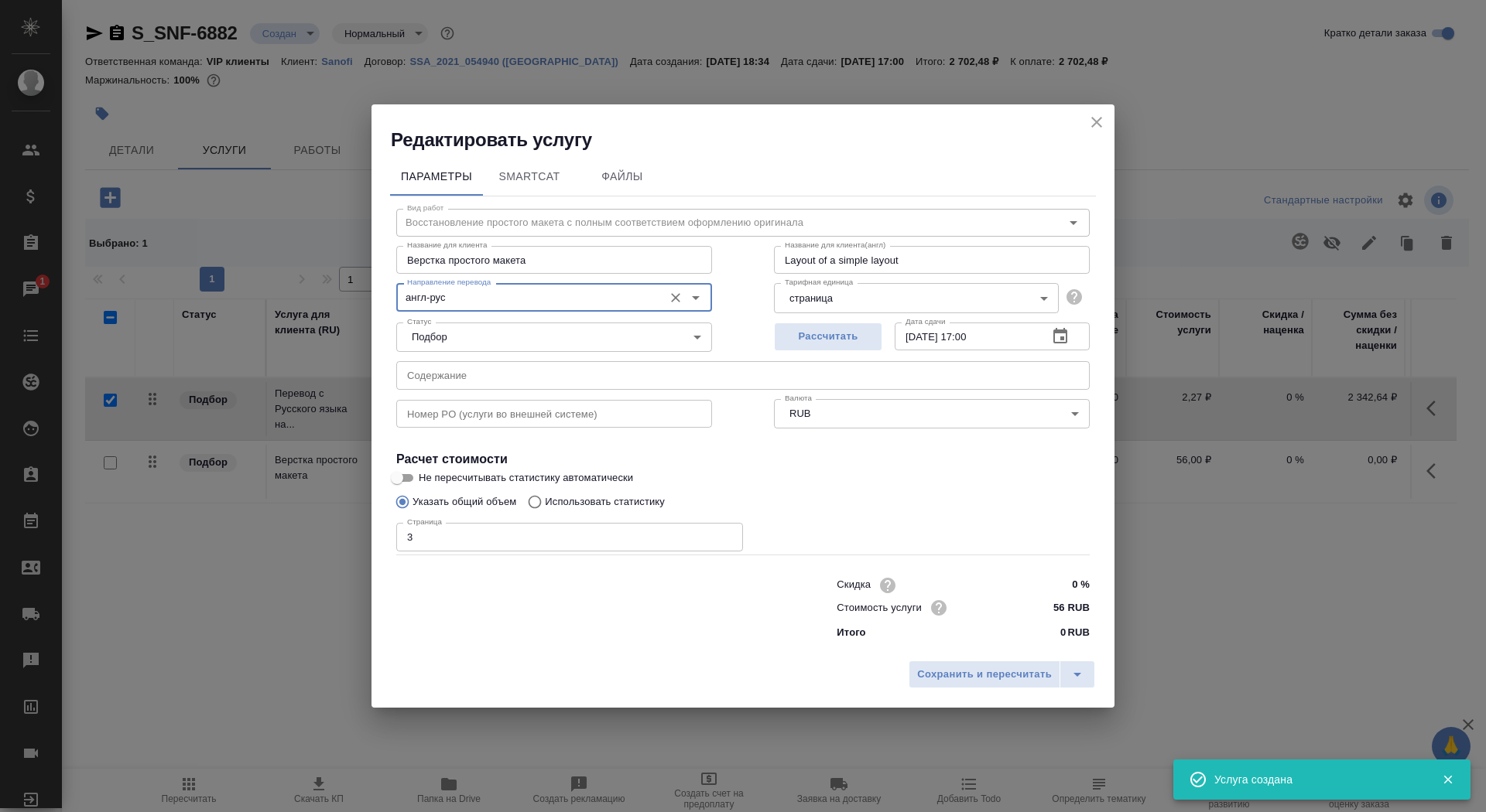
click at [497, 296] on input "англ-рус" at bounding box center [527, 297] width 254 height 19
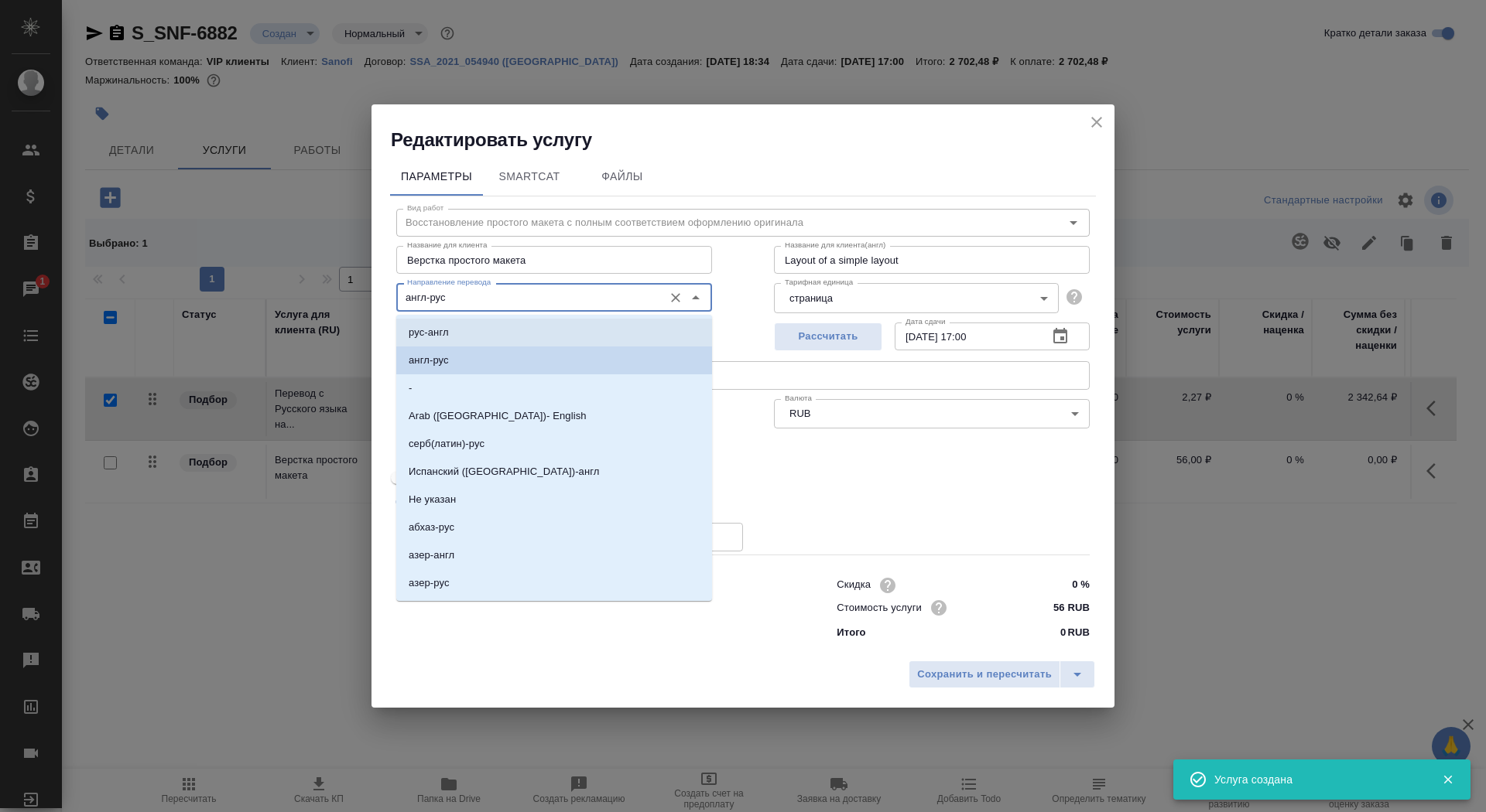
click at [497, 326] on li "рус-англ" at bounding box center [554, 333] width 316 height 28
type input "рус-англ"
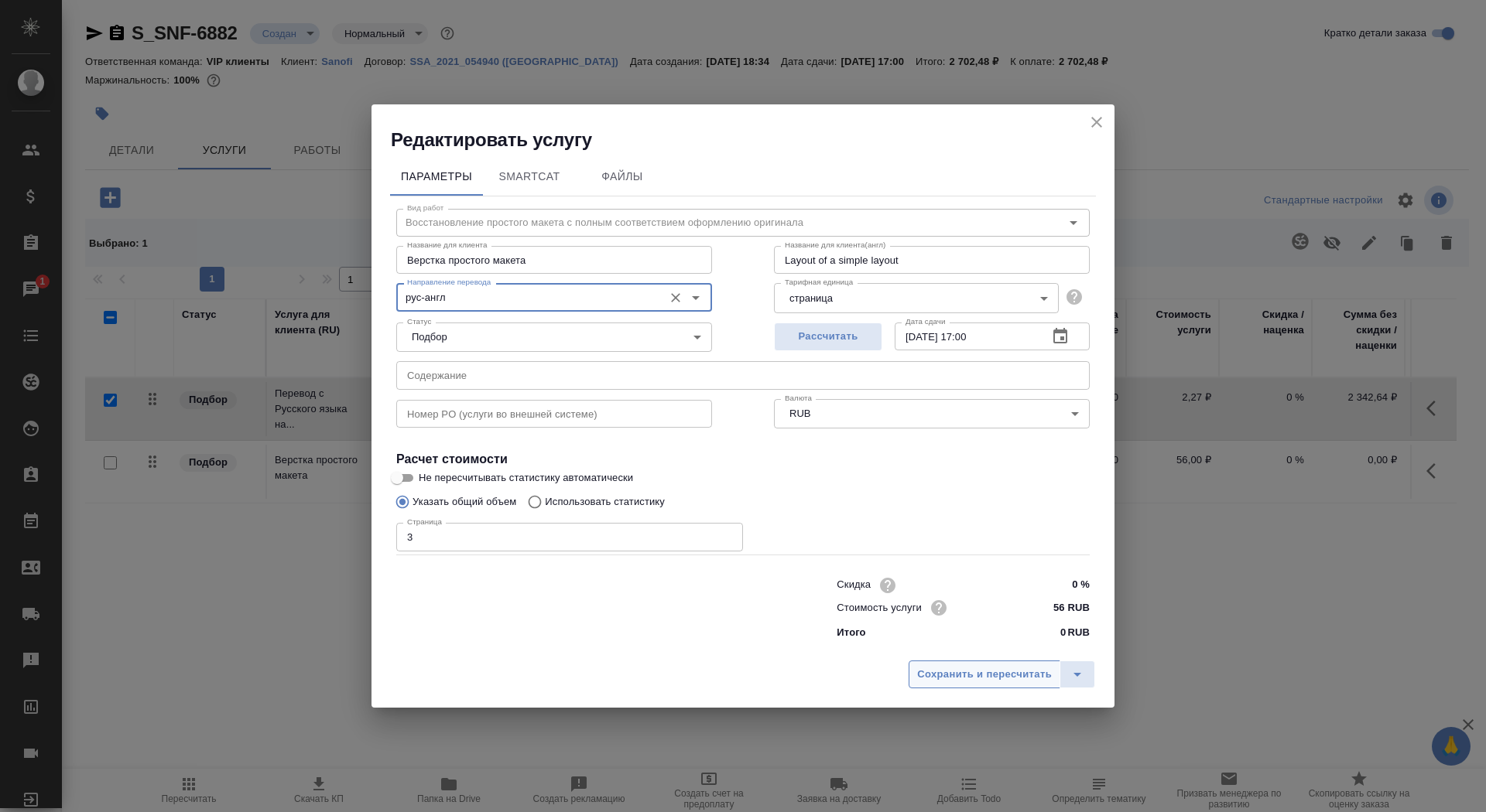
click at [964, 682] on span "Сохранить и пересчитать" at bounding box center [985, 674] width 135 height 18
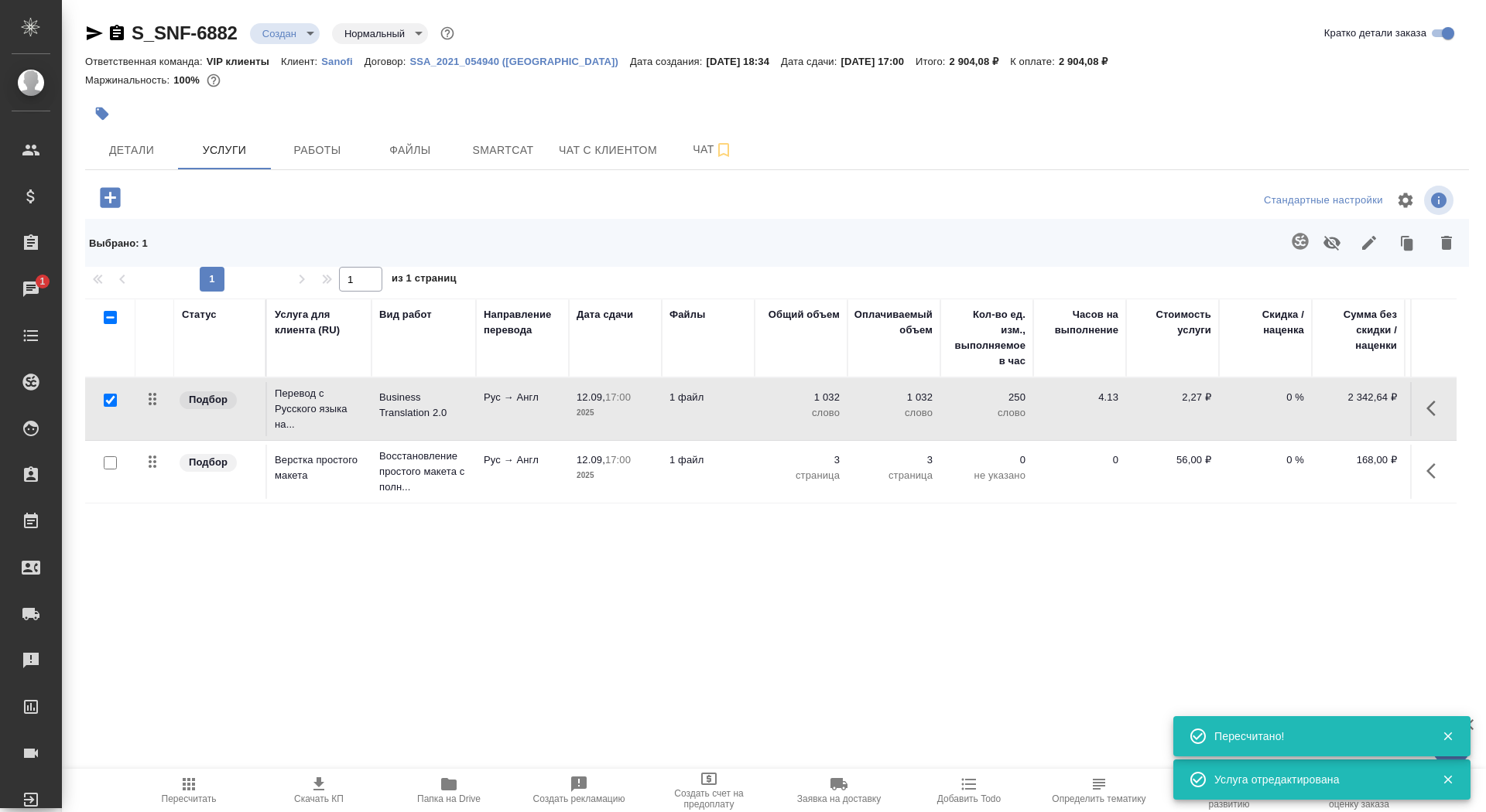
click at [333, 789] on span "Скачать КП" at bounding box center [319, 789] width 112 height 29
click at [134, 147] on span "Детали" at bounding box center [131, 150] width 74 height 20
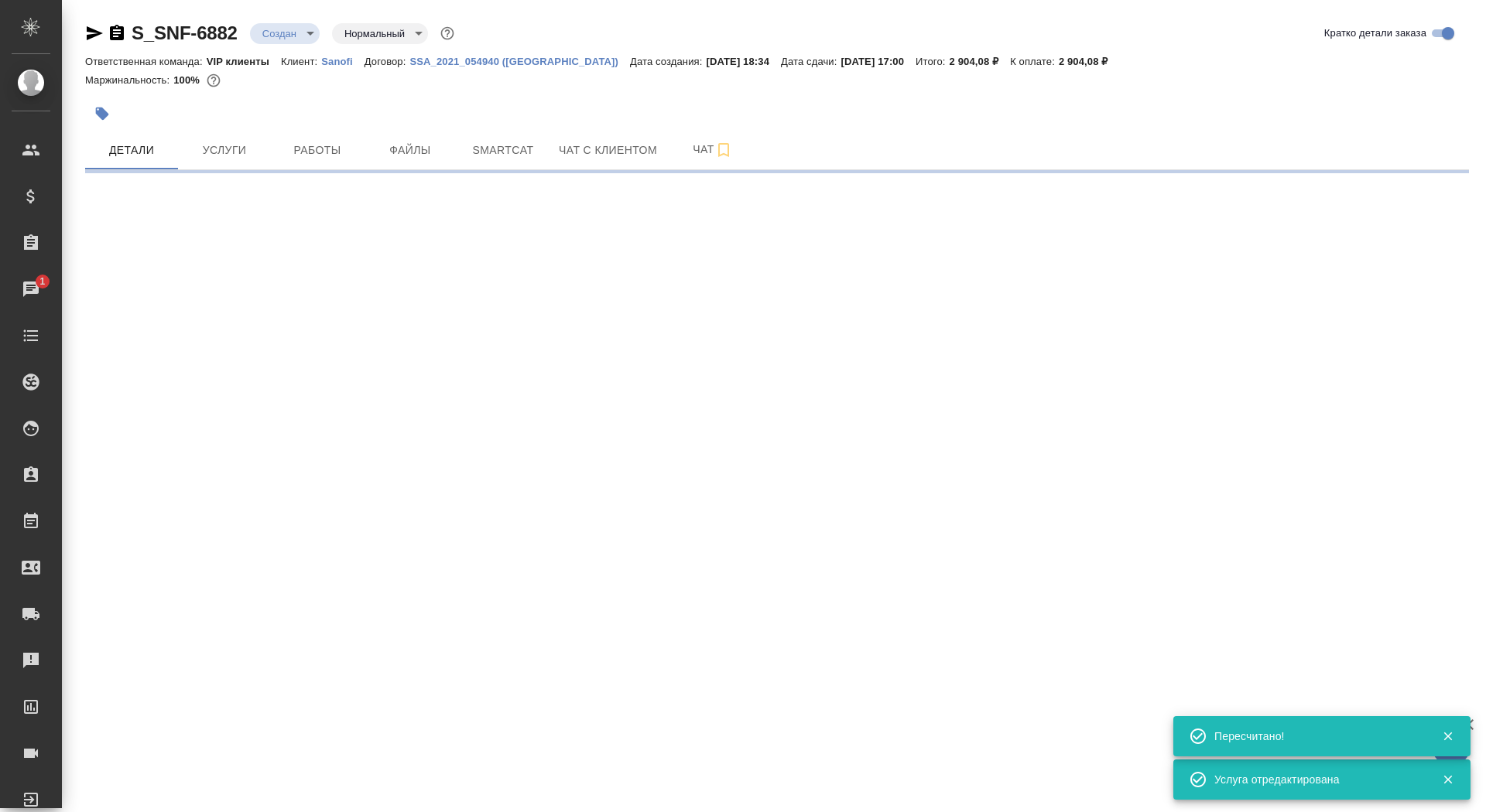
select select "RU"
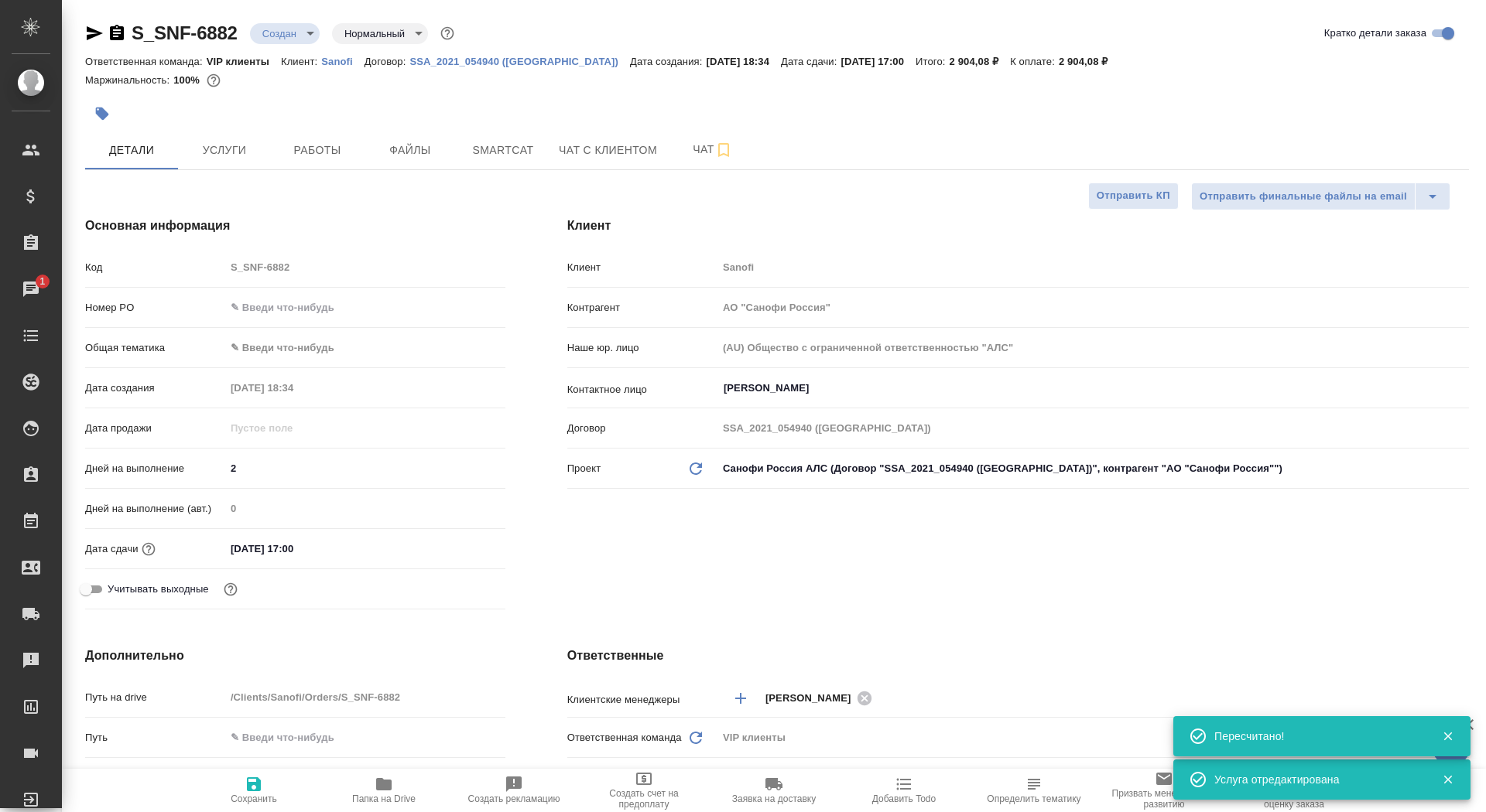
type textarea "x"
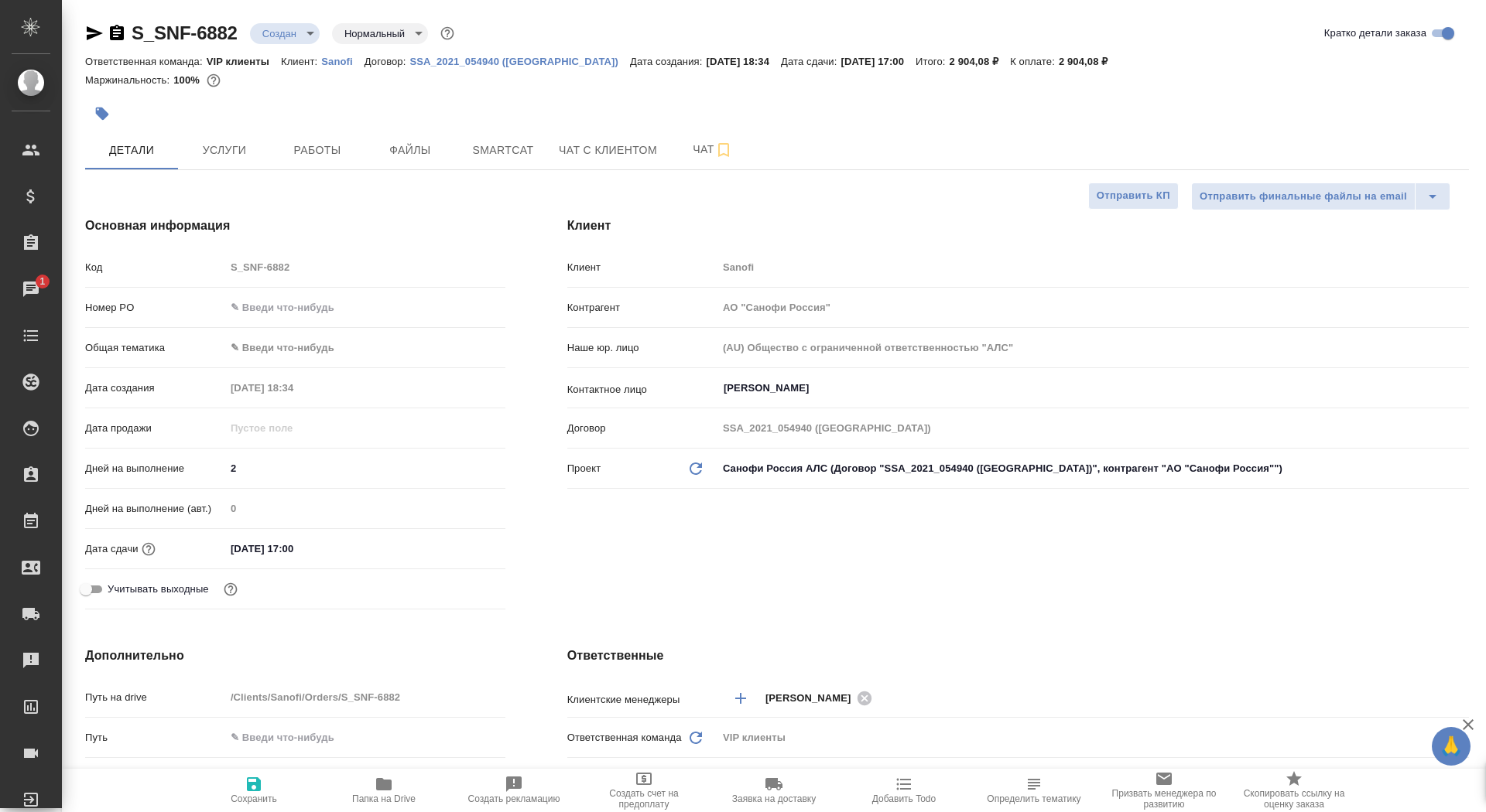
click at [278, 780] on span "Сохранить" at bounding box center [253, 789] width 112 height 29
type textarea "x"
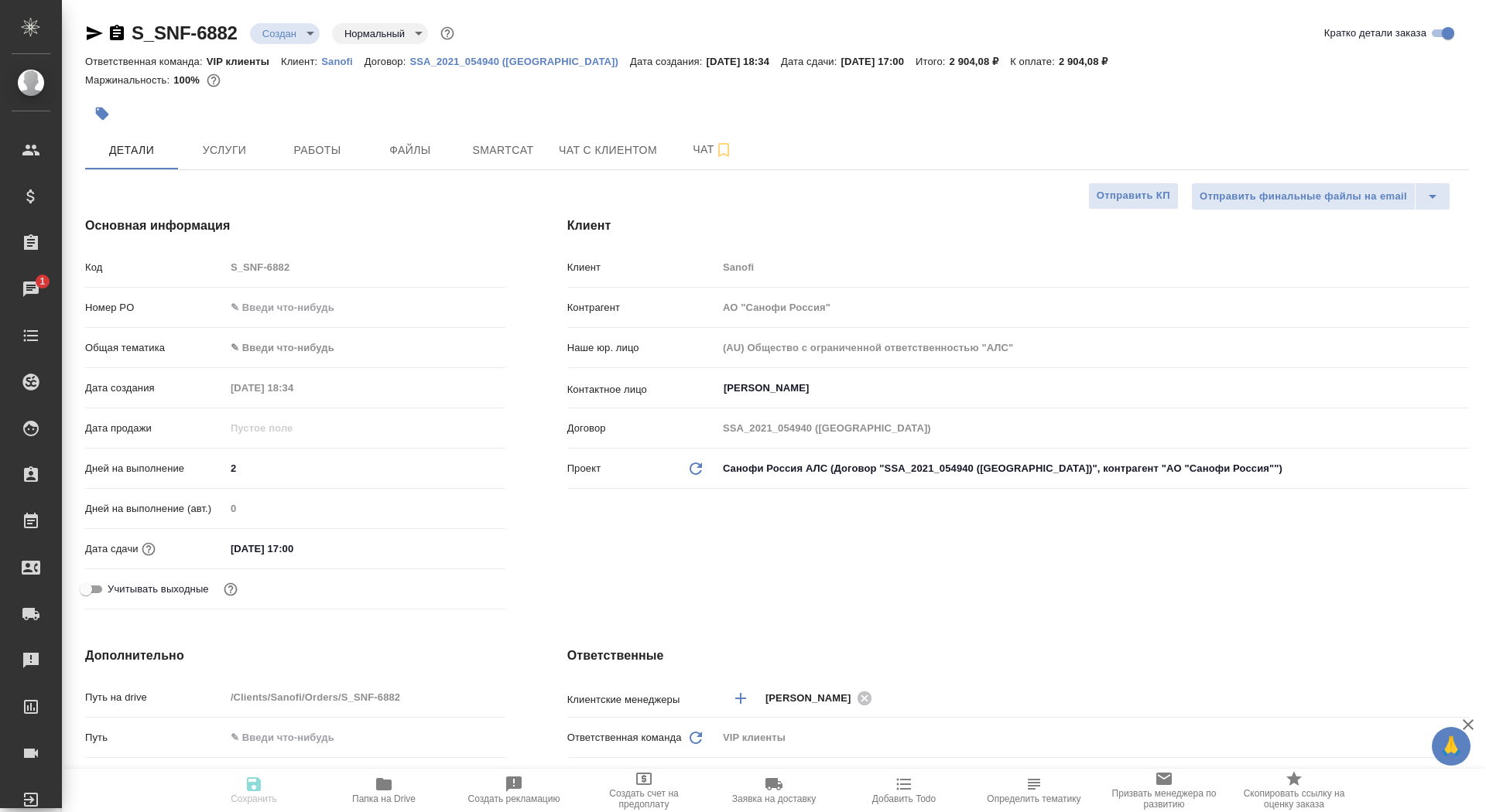
type textarea "x"
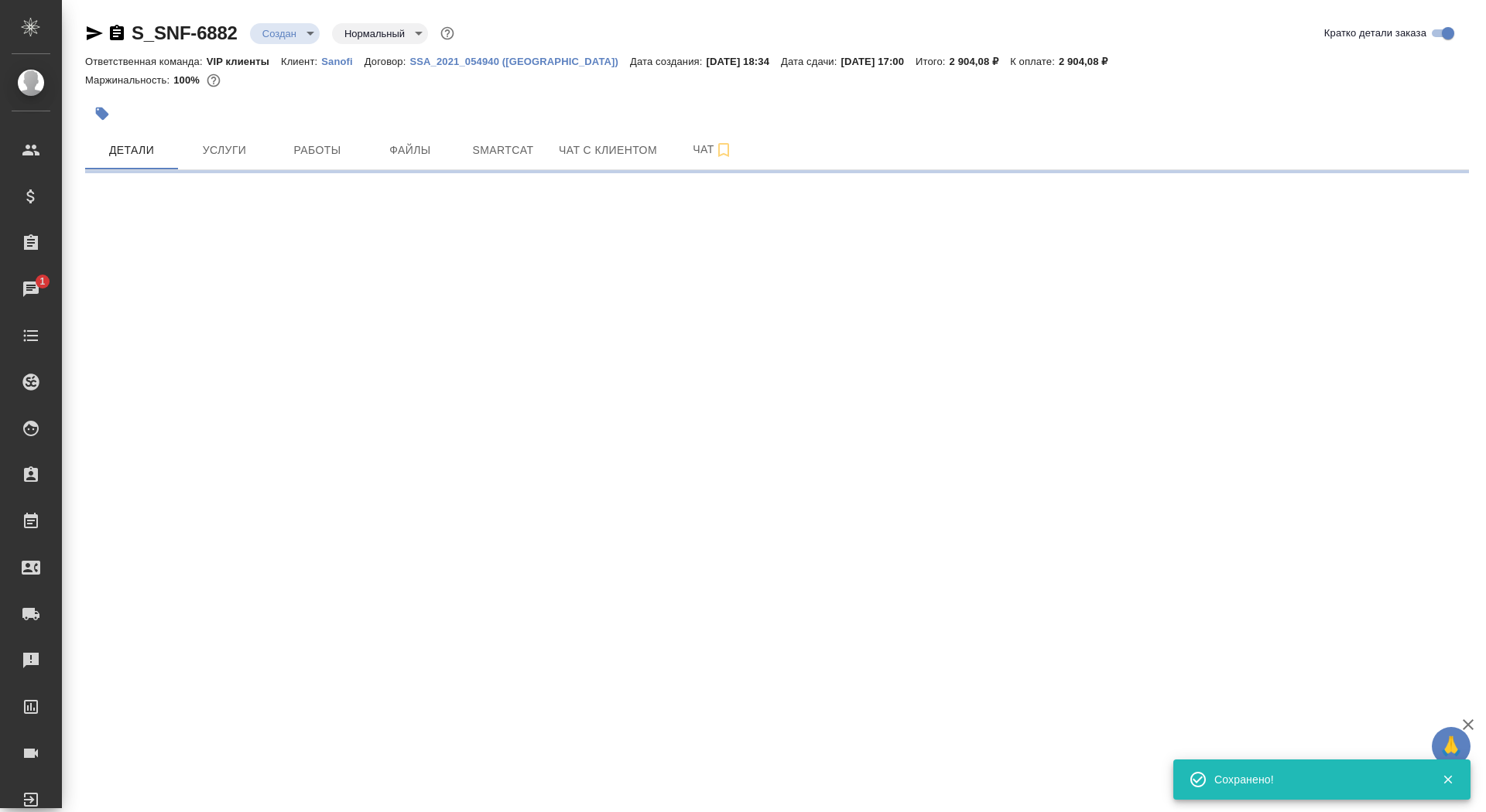
select select "RU"
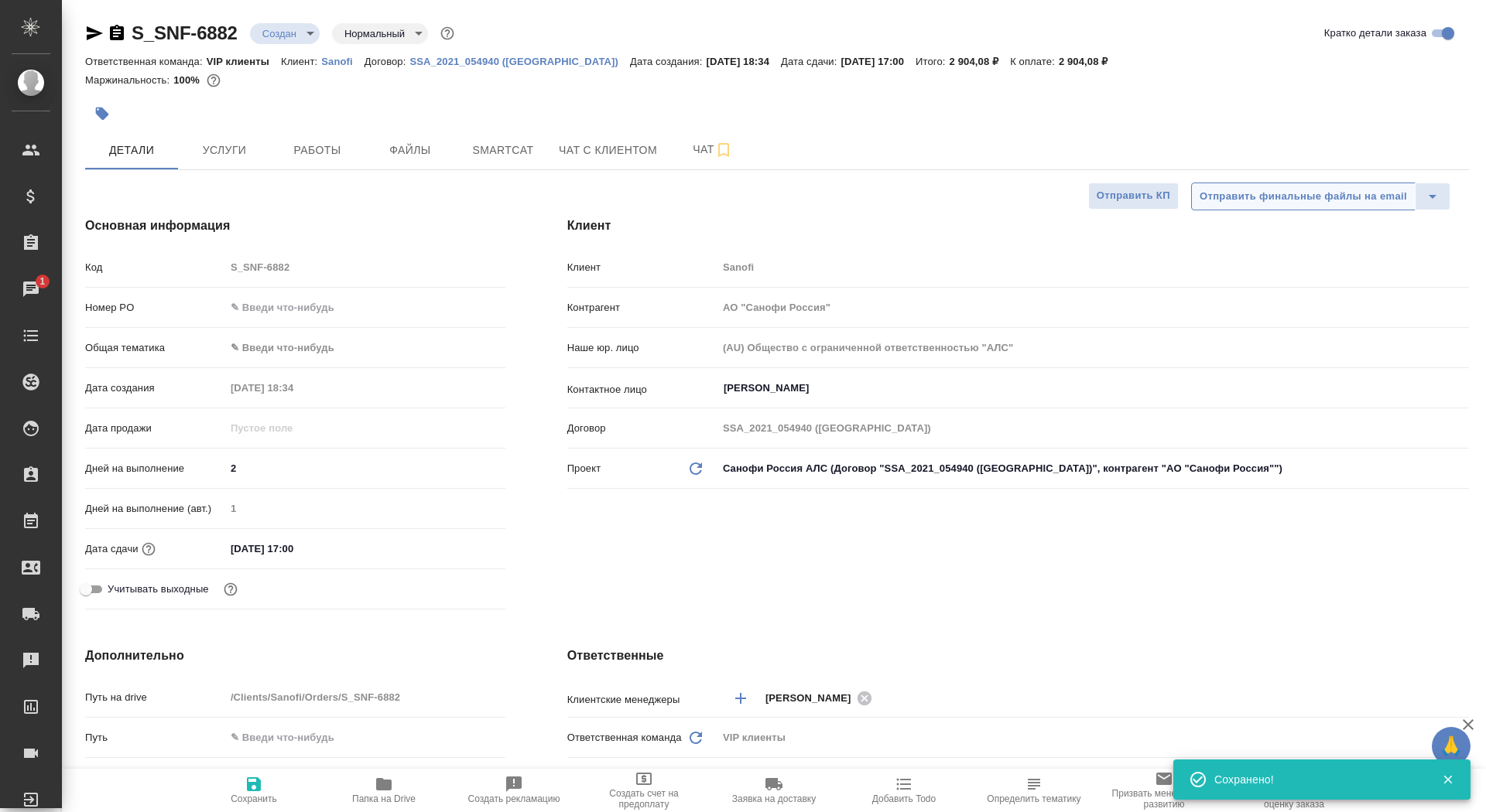
type textarea "x"
click at [1135, 206] on button "Отправить КП" at bounding box center [1133, 196] width 91 height 27
type textarea "x"
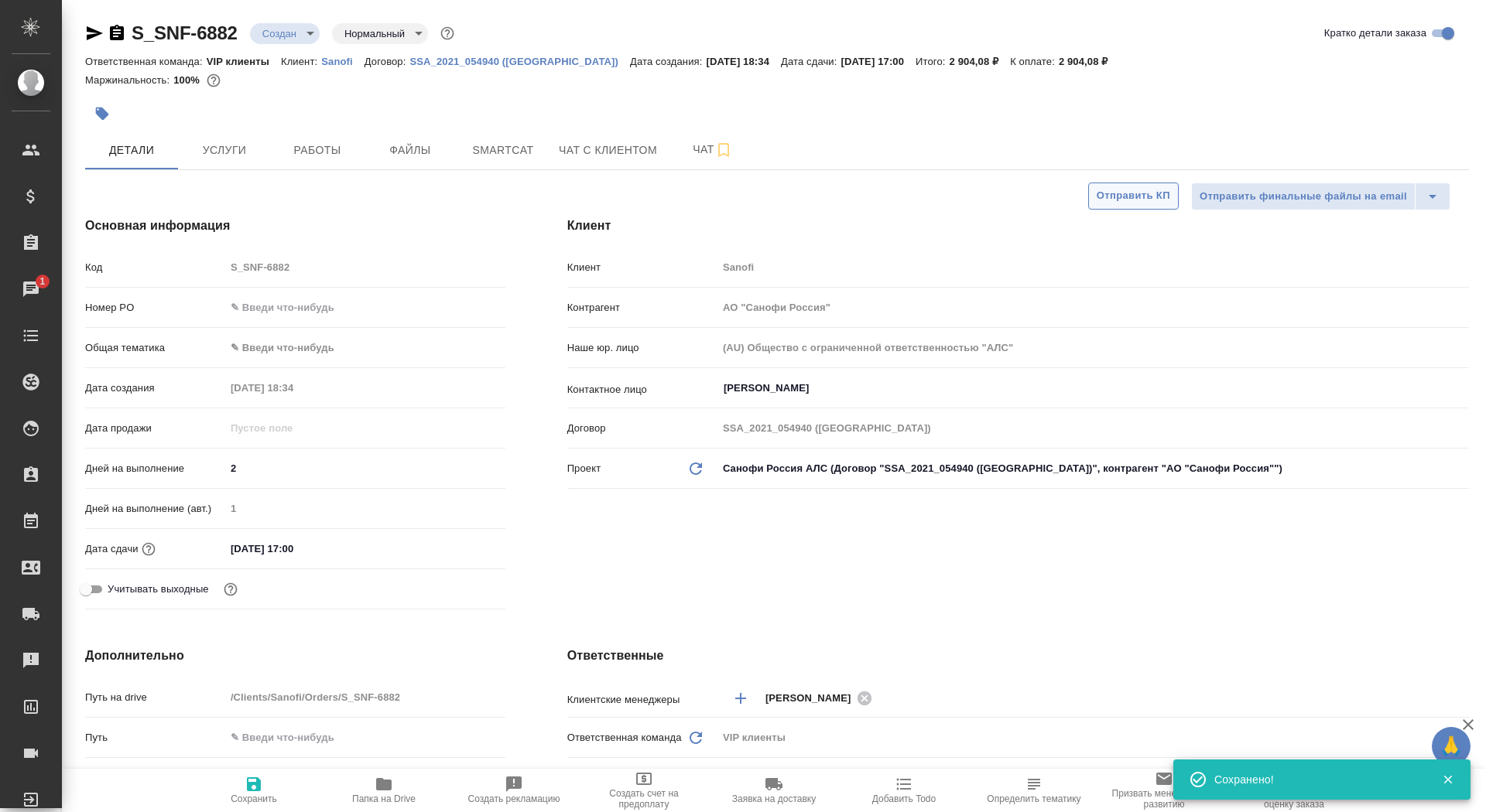
type textarea "x"
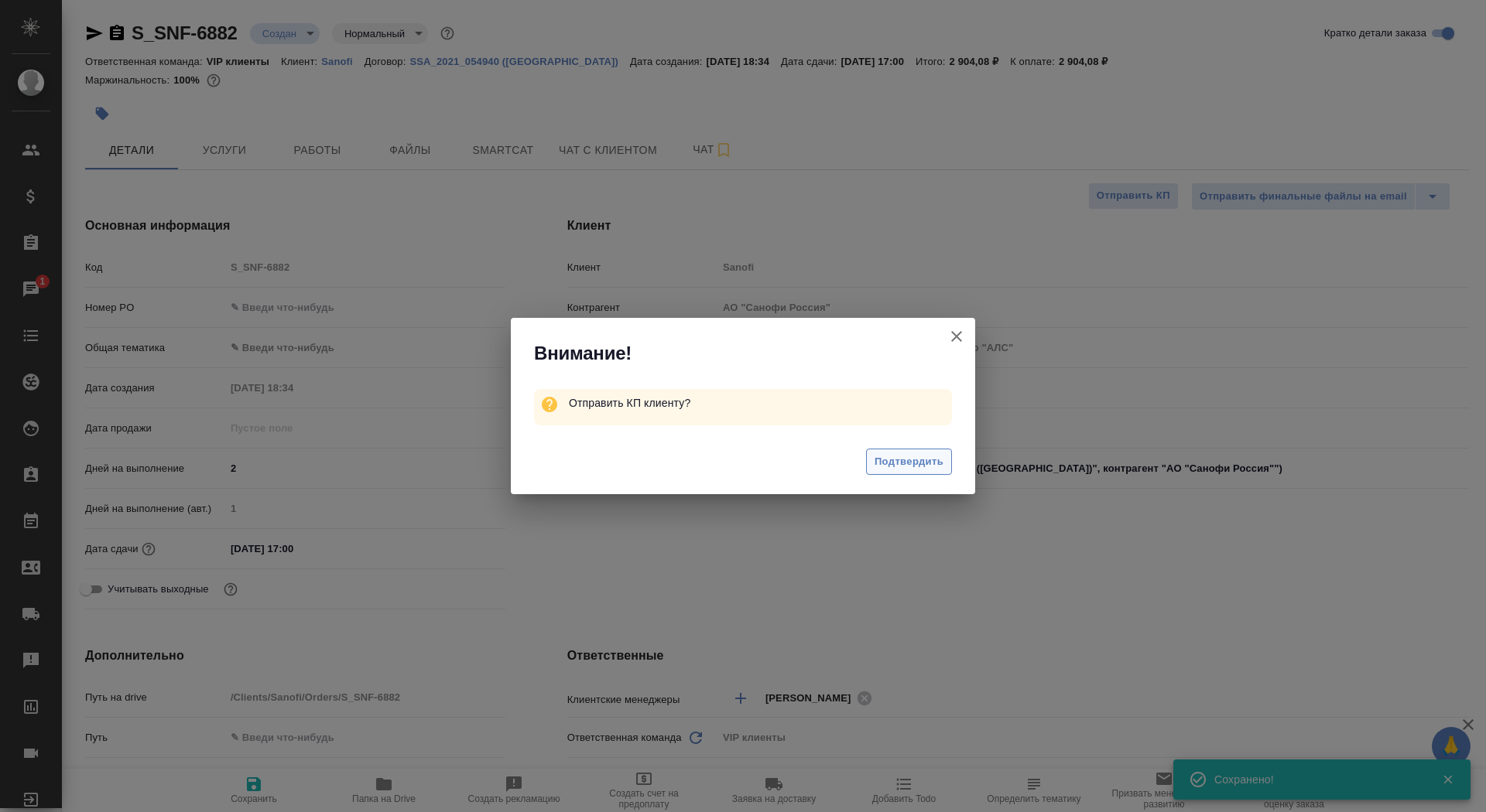
click at [895, 454] on span "Подтвердить" at bounding box center [908, 462] width 68 height 18
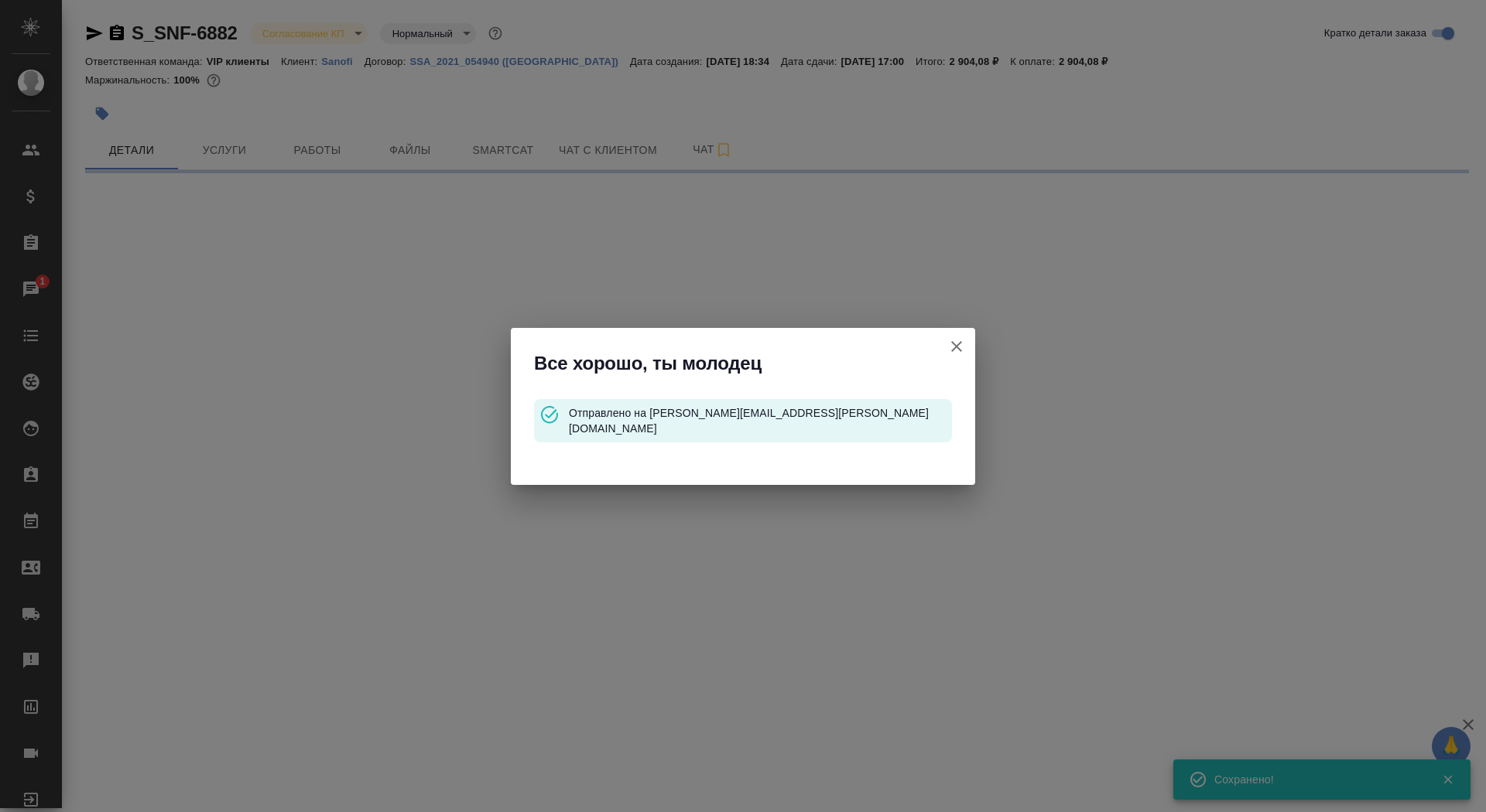
select select "RU"
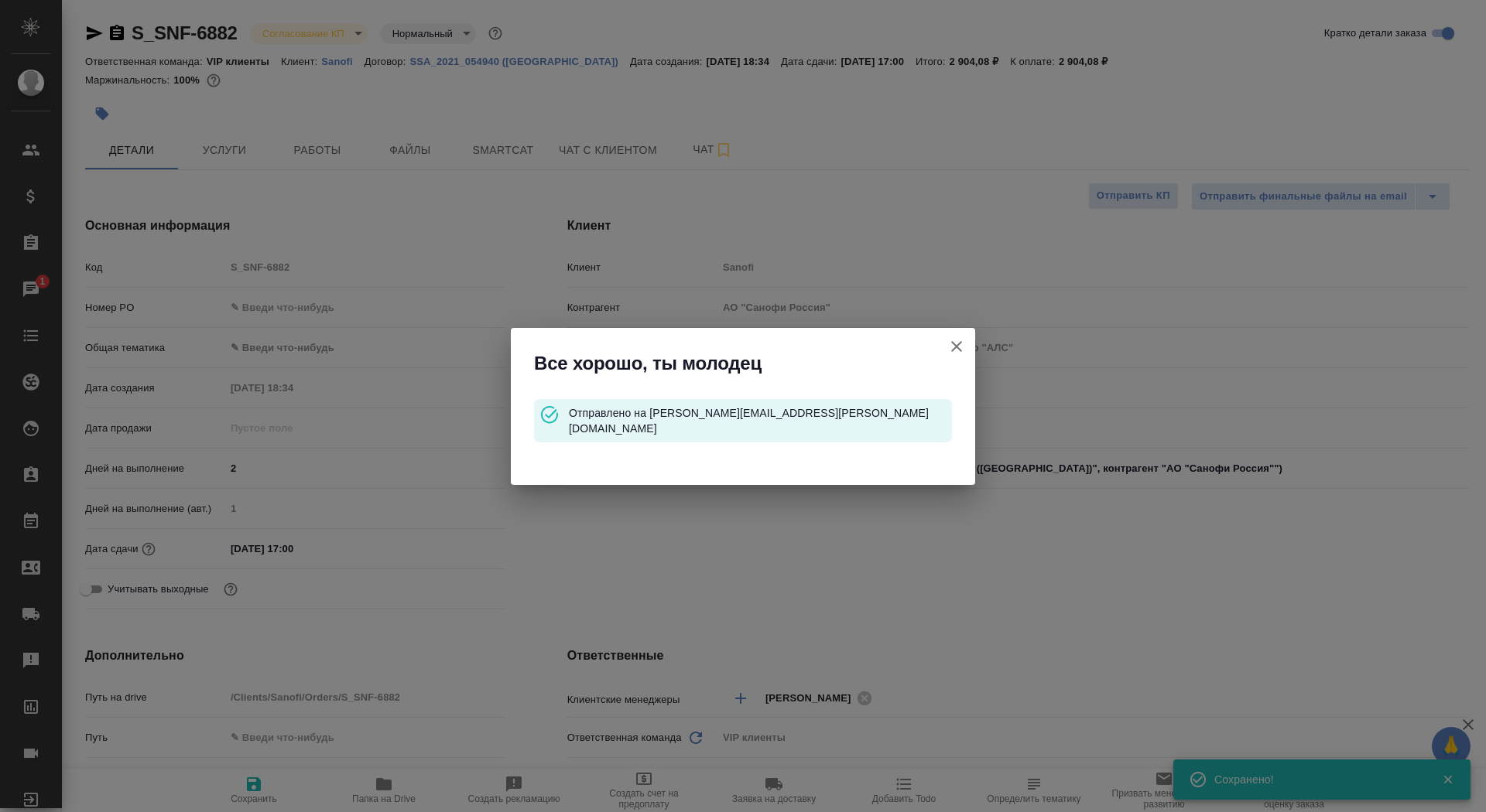
type textarea "x"
click at [959, 351] on icon "button" at bounding box center [957, 347] width 19 height 19
type textarea "x"
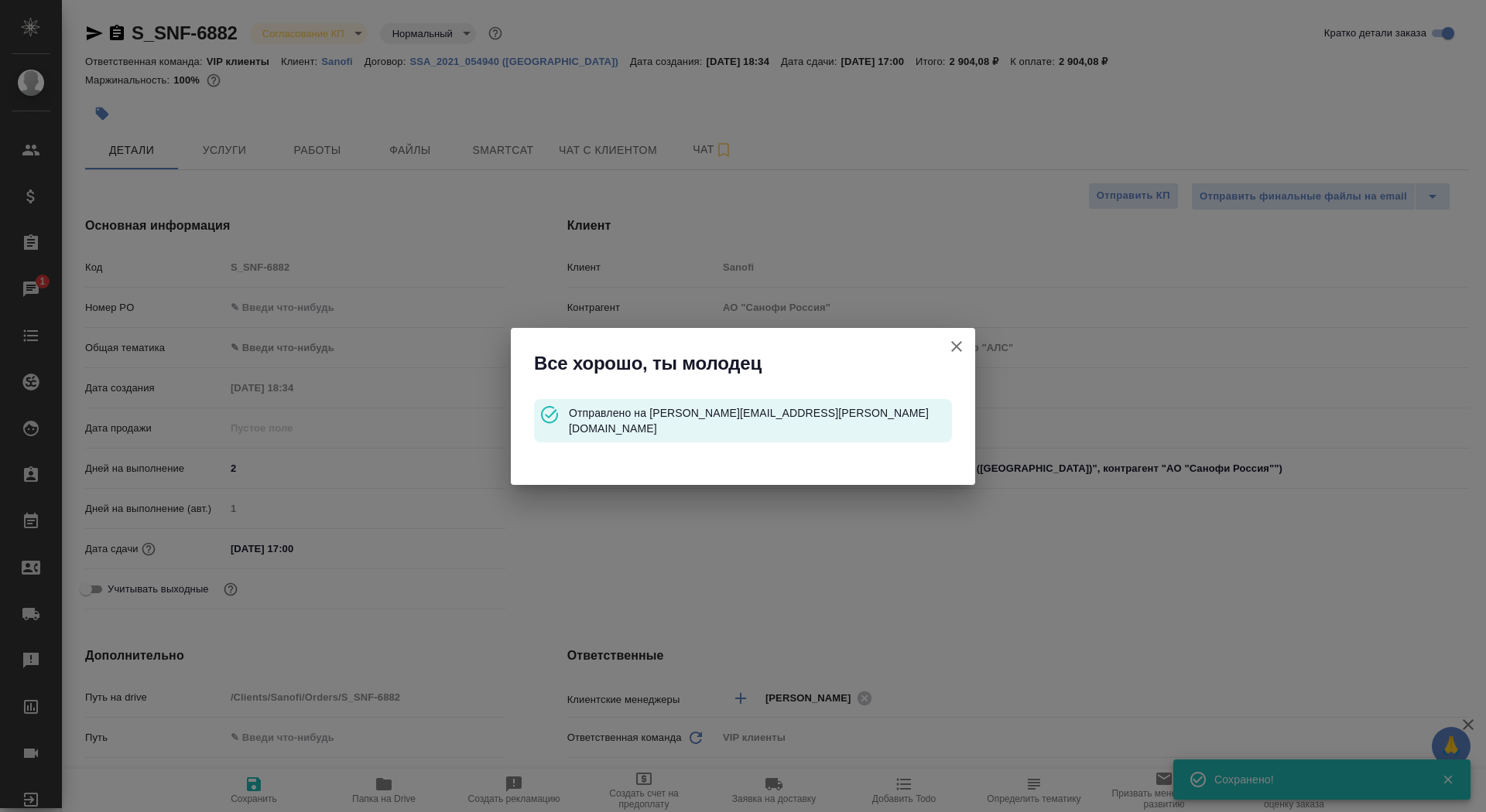
type textarea "x"
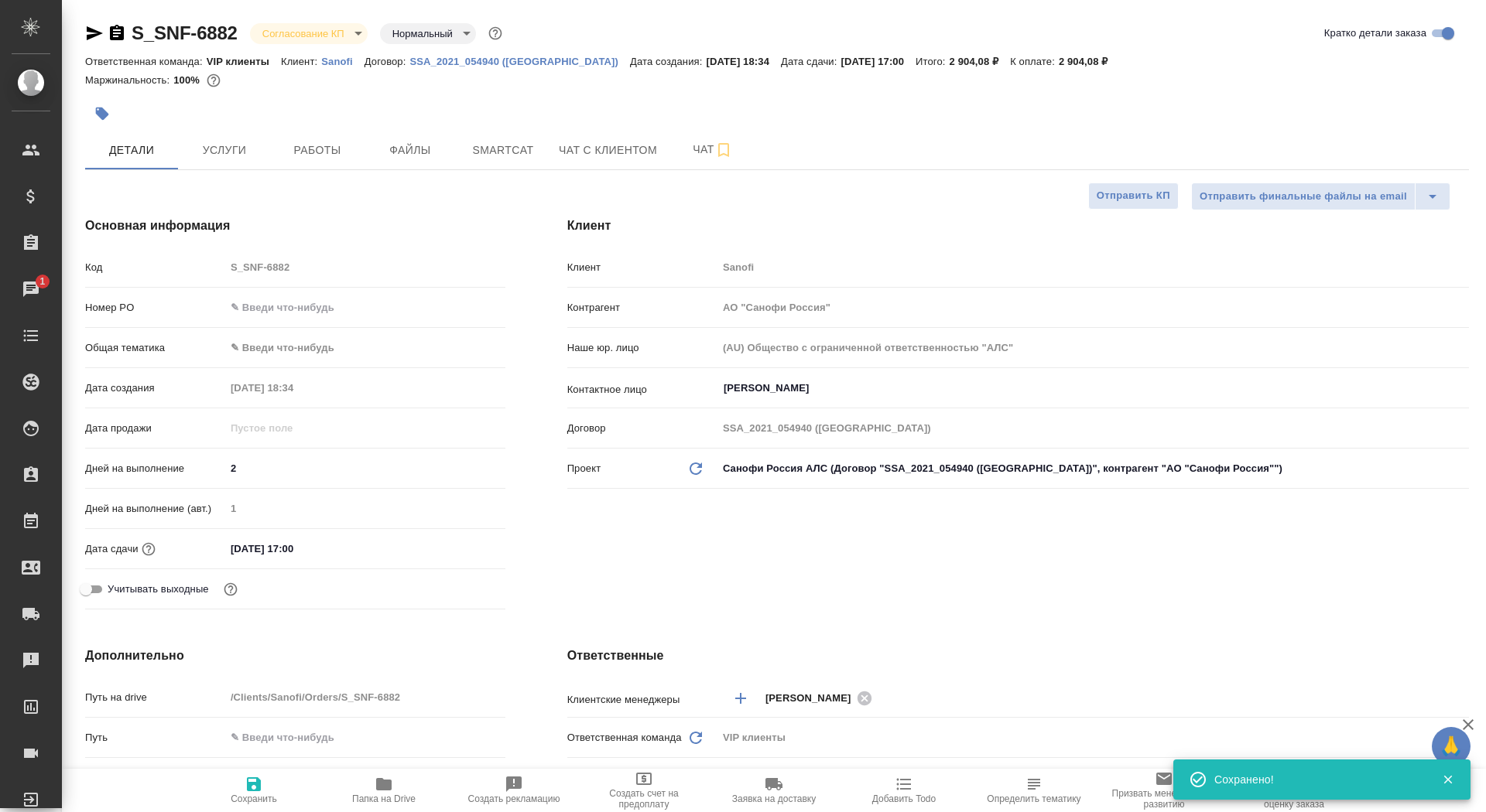
click at [114, 33] on icon "button" at bounding box center [117, 34] width 19 height 19
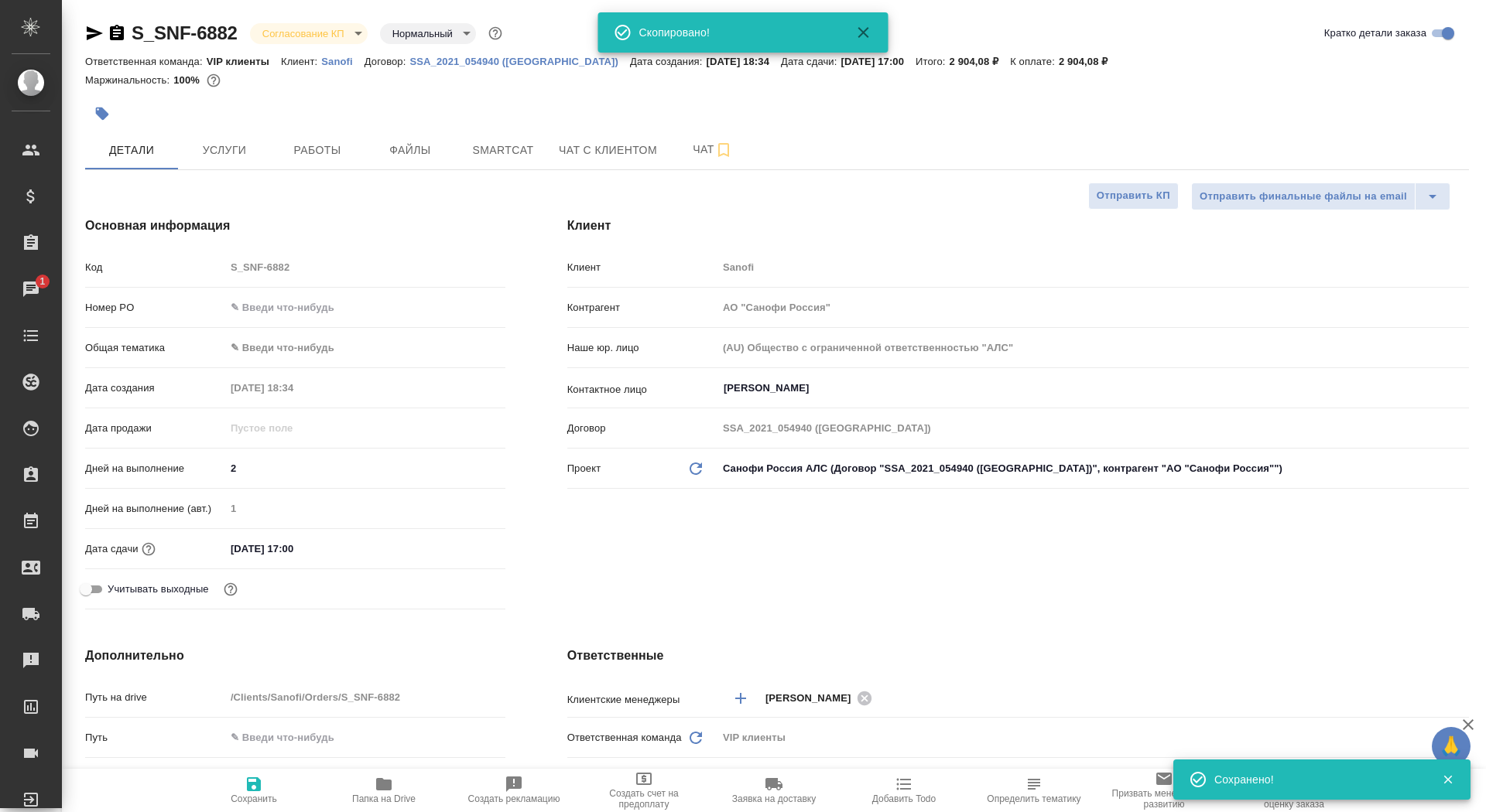
type textarea "x"
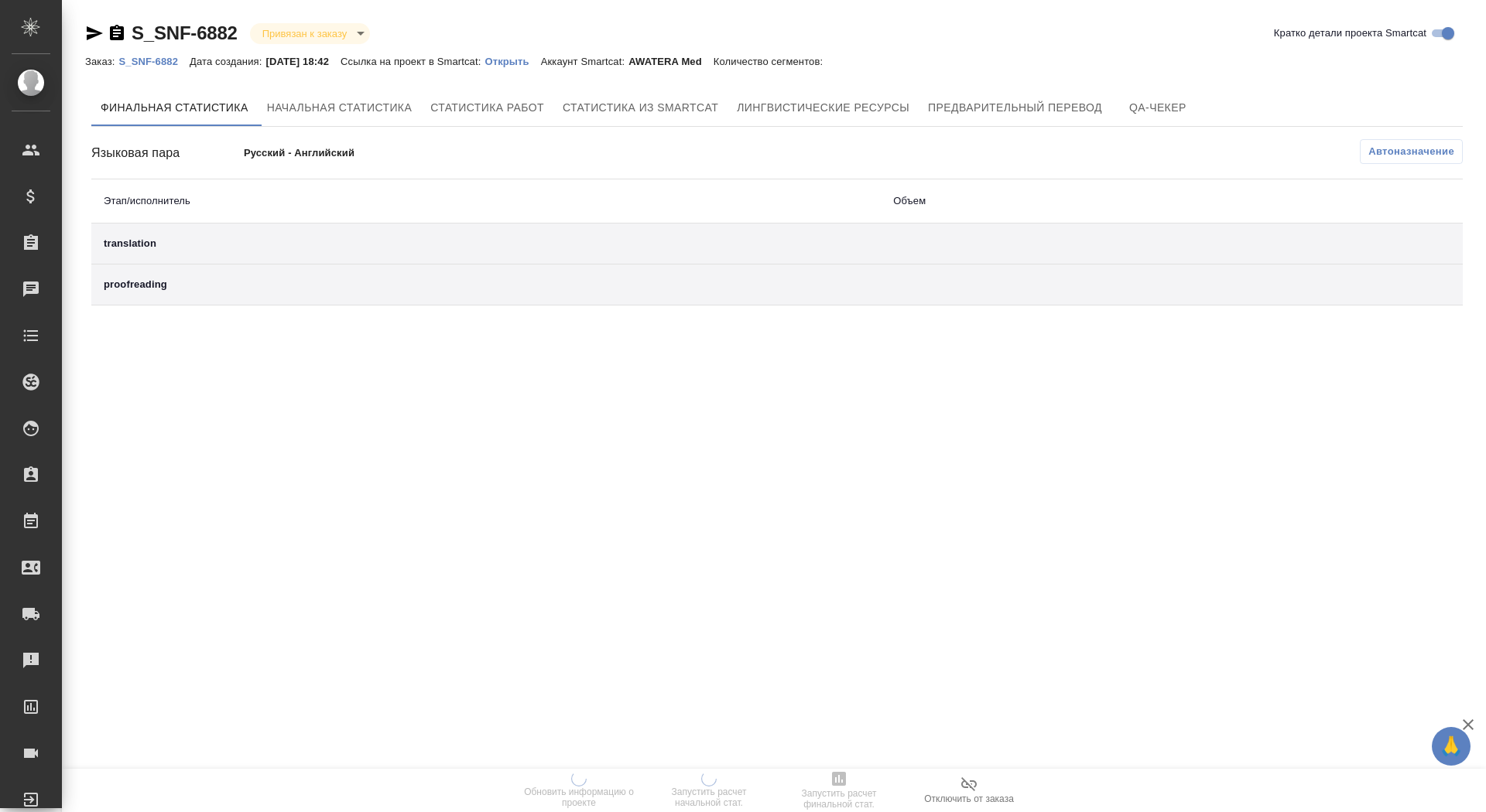
click at [531, 62] on p "Открыть" at bounding box center [512, 61] width 55 height 11
